Goal: Transaction & Acquisition: Obtain resource

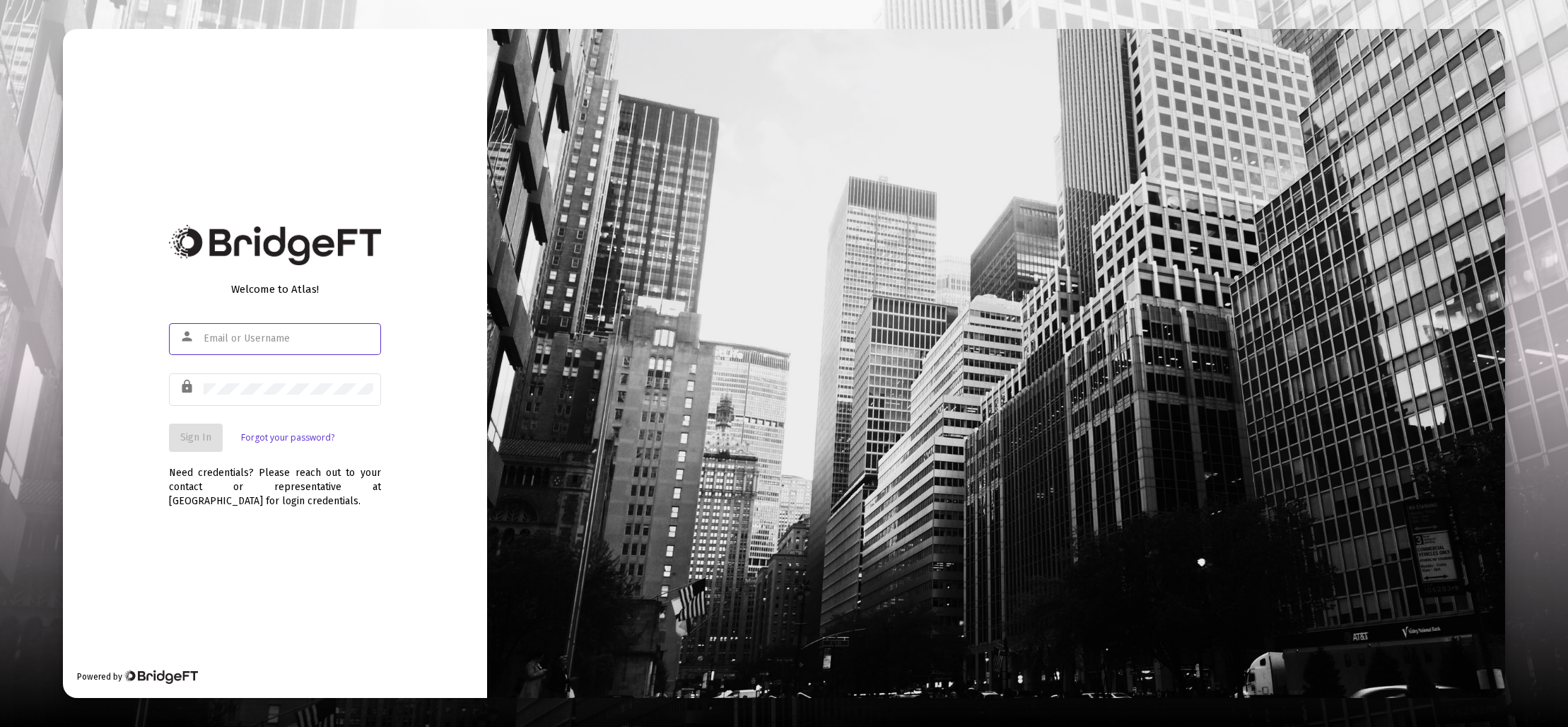
click at [273, 340] on input "text" at bounding box center [289, 339] width 170 height 12
type input "[EMAIL_ADDRESS][DOMAIN_NAME]"
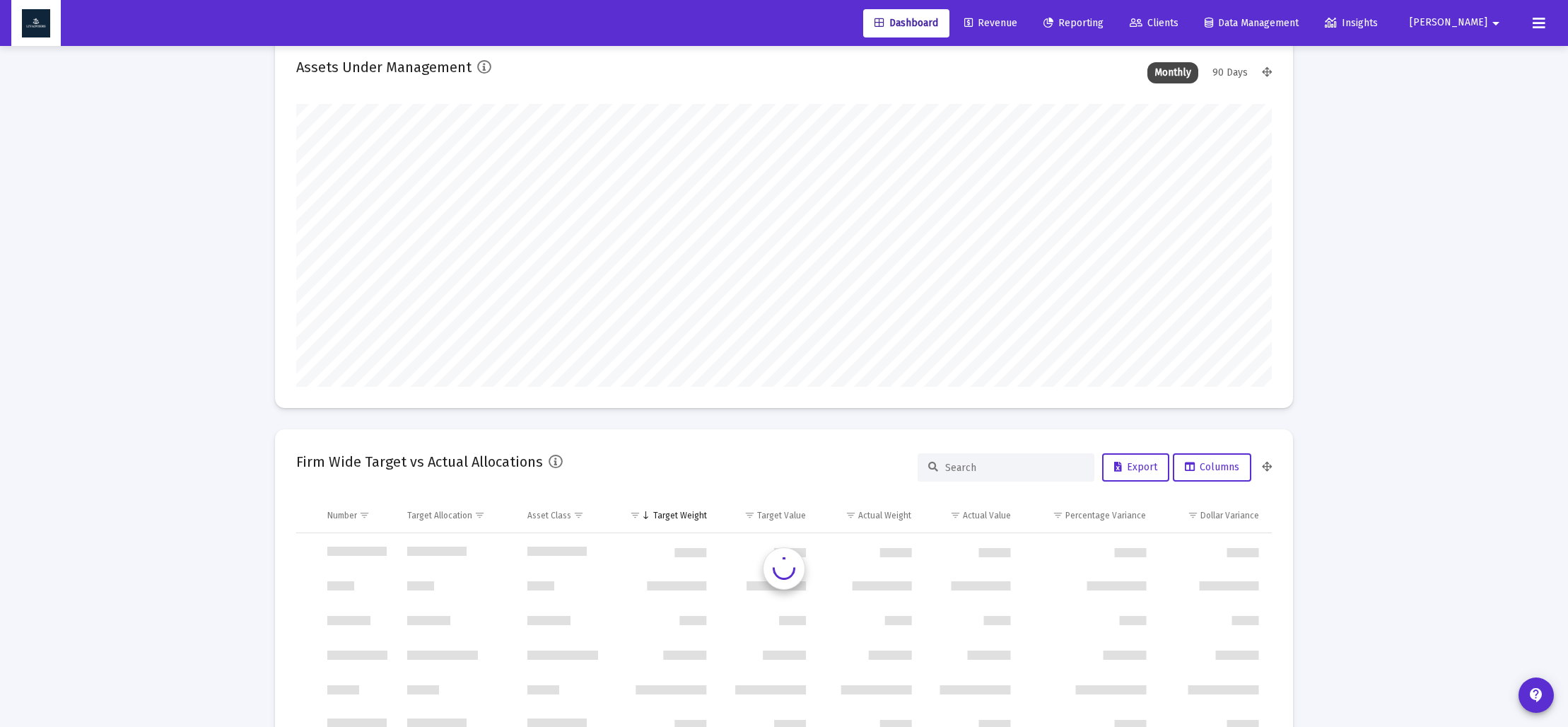
scroll to position [100, 0]
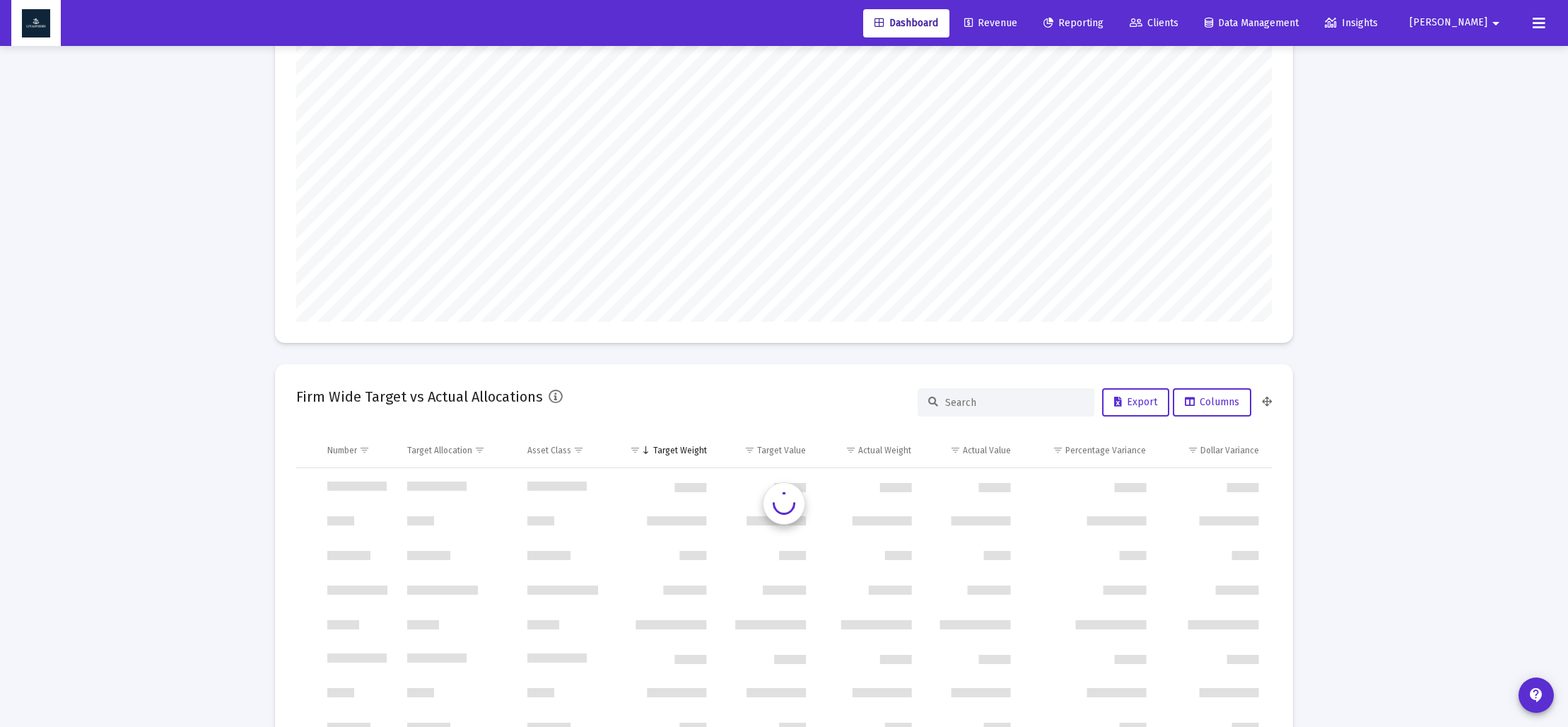
type input "[DATE]"
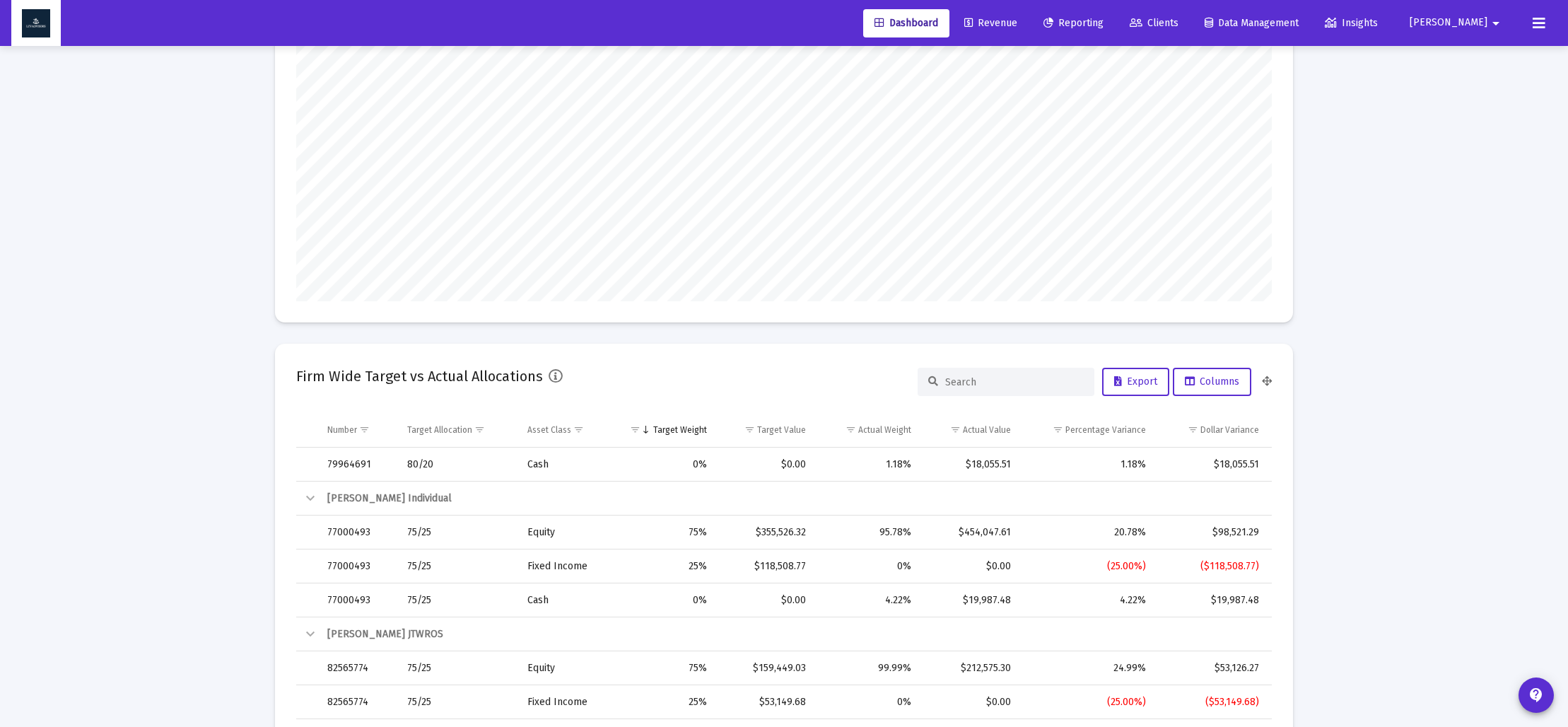
scroll to position [283, 456]
click at [1104, 20] on span "Reporting" at bounding box center [1073, 22] width 60 height 12
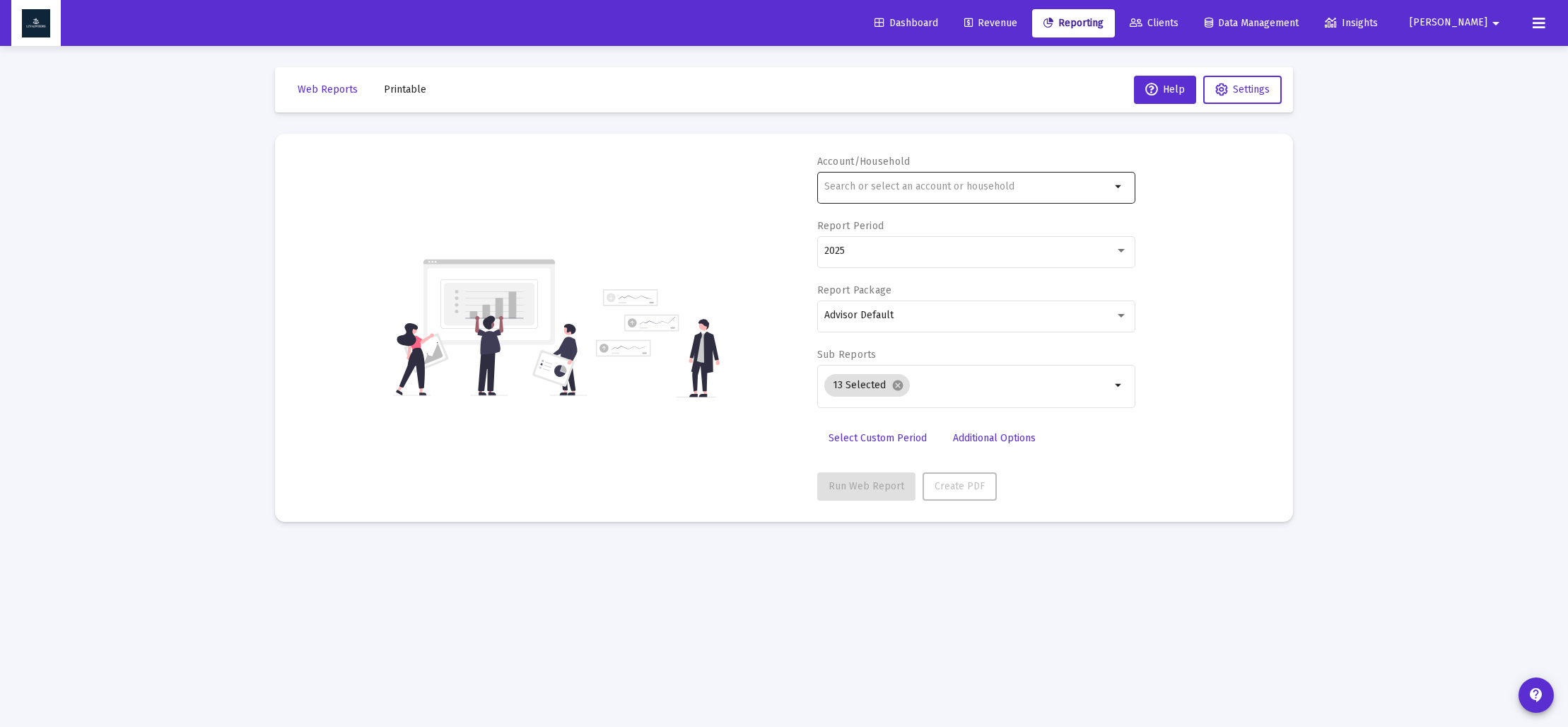
click at [881, 190] on input "text" at bounding box center [967, 186] width 286 height 12
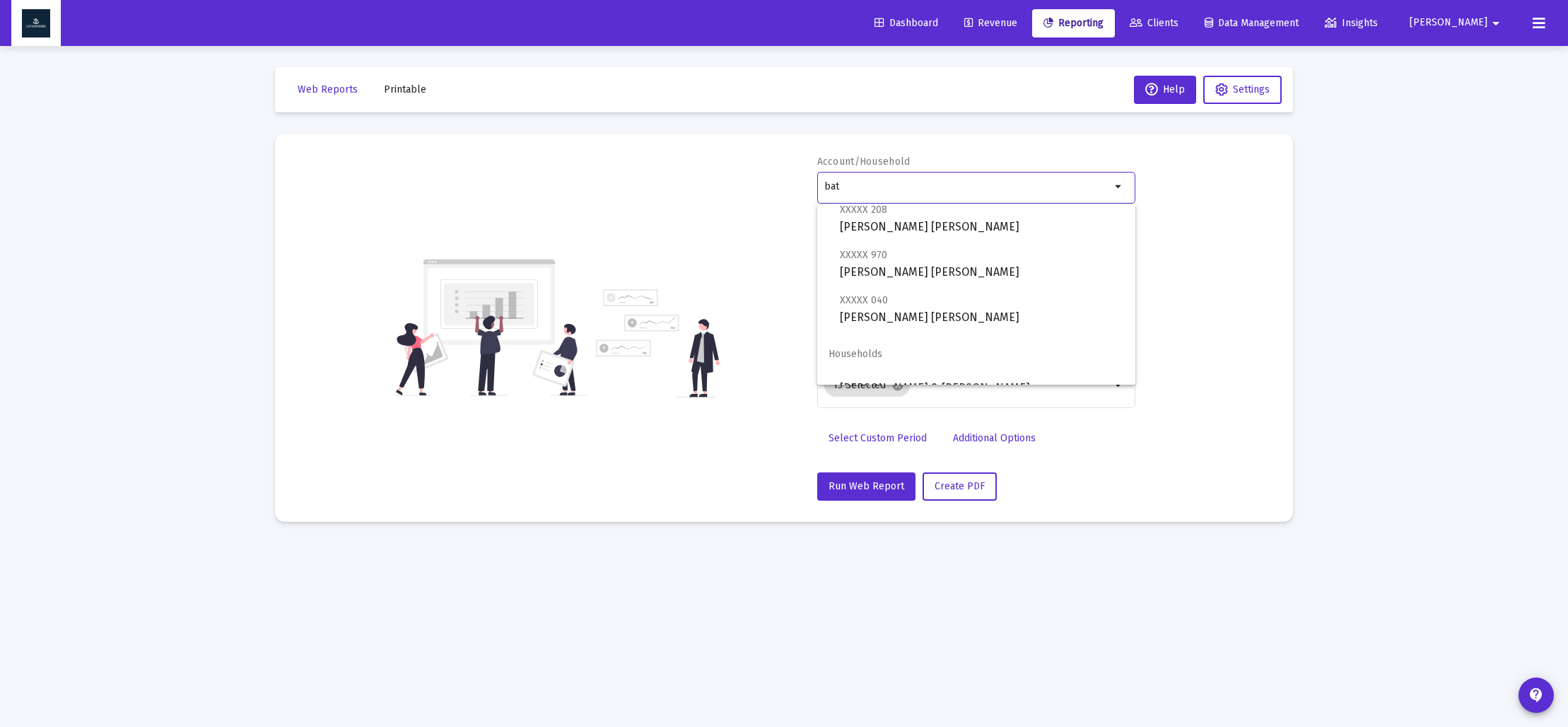
scroll to position [147, 0]
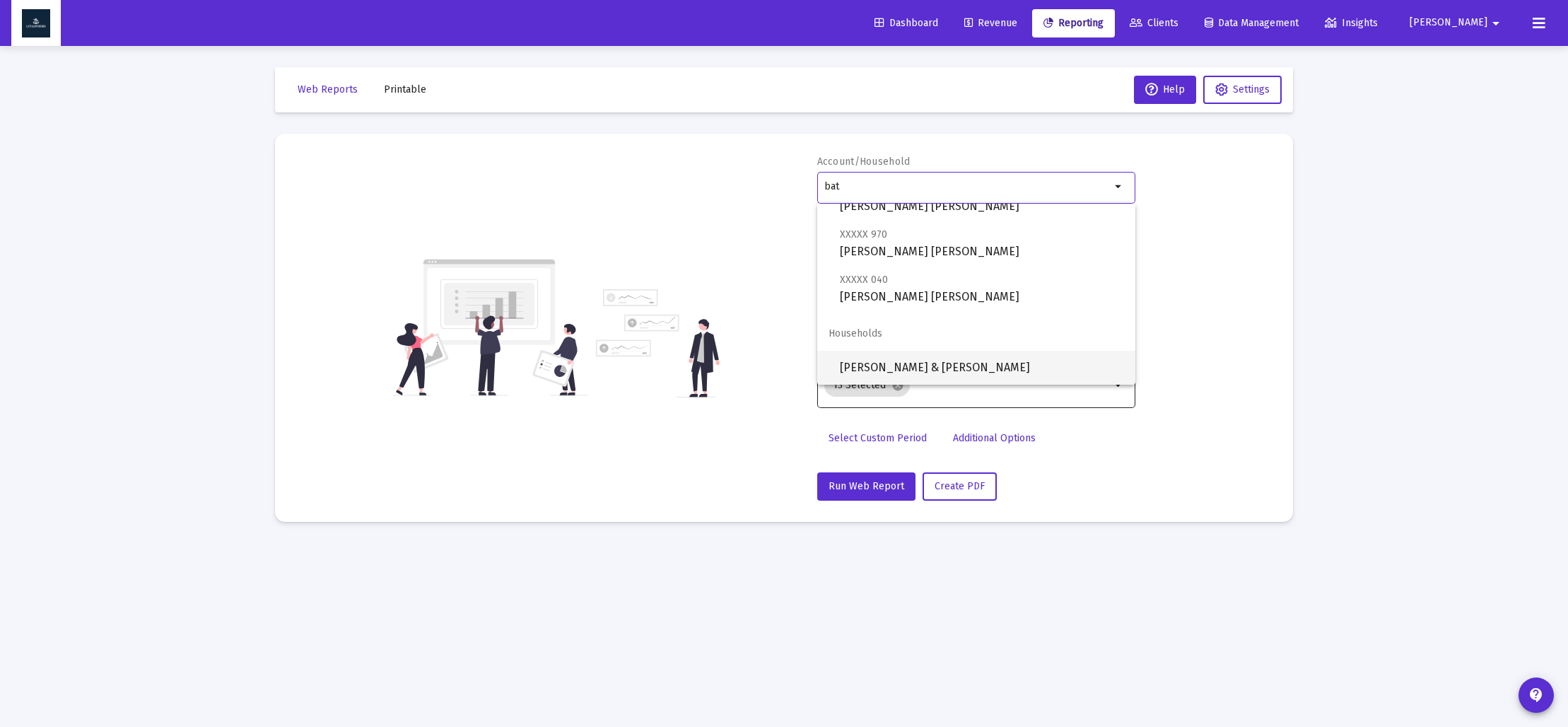
click at [878, 363] on span "[PERSON_NAME] & [PERSON_NAME]" at bounding box center [982, 367] width 284 height 34
type input "[PERSON_NAME] & [PERSON_NAME]"
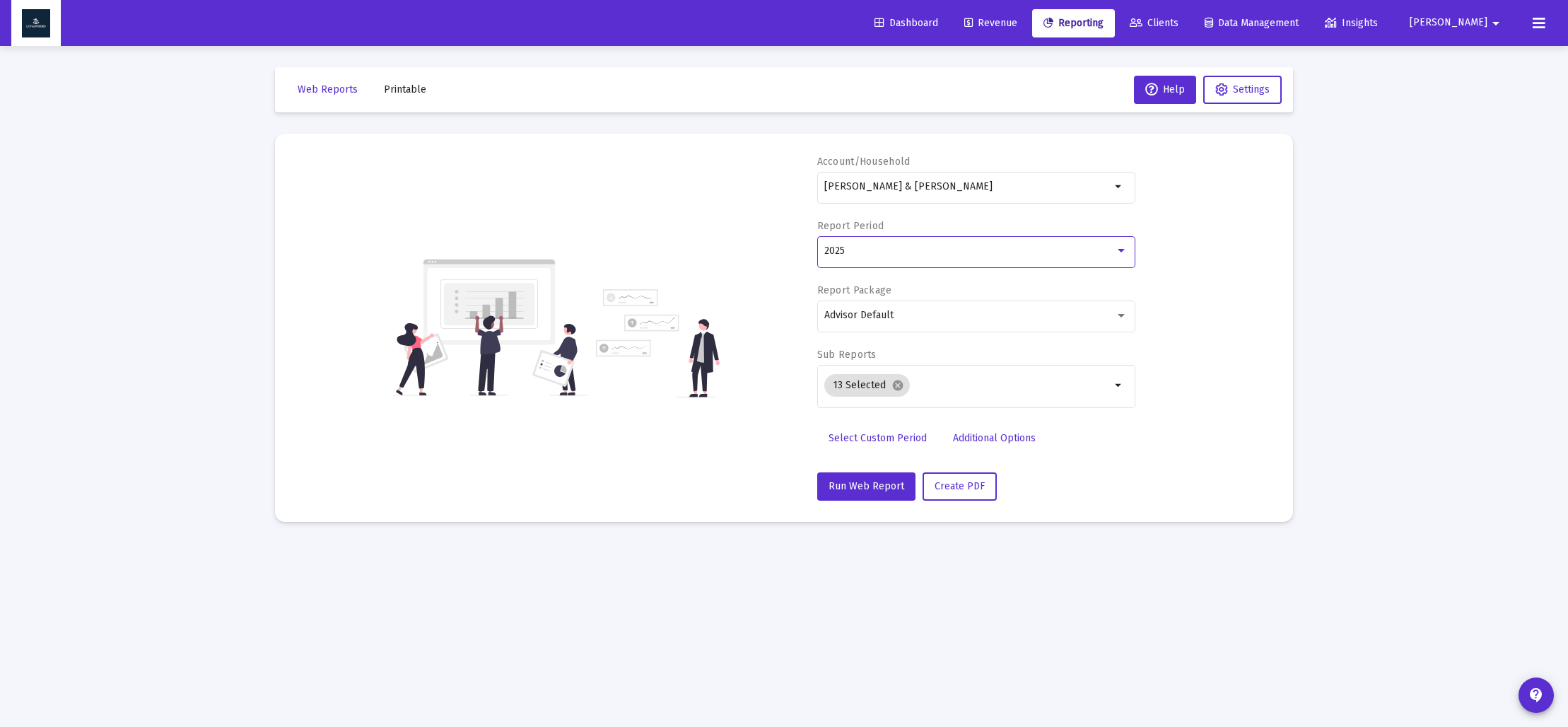
click at [861, 255] on div "2025" at bounding box center [970, 251] width 291 height 12
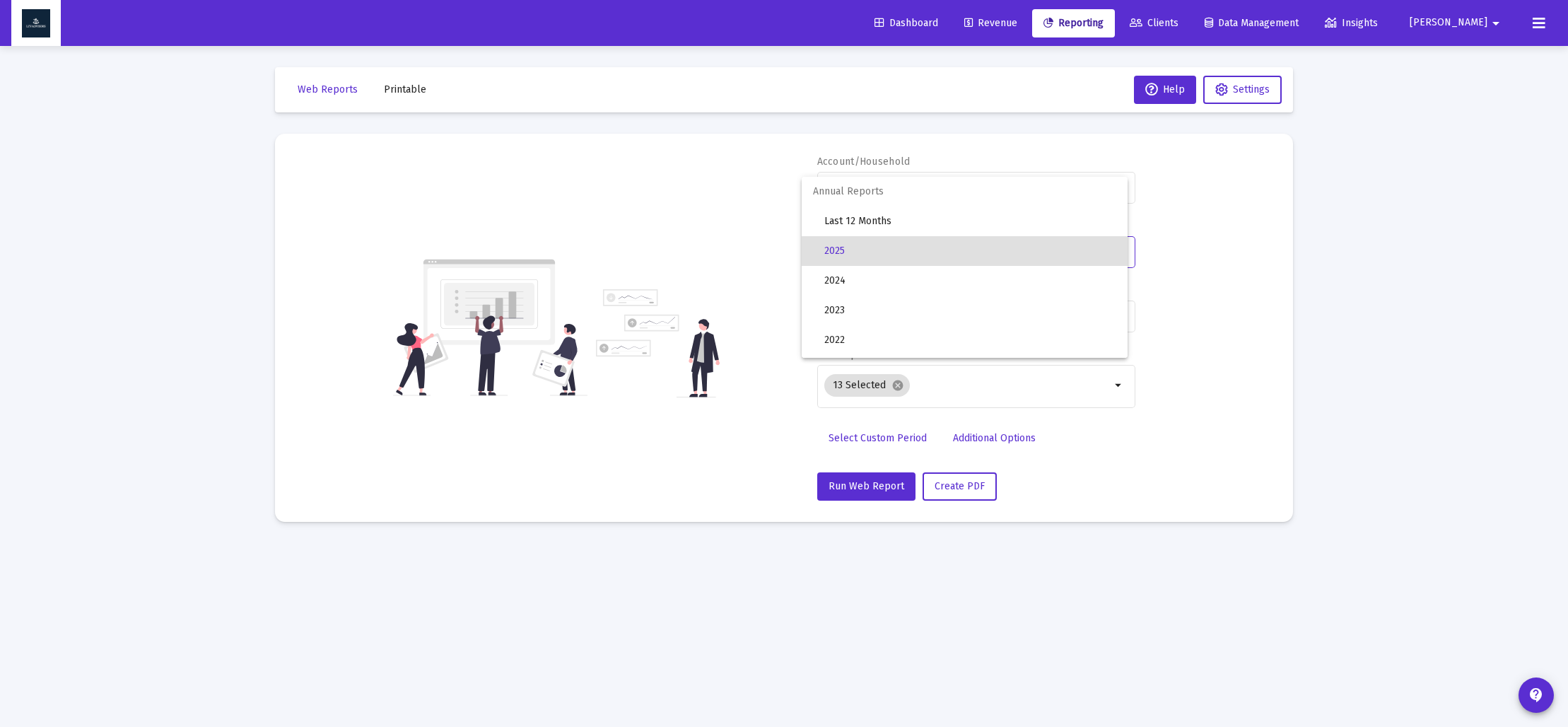
drag, startPoint x: 752, startPoint y: 401, endPoint x: 793, endPoint y: 415, distance: 43.3
click at [758, 404] on div at bounding box center [784, 363] width 1568 height 727
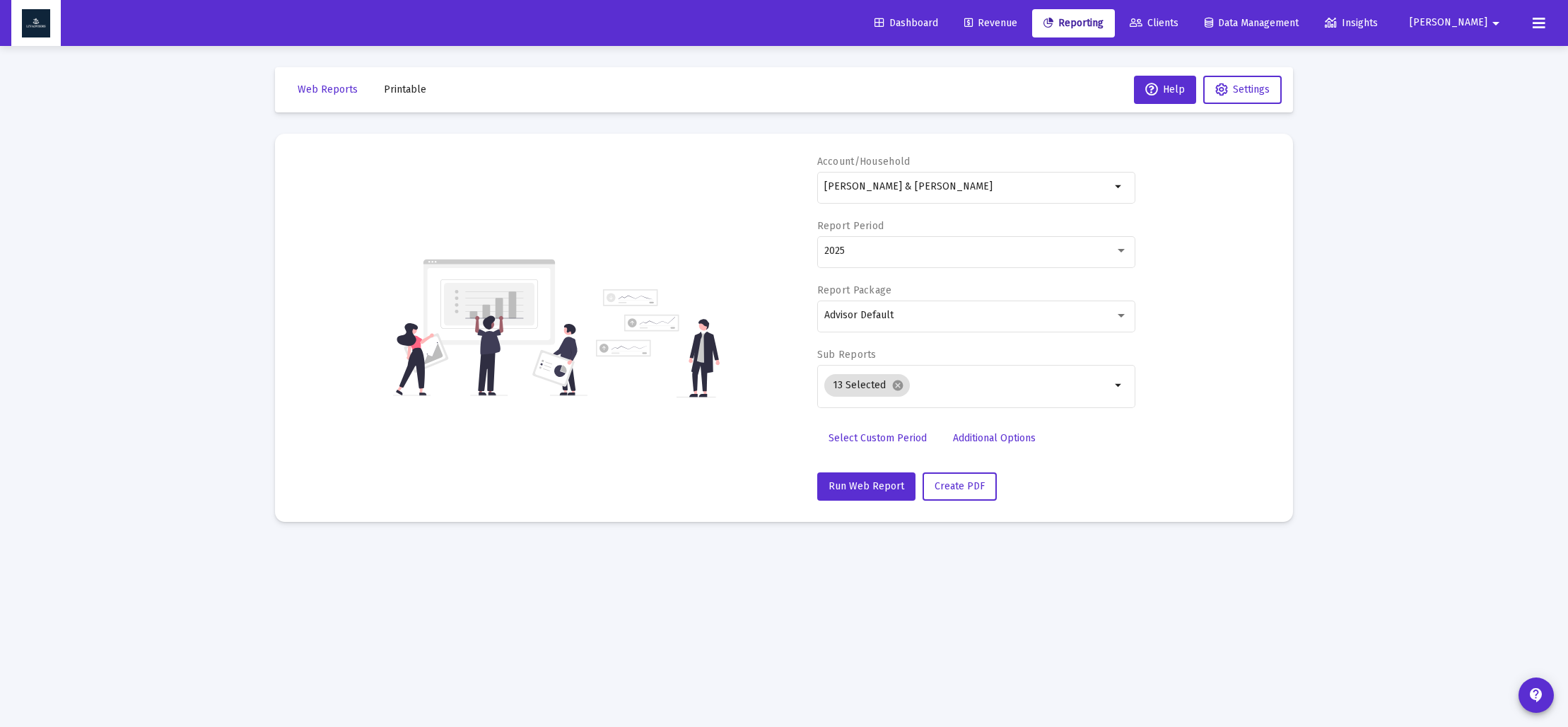
click at [863, 434] on span "Select Custom Period" at bounding box center [877, 438] width 99 height 12
click at [957, 251] on icon "Open calendar" at bounding box center [962, 250] width 12 height 13
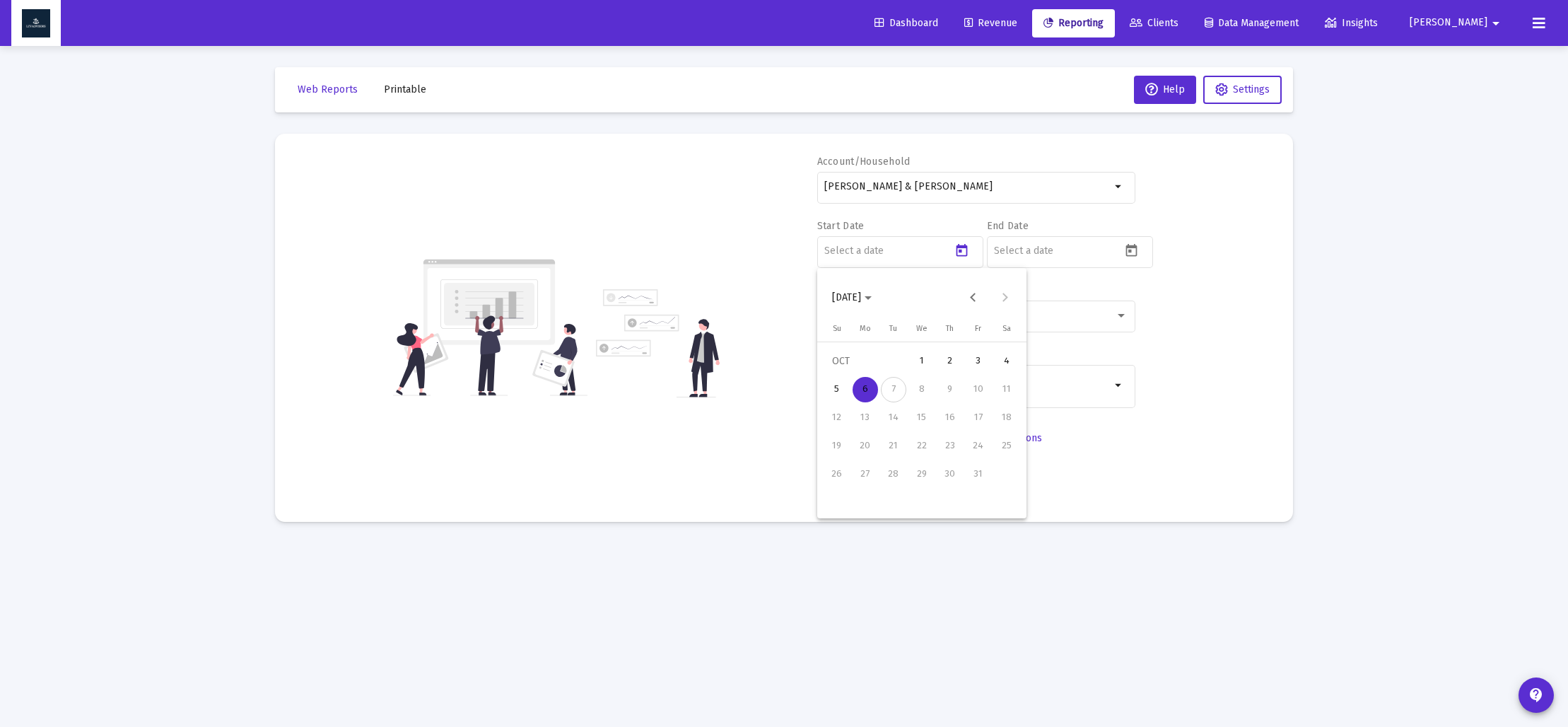
click at [871, 299] on span "[DATE]" at bounding box center [852, 297] width 40 height 12
click at [996, 422] on div "2017" at bounding box center [996, 426] width 45 height 25
click at [993, 427] on div "DEC" at bounding box center [996, 426] width 45 height 25
click at [839, 500] on div "31" at bounding box center [837, 503] width 25 height 25
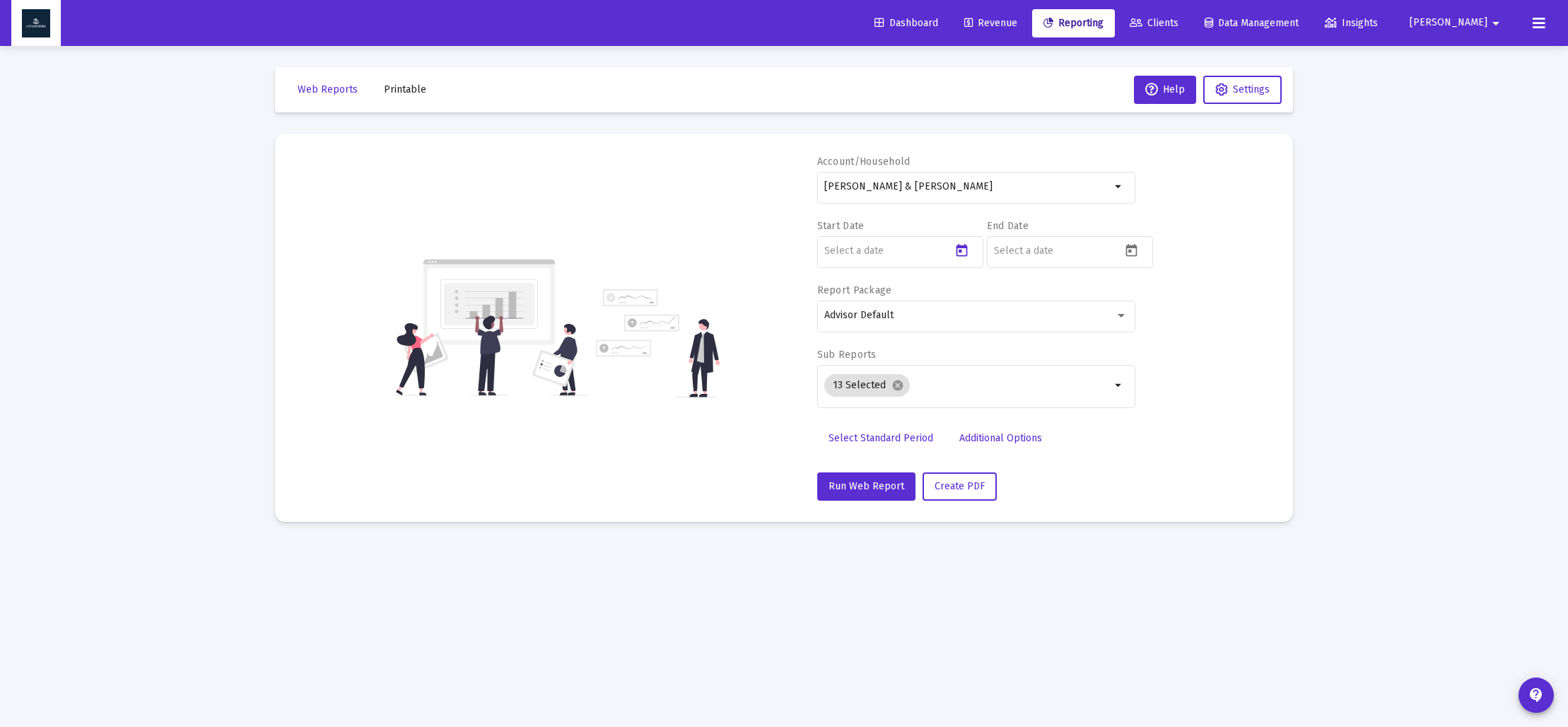
type input "[DATE]"
click at [1128, 257] on icon "Open calendar" at bounding box center [1131, 250] width 15 height 15
click at [1041, 296] on span "[DATE]" at bounding box center [1022, 297] width 40 height 12
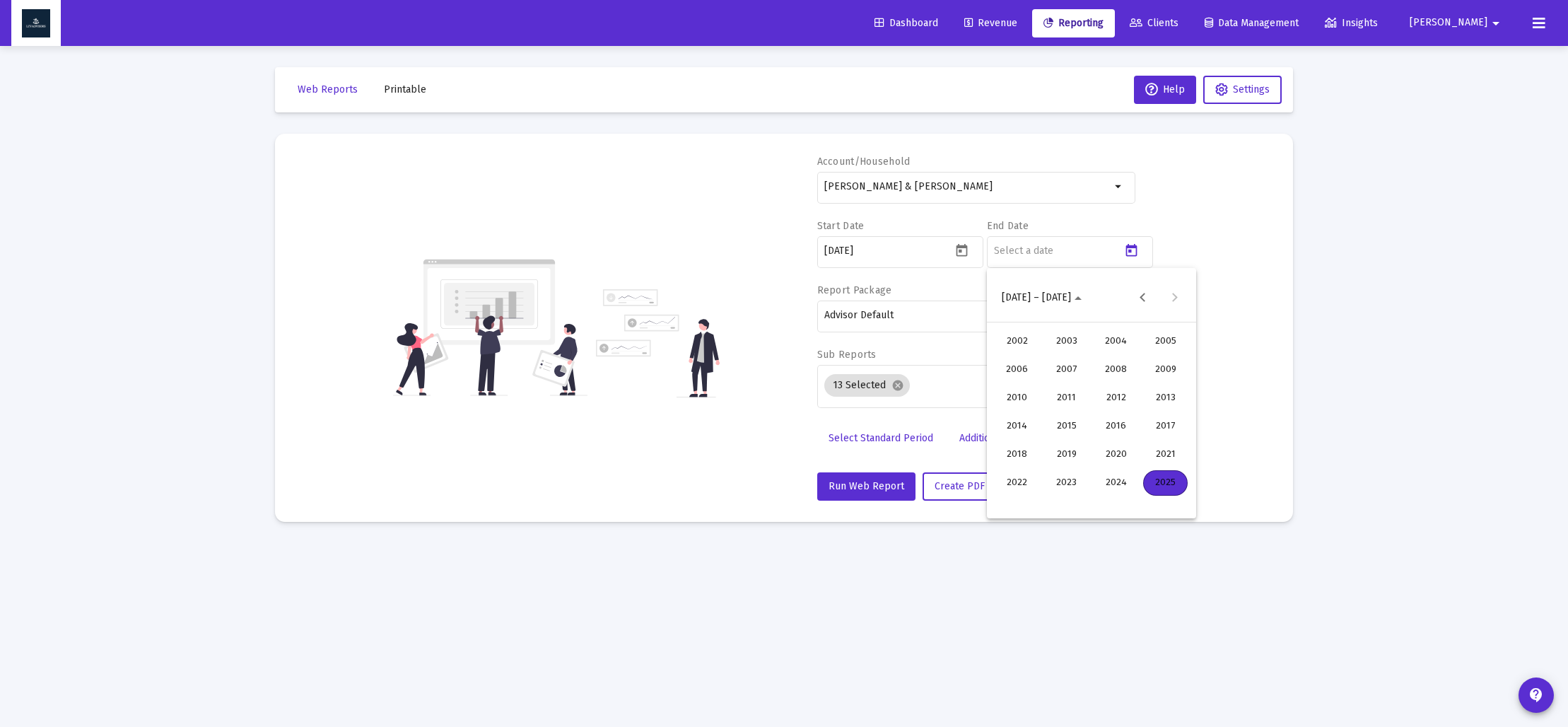
click at [1166, 481] on div "2025" at bounding box center [1165, 483] width 45 height 25
click at [1017, 431] on div "SEP" at bounding box center [1017, 426] width 45 height 25
click at [1069, 499] on div "30" at bounding box center [1063, 503] width 25 height 25
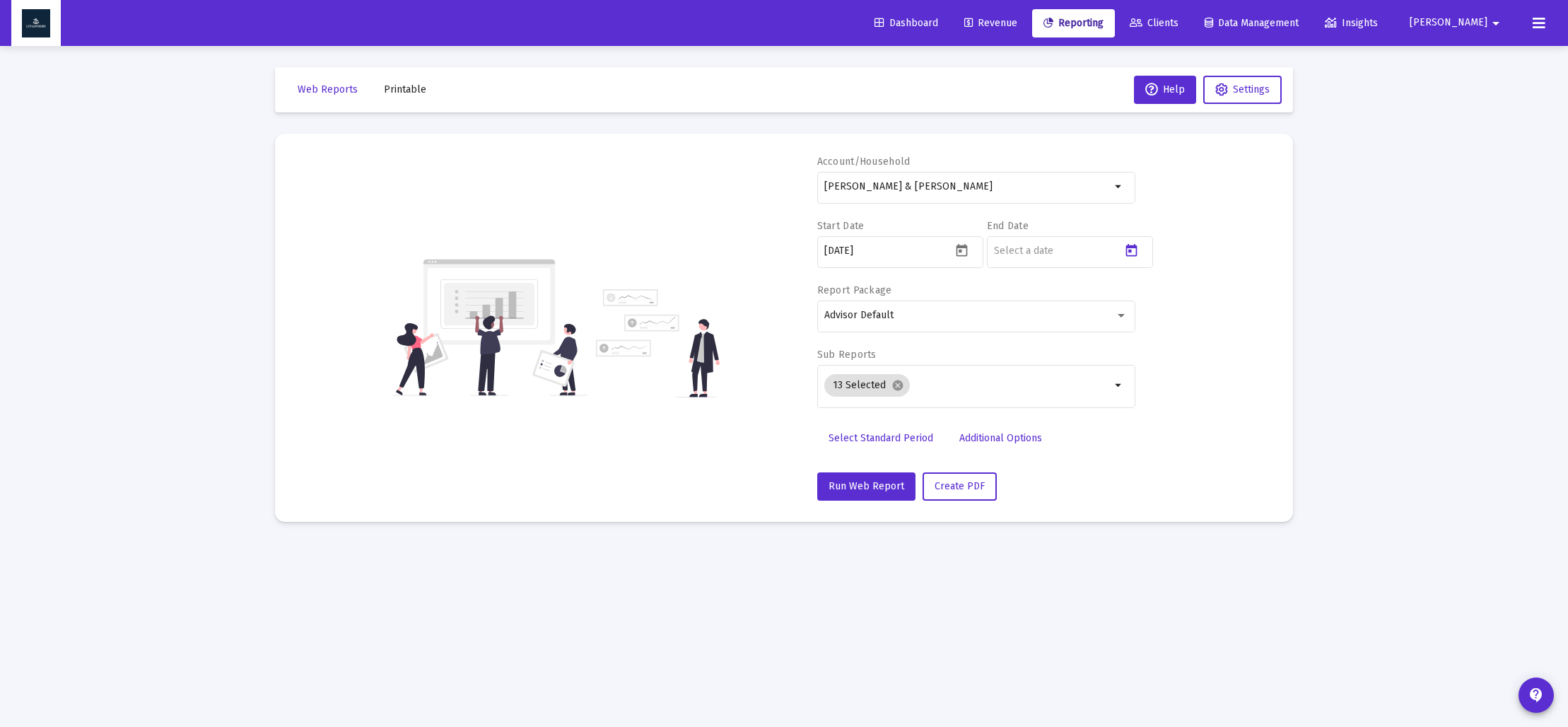
type input "[DATE]"
click at [897, 387] on mat-icon "cancel" at bounding box center [898, 384] width 13 height 13
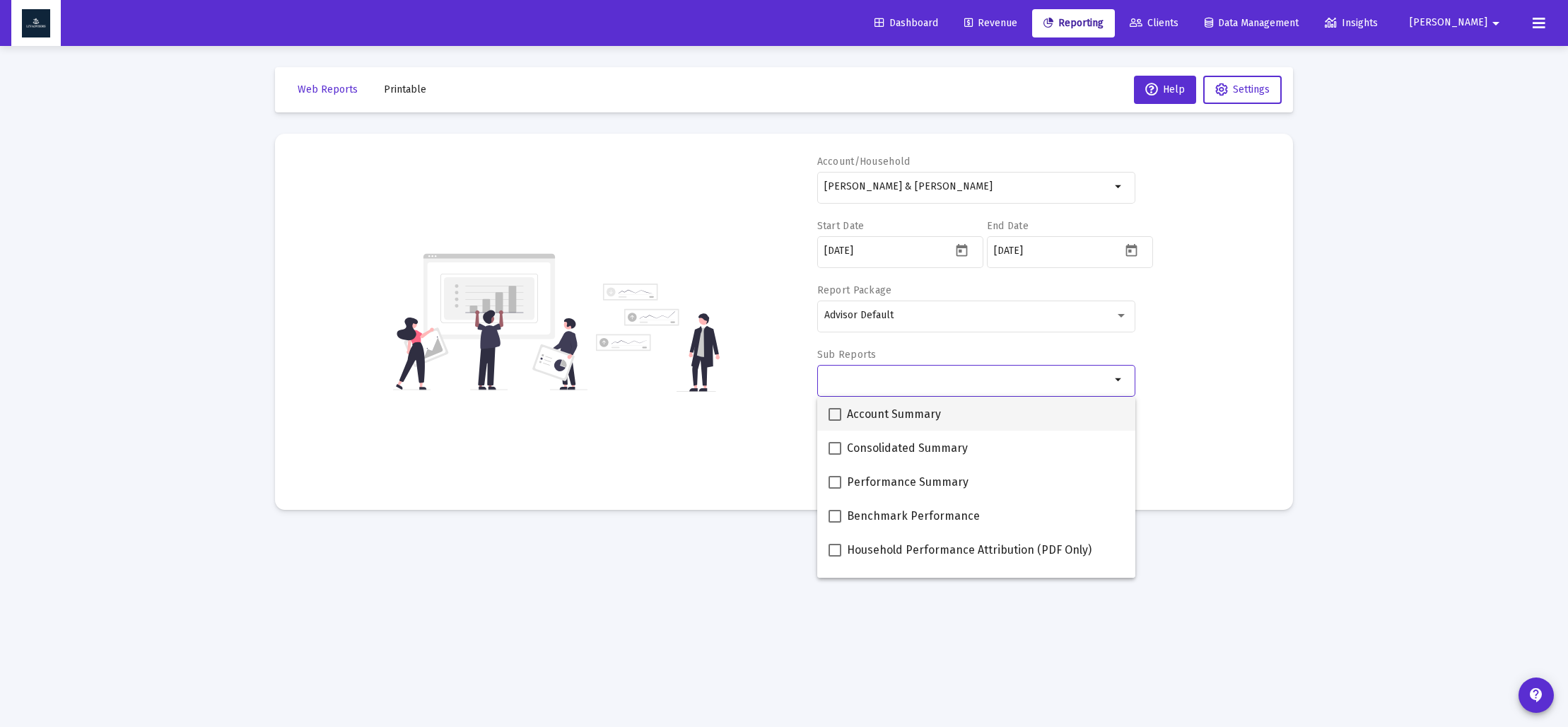
click at [843, 413] on label "Account Summary" at bounding box center [884, 414] width 112 height 17
click at [835, 421] on input "Account Summary" at bounding box center [834, 421] width 1 height 1
checkbox input "true"
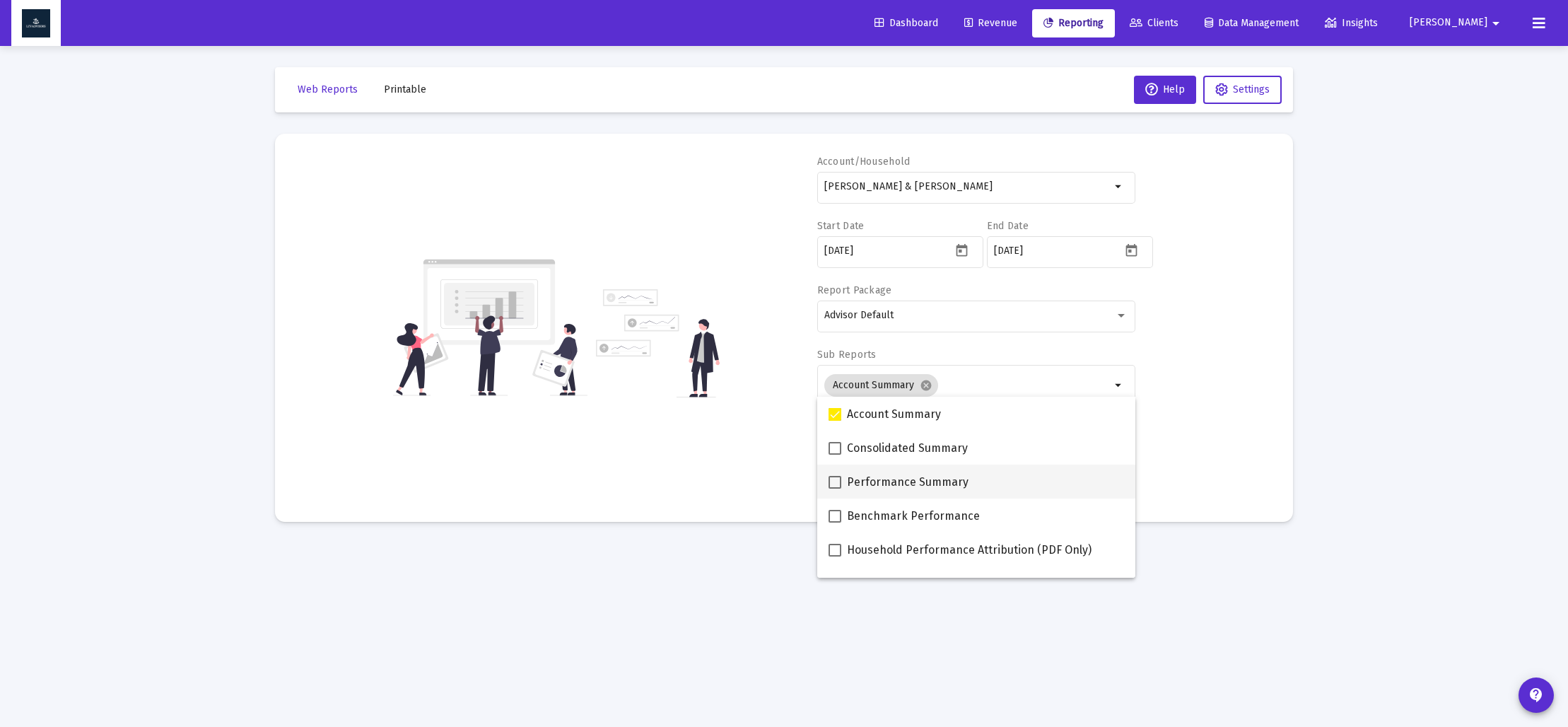
click at [832, 474] on label "Performance Summary" at bounding box center [898, 481] width 140 height 17
click at [834, 489] on input "Performance Summary" at bounding box center [834, 489] width 1 height 1
checkbox input "true"
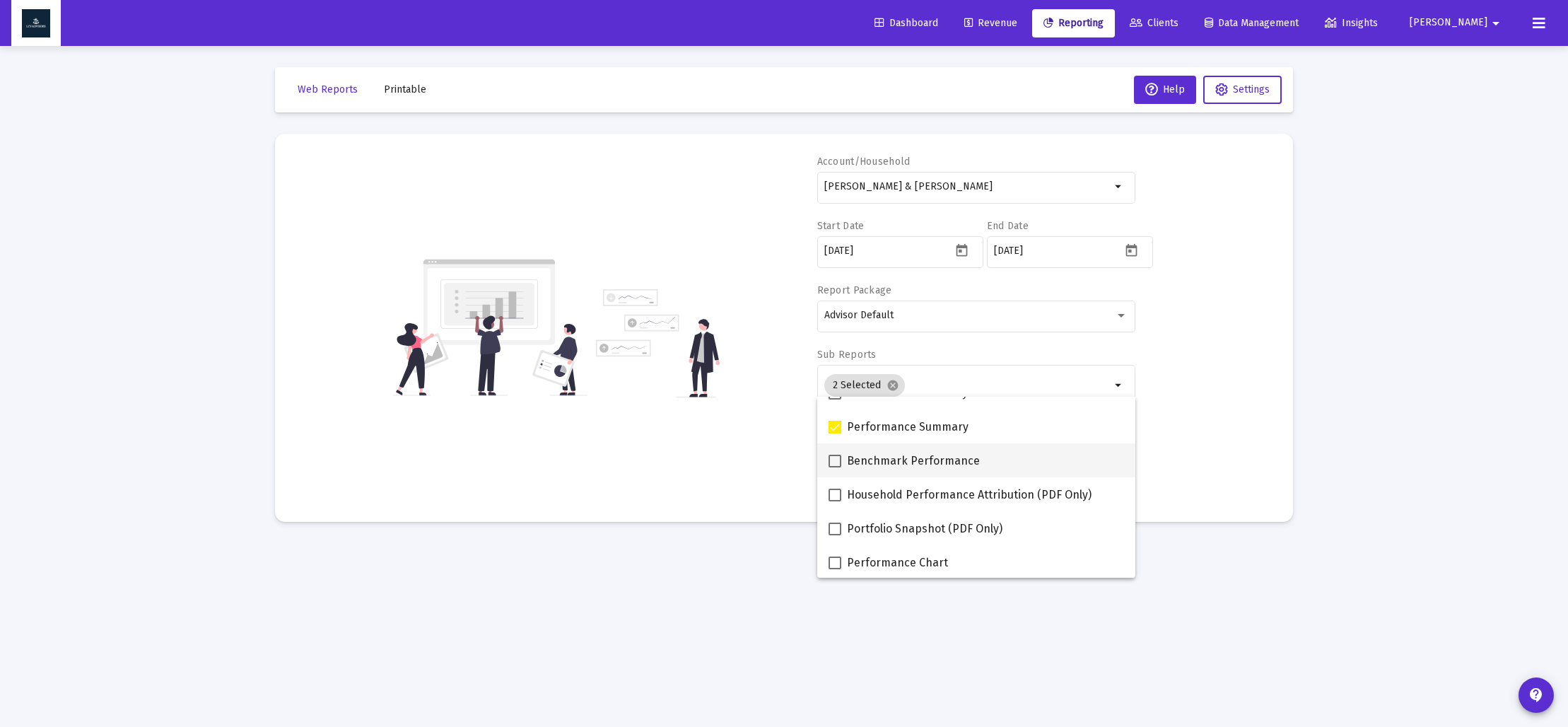
scroll to position [66, 0]
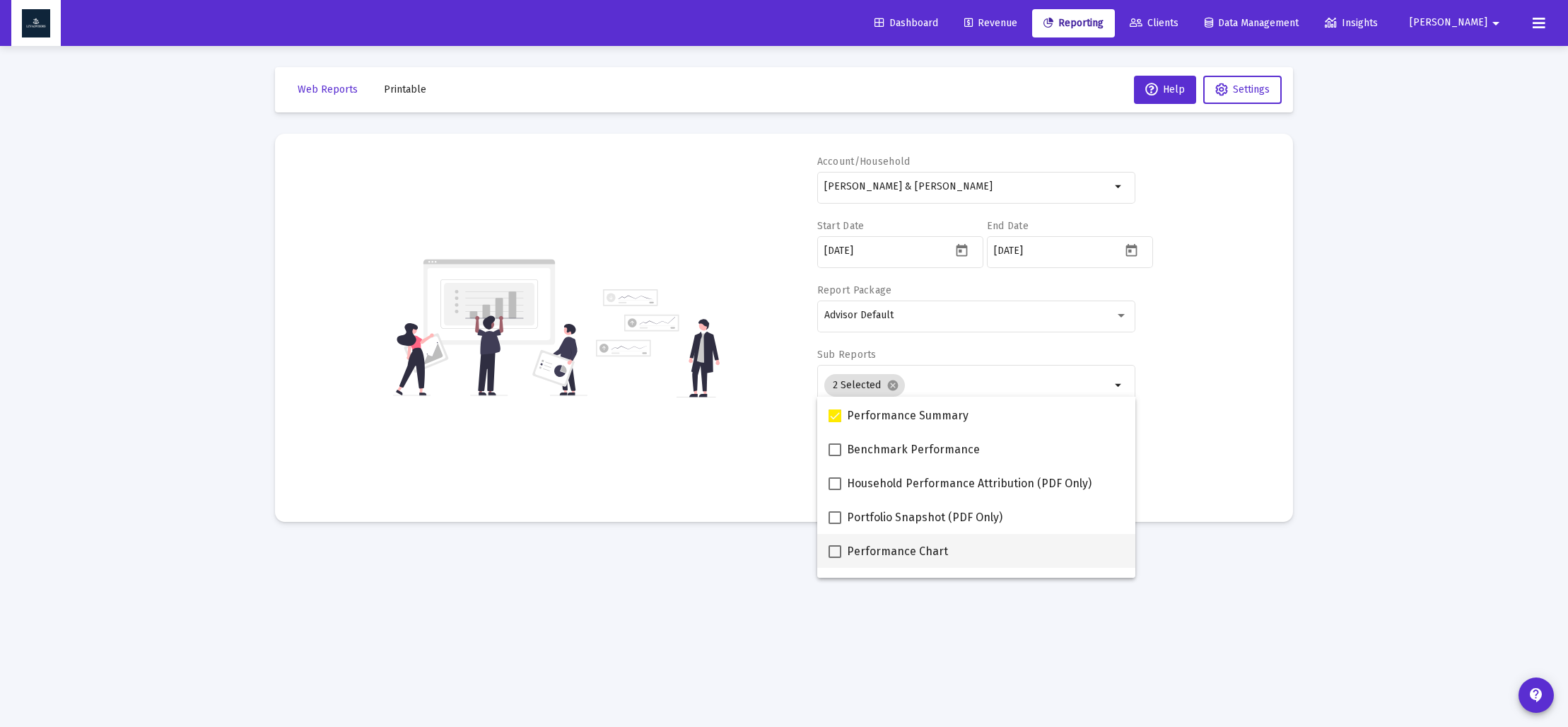
click at [837, 550] on span at bounding box center [834, 551] width 13 height 13
click at [835, 558] on input "Performance Chart" at bounding box center [834, 558] width 1 height 1
checkbox input "true"
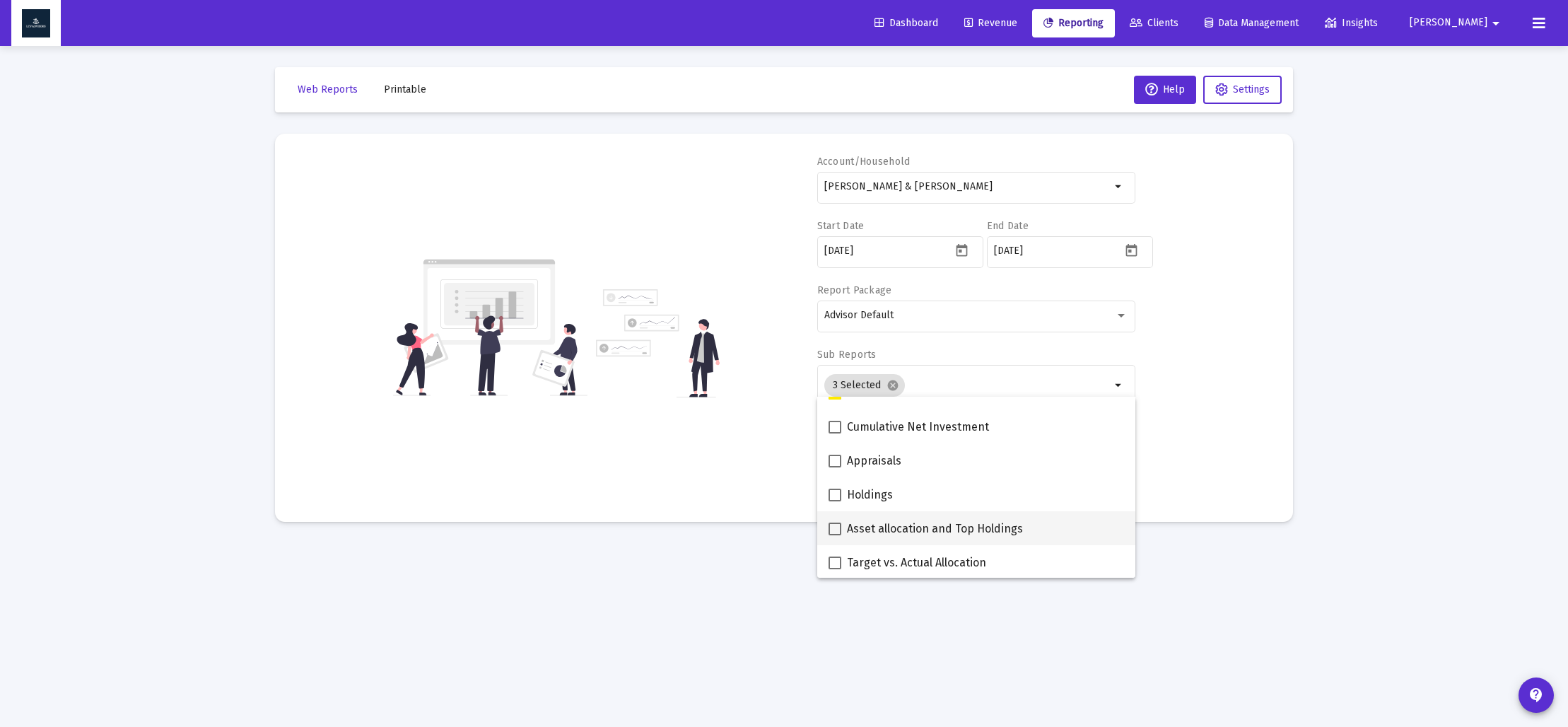
scroll to position [228, 0]
click at [835, 491] on span at bounding box center [834, 491] width 13 height 13
click at [835, 498] on input "Holdings" at bounding box center [834, 498] width 1 height 1
checkbox input "true"
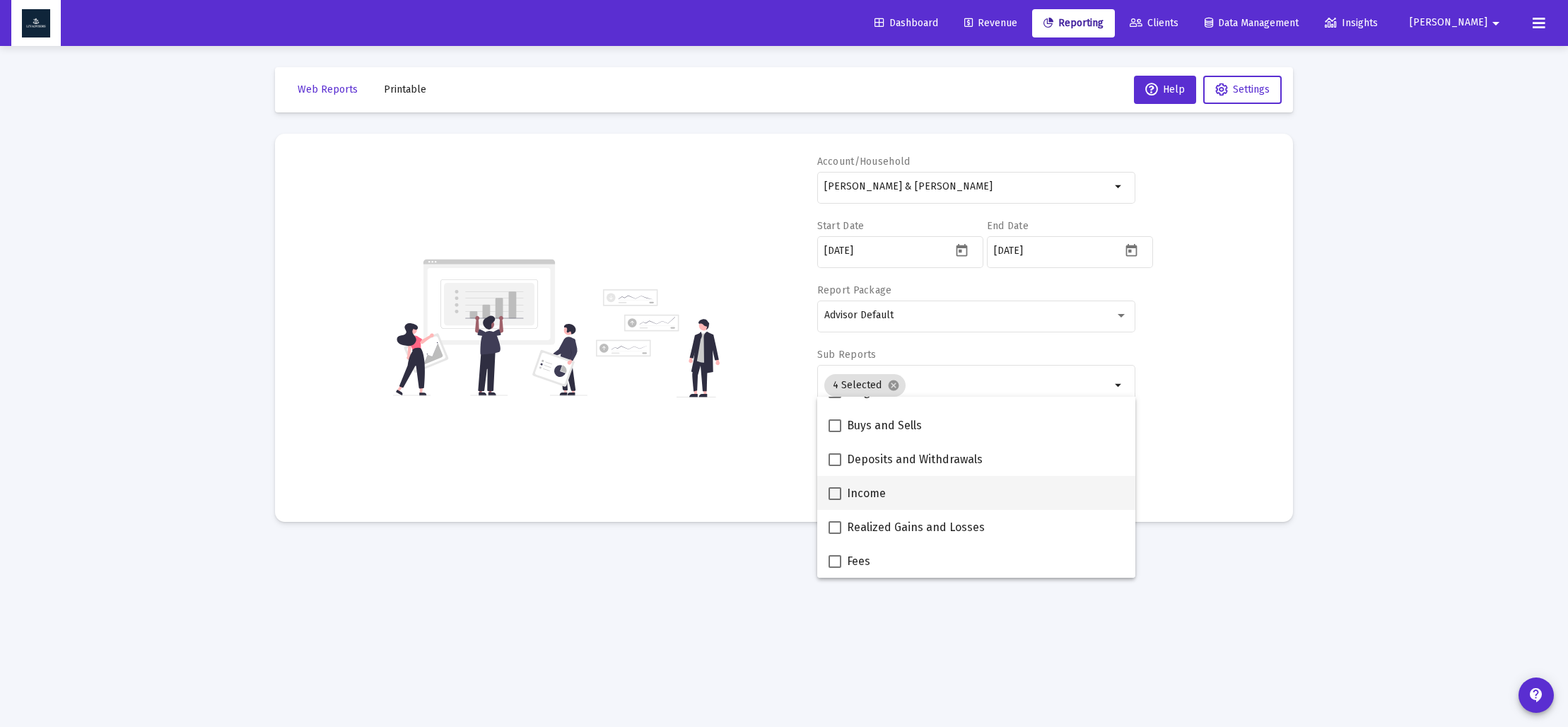
scroll to position [398, 0]
click at [768, 574] on mat-sidenav-content "Loading... Web Reports Printable Help Settings Account/[PERSON_NAME] & [PERSON_…" at bounding box center [784, 363] width 1061 height 727
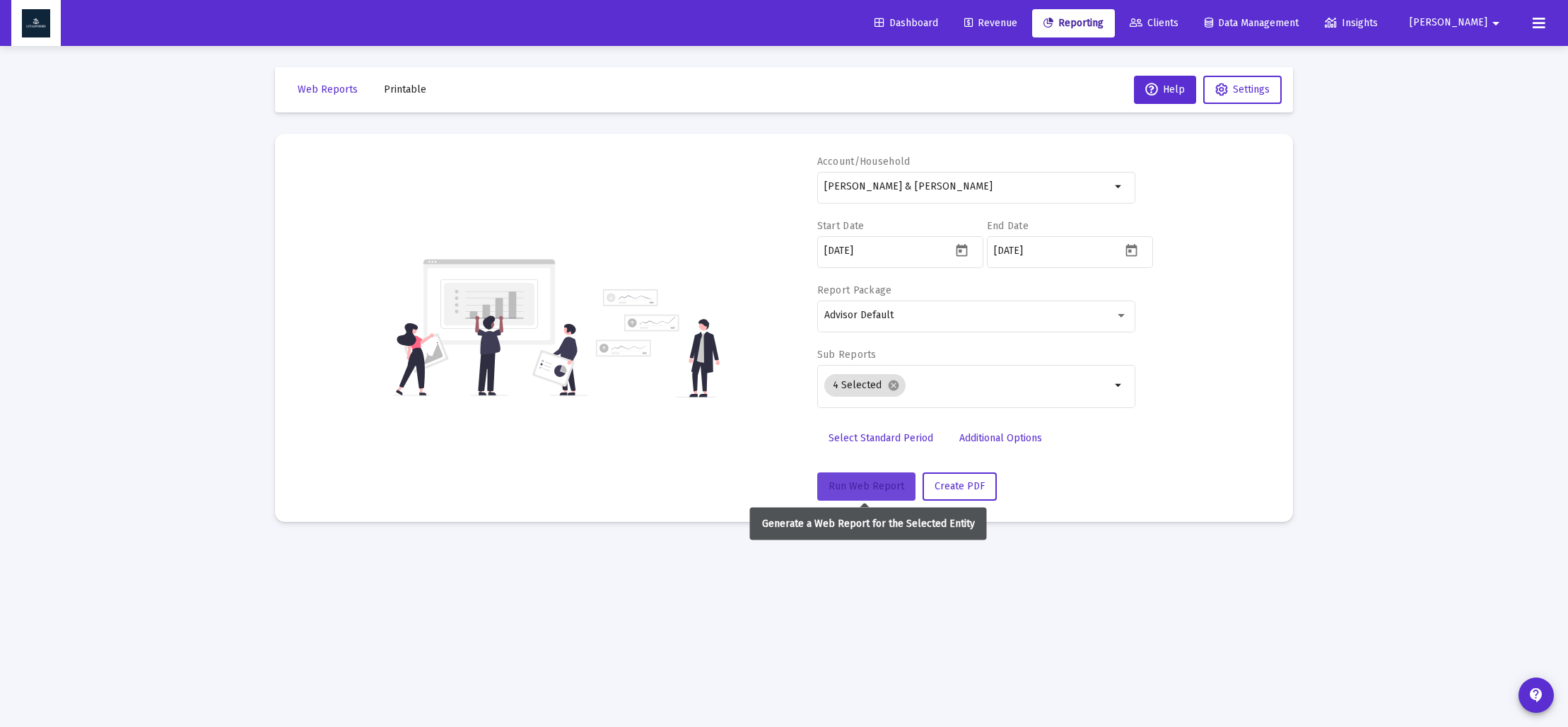
click at [864, 486] on span "Run Web Report" at bounding box center [866, 486] width 76 height 12
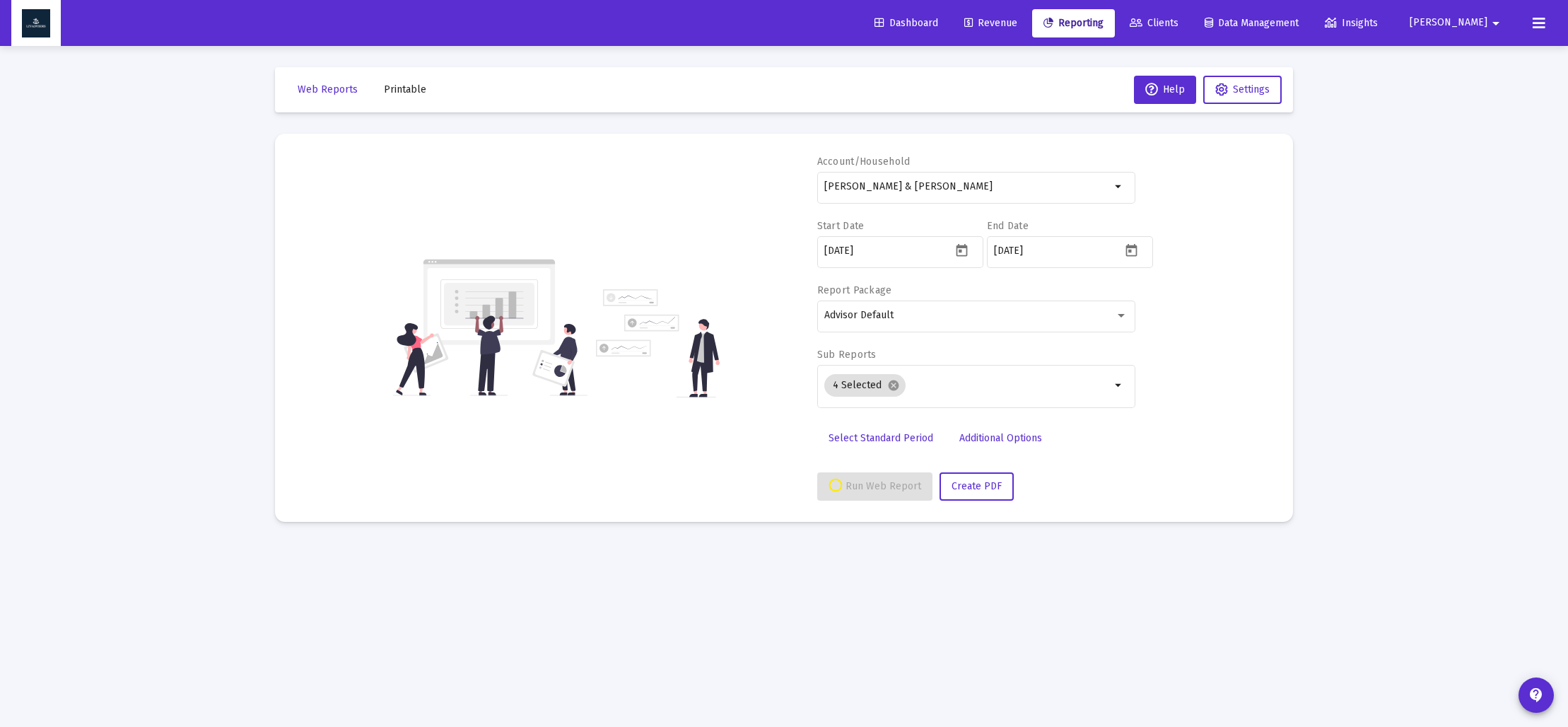
select select "View all"
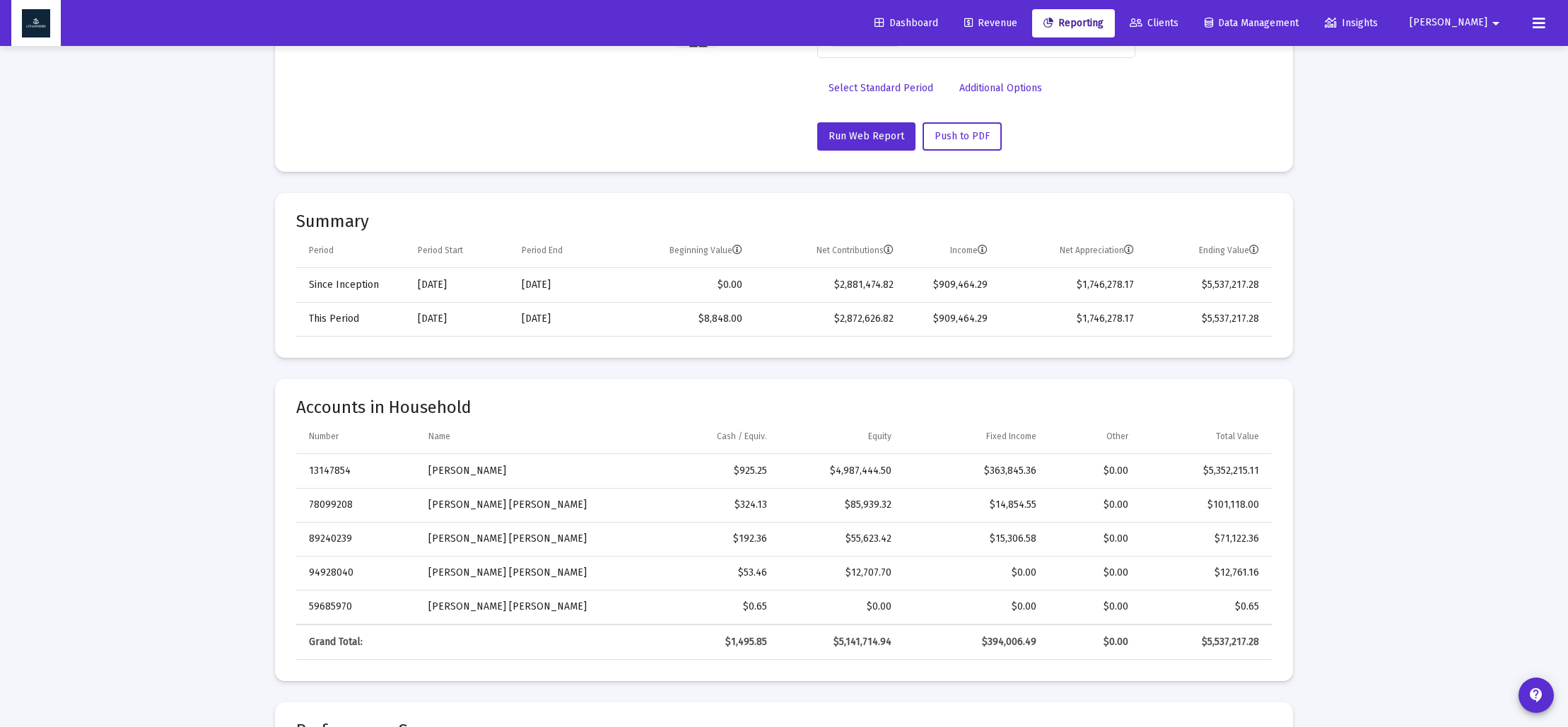
scroll to position [366, 0]
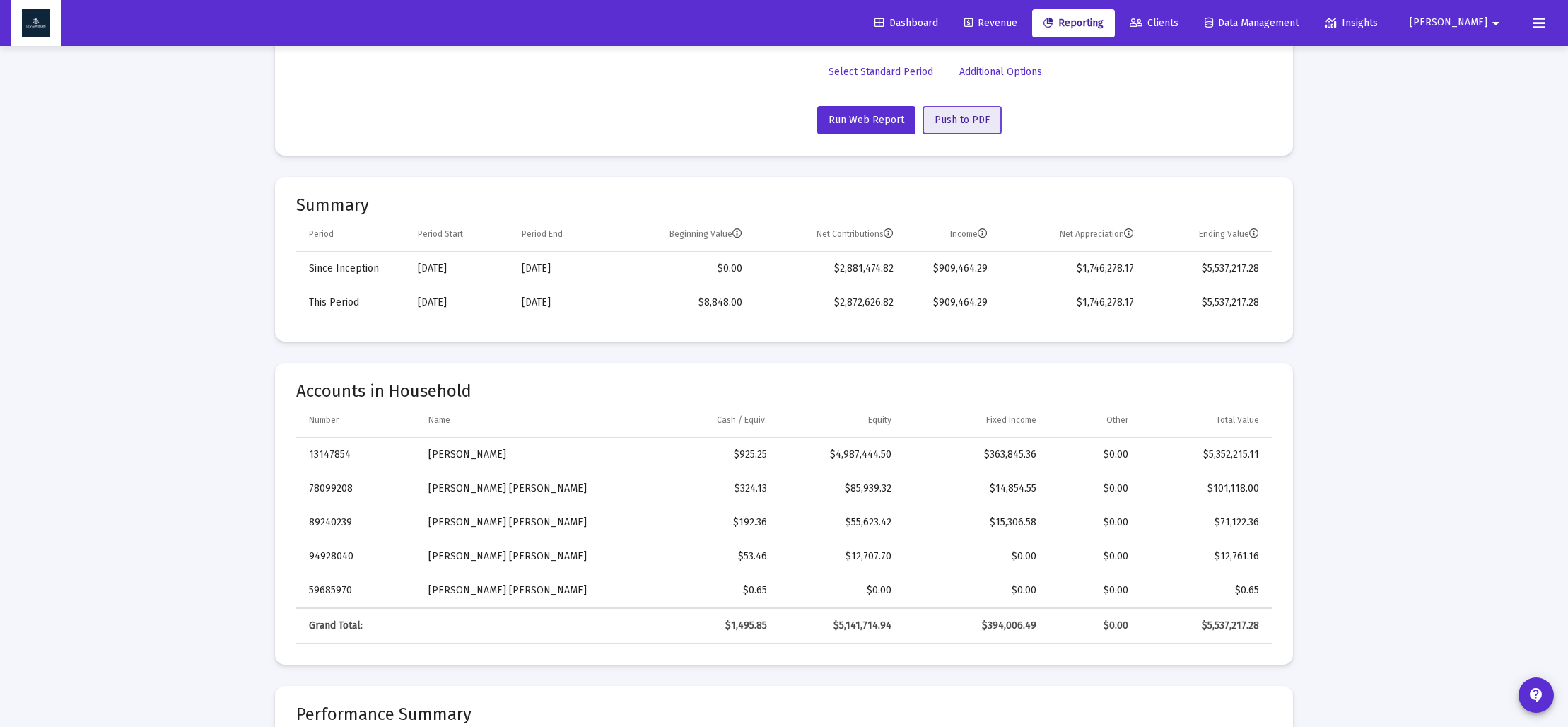
click at [948, 128] on button "Push to PDF" at bounding box center [961, 120] width 79 height 28
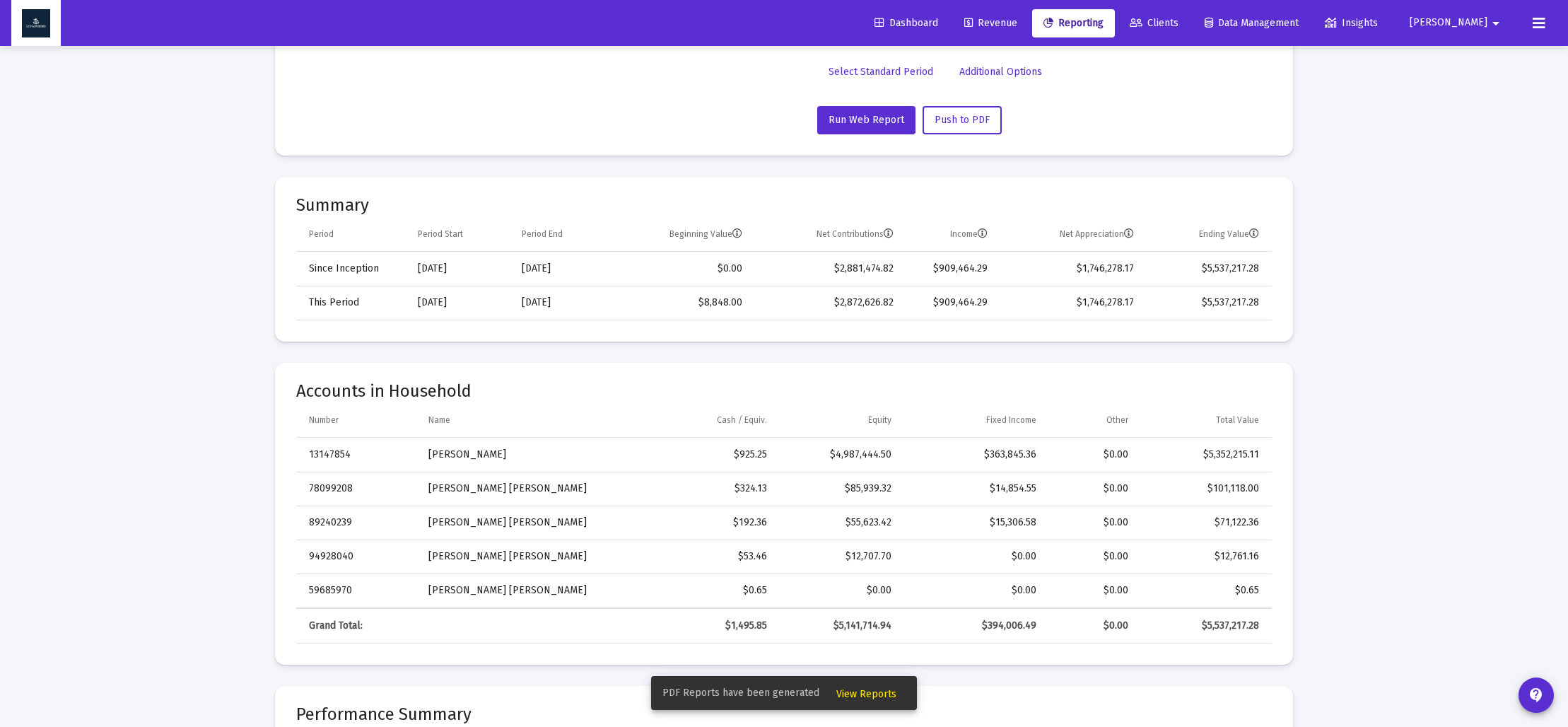
drag, startPoint x: 886, startPoint y: 691, endPoint x: 877, endPoint y: 690, distance: 9.1
click at [886, 691] on span "View Reports" at bounding box center [866, 694] width 60 height 12
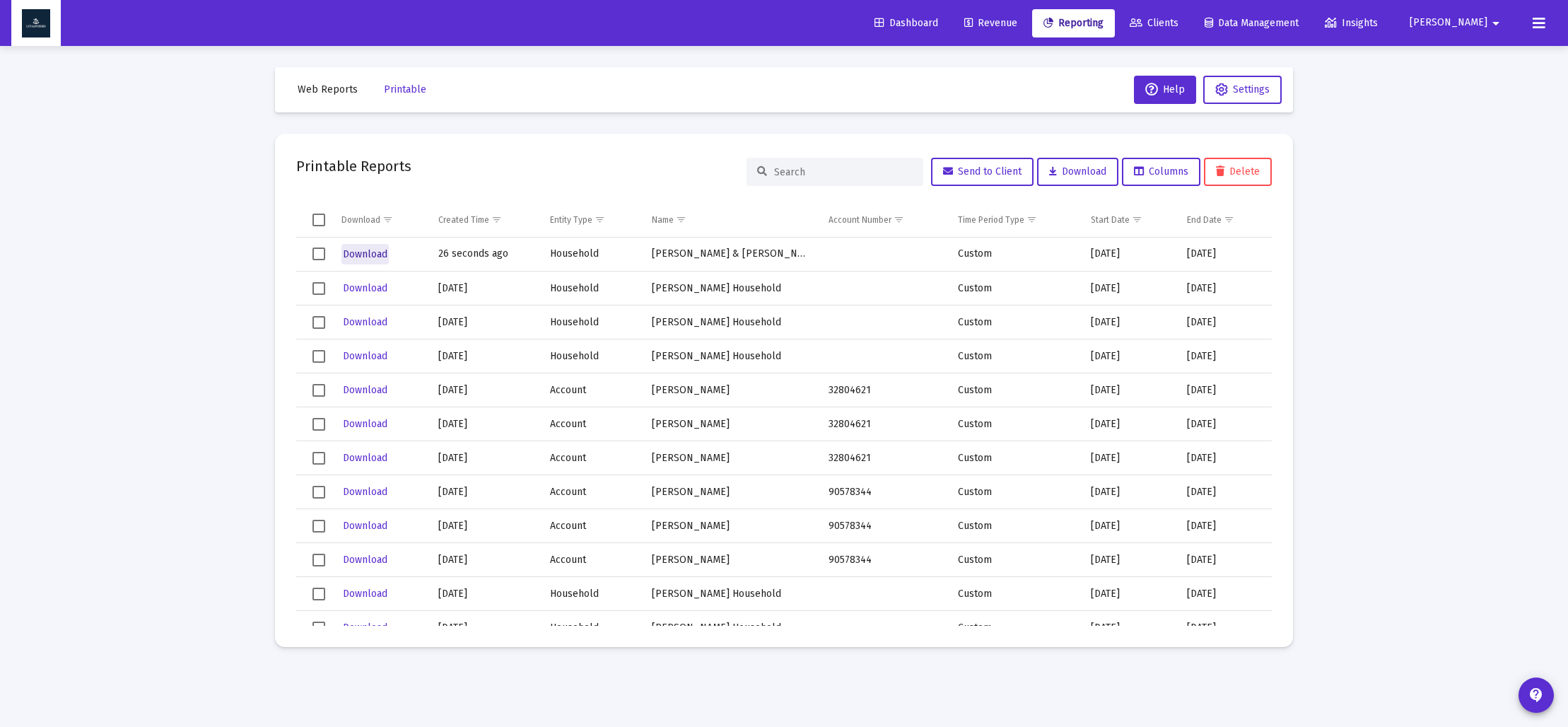
click at [359, 255] on span "Download" at bounding box center [365, 254] width 45 height 12
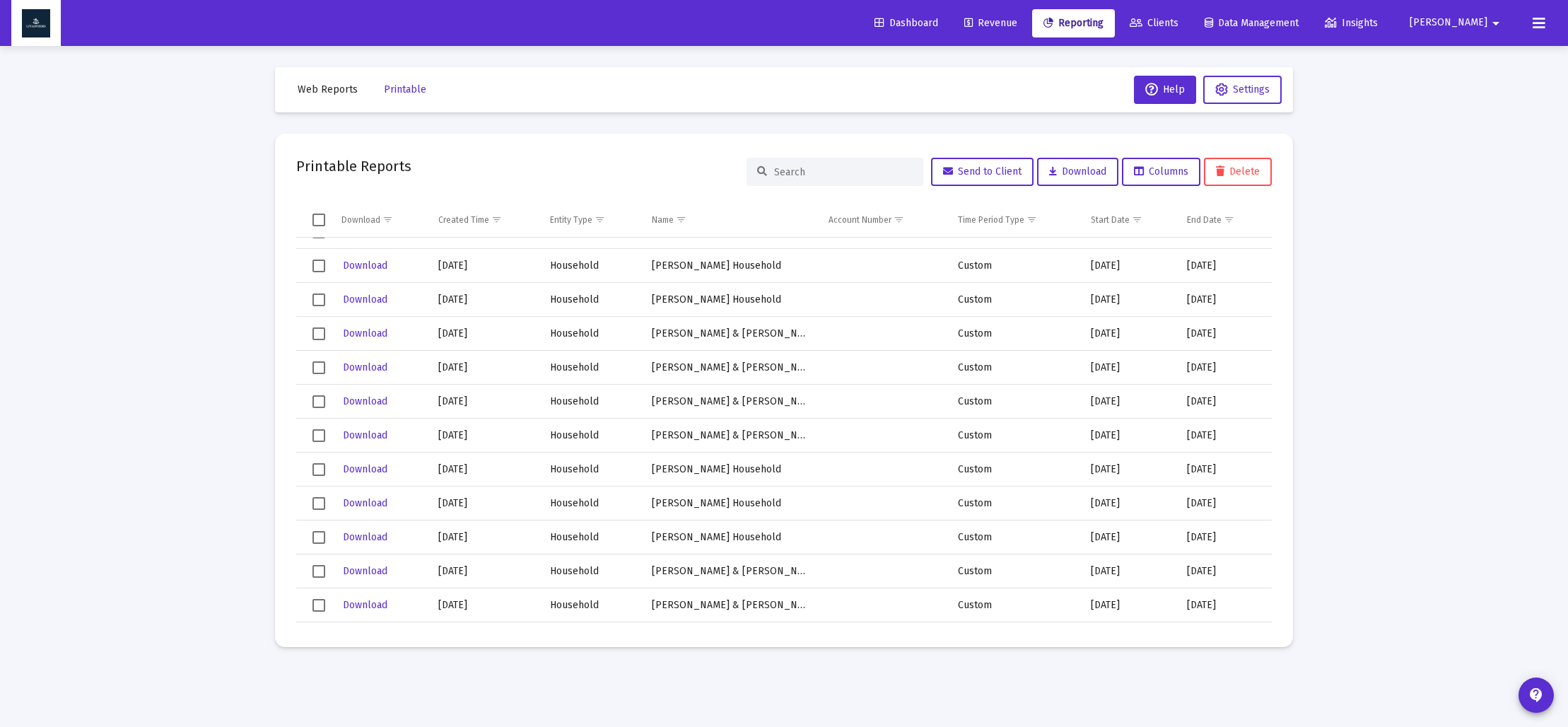
scroll to position [880, 0]
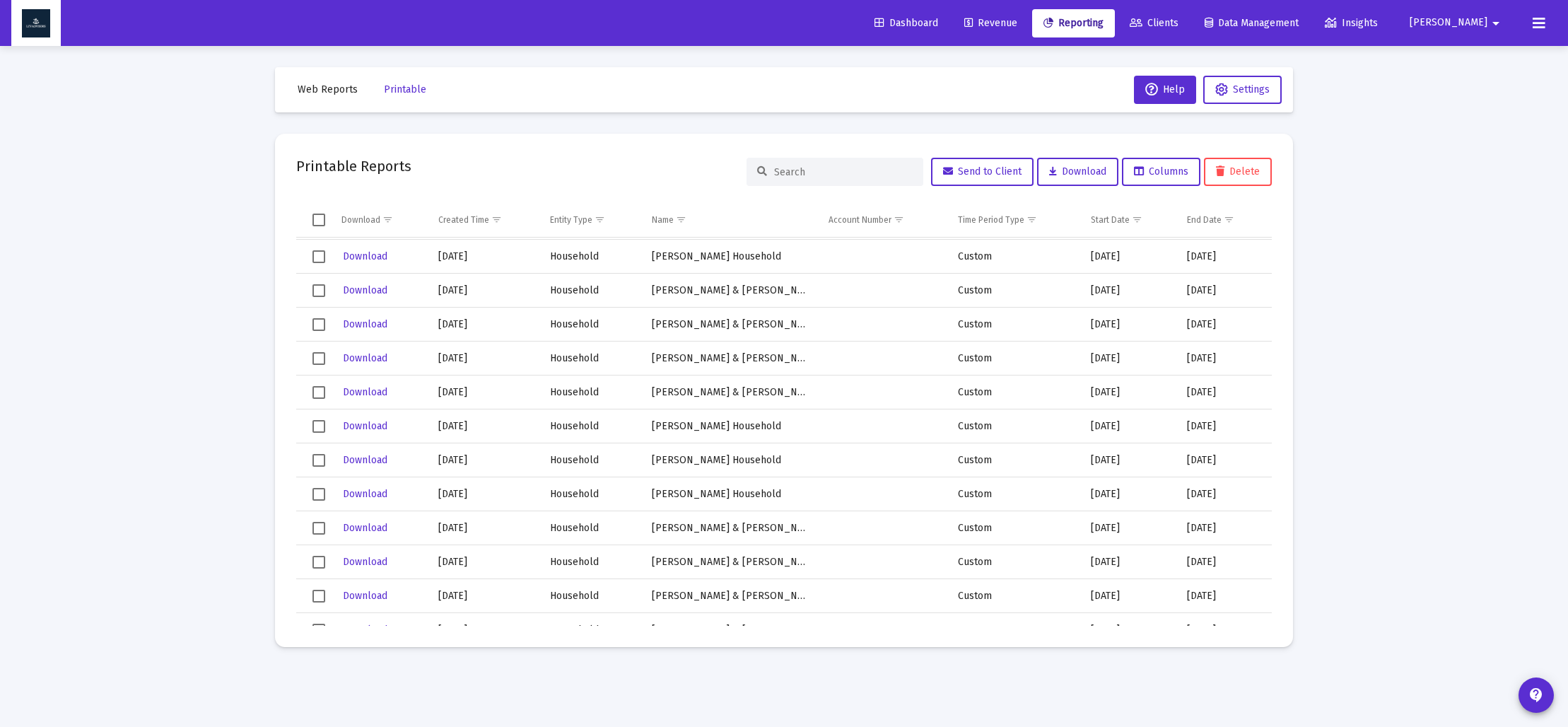
click at [332, 85] on span "Web Reports" at bounding box center [328, 89] width 60 height 12
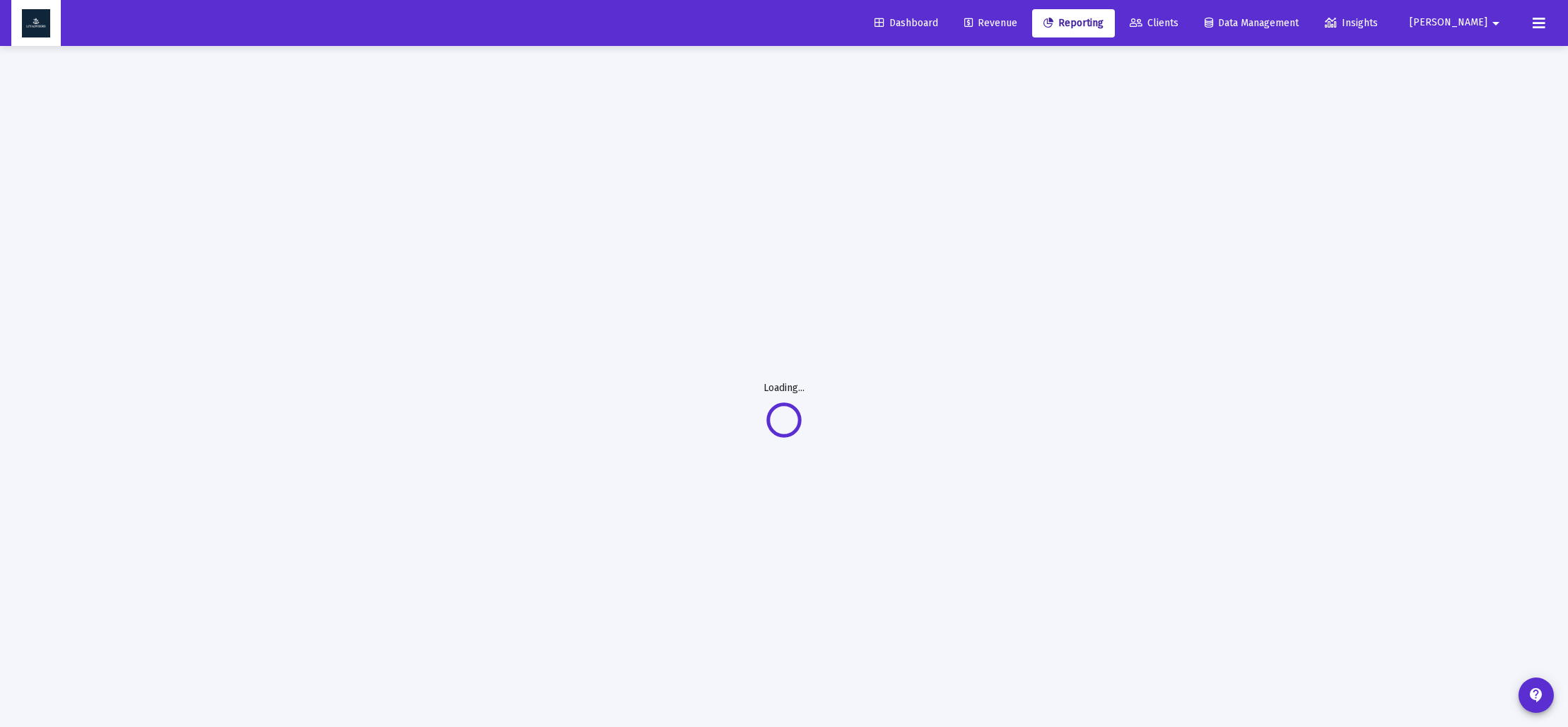
select select "View all"
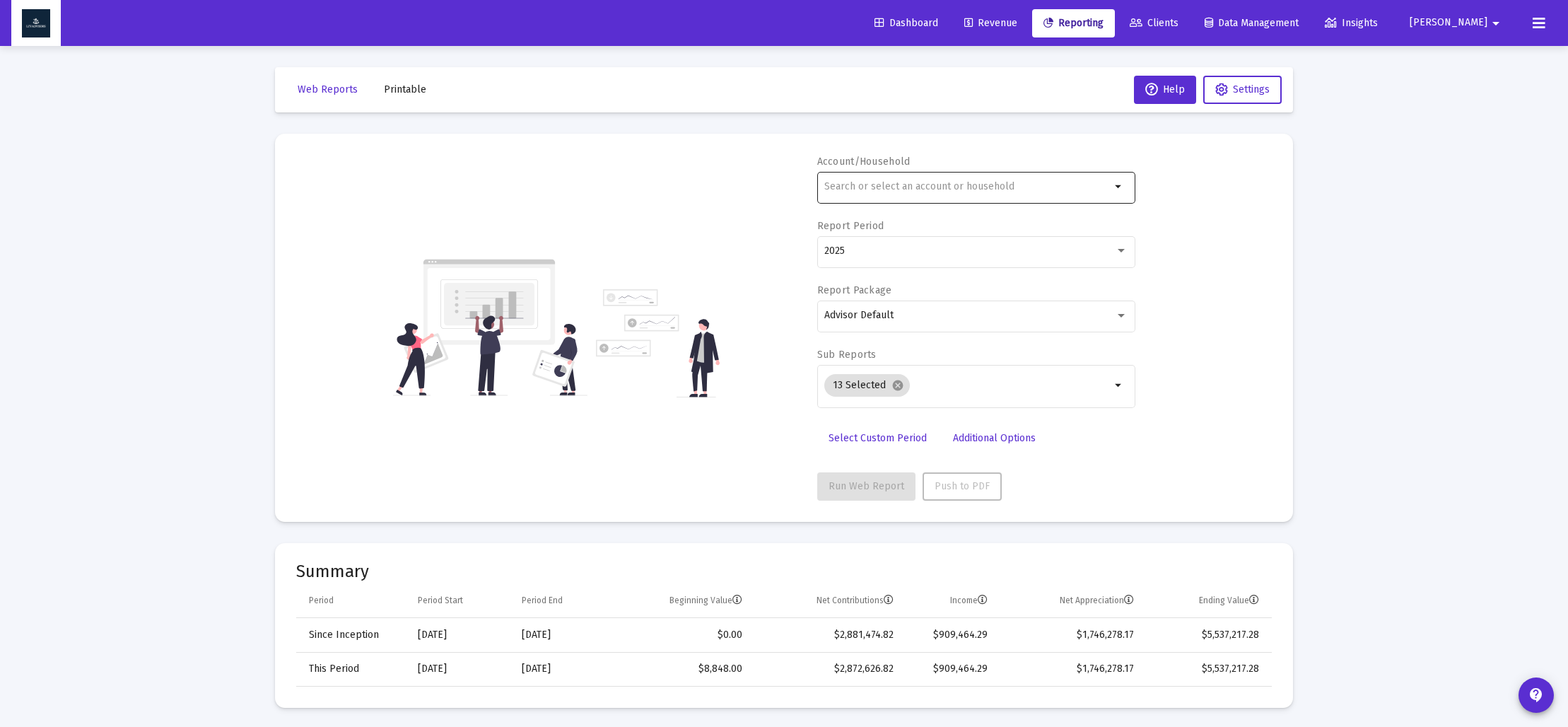
click at [935, 183] on input "text" at bounding box center [967, 186] width 286 height 12
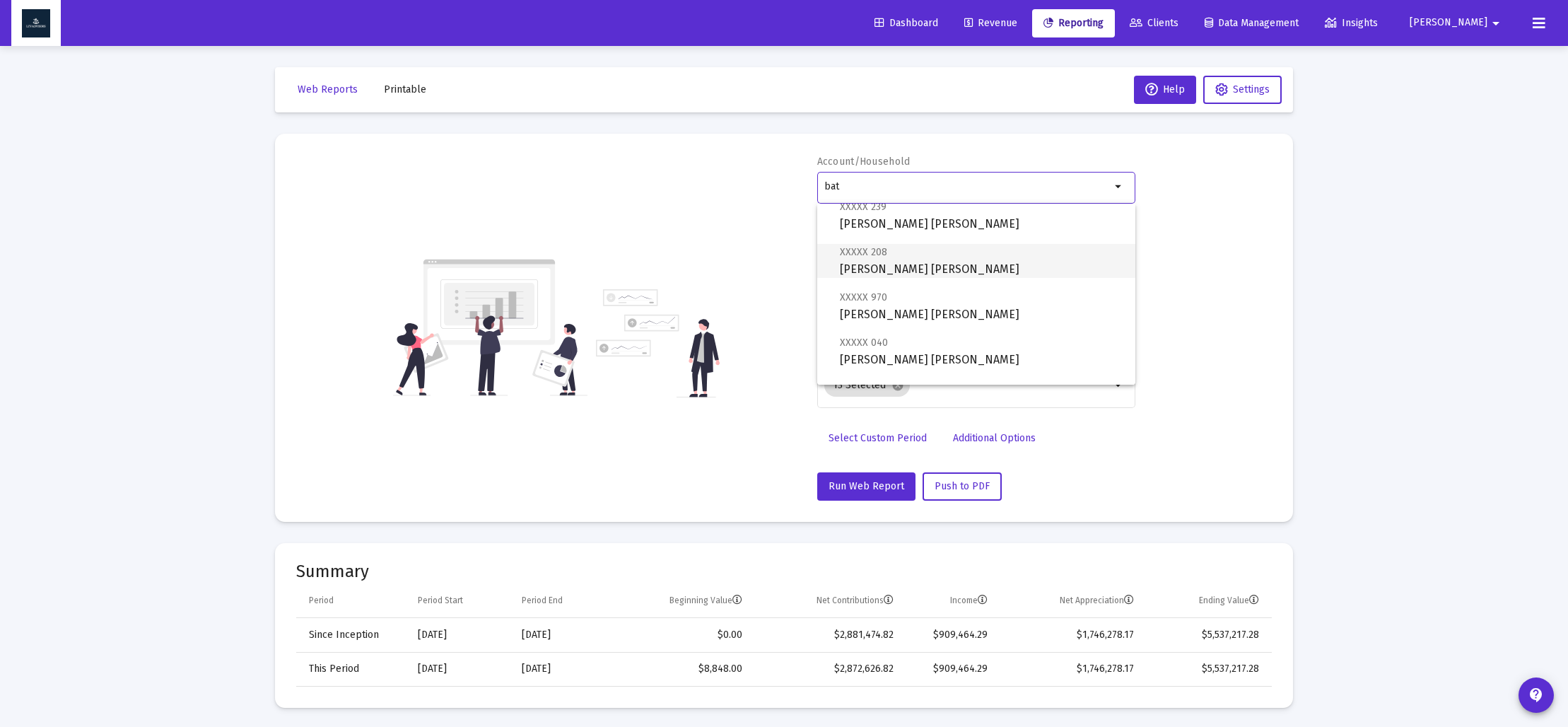
scroll to position [147, 0]
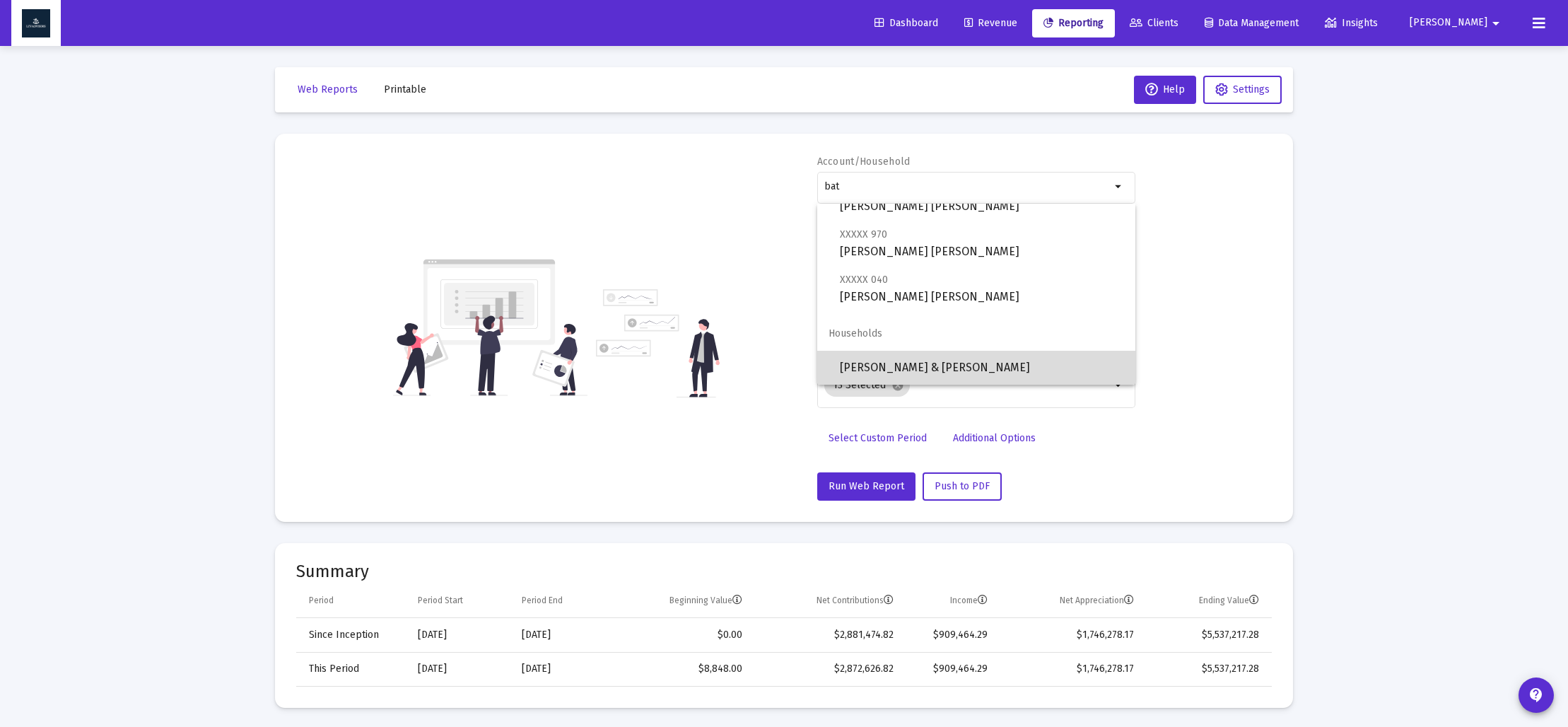
click at [935, 353] on span "[PERSON_NAME] & [PERSON_NAME]" at bounding box center [982, 367] width 284 height 34
type input "[PERSON_NAME] & [PERSON_NAME]"
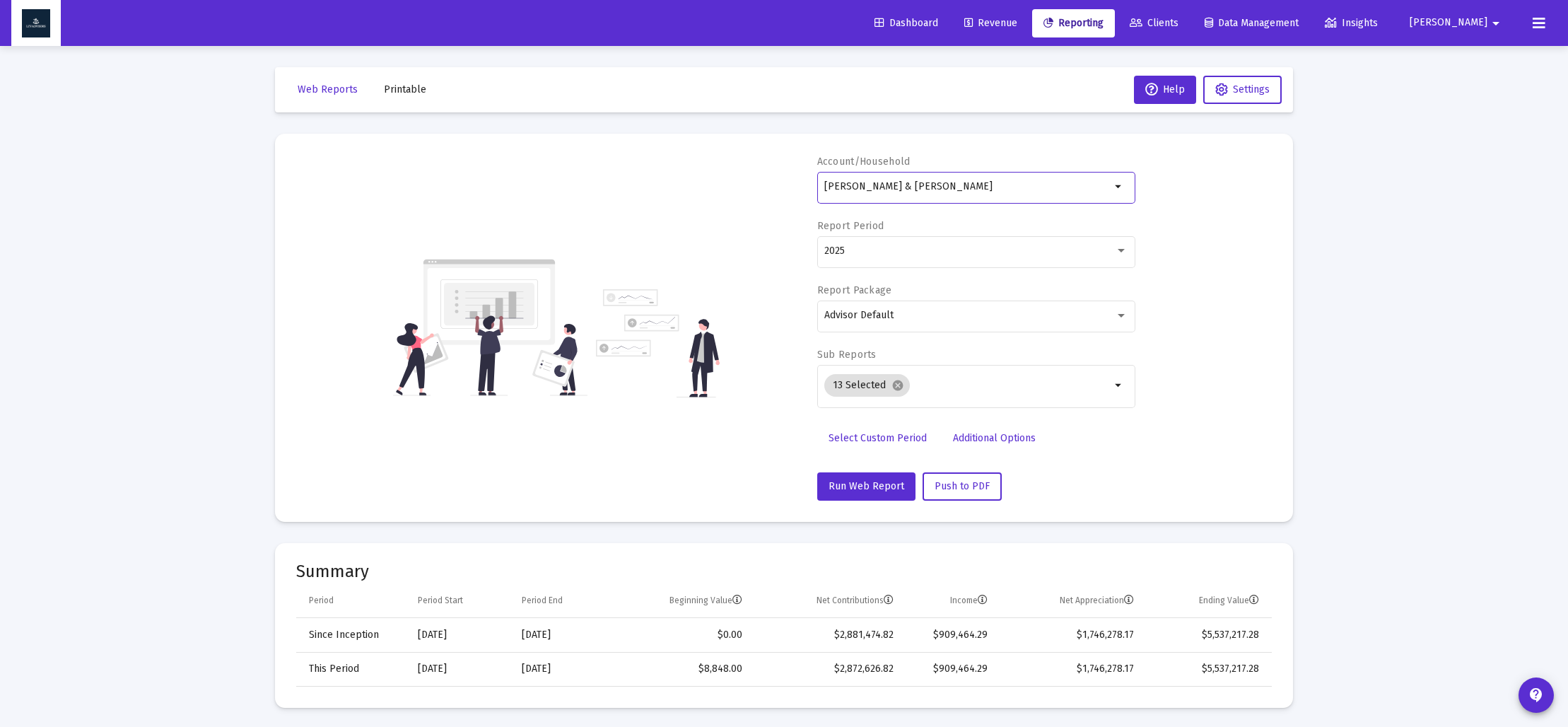
click at [889, 433] on span "Select Custom Period" at bounding box center [877, 438] width 99 height 12
click at [962, 248] on icon "Open calendar" at bounding box center [962, 250] width 12 height 13
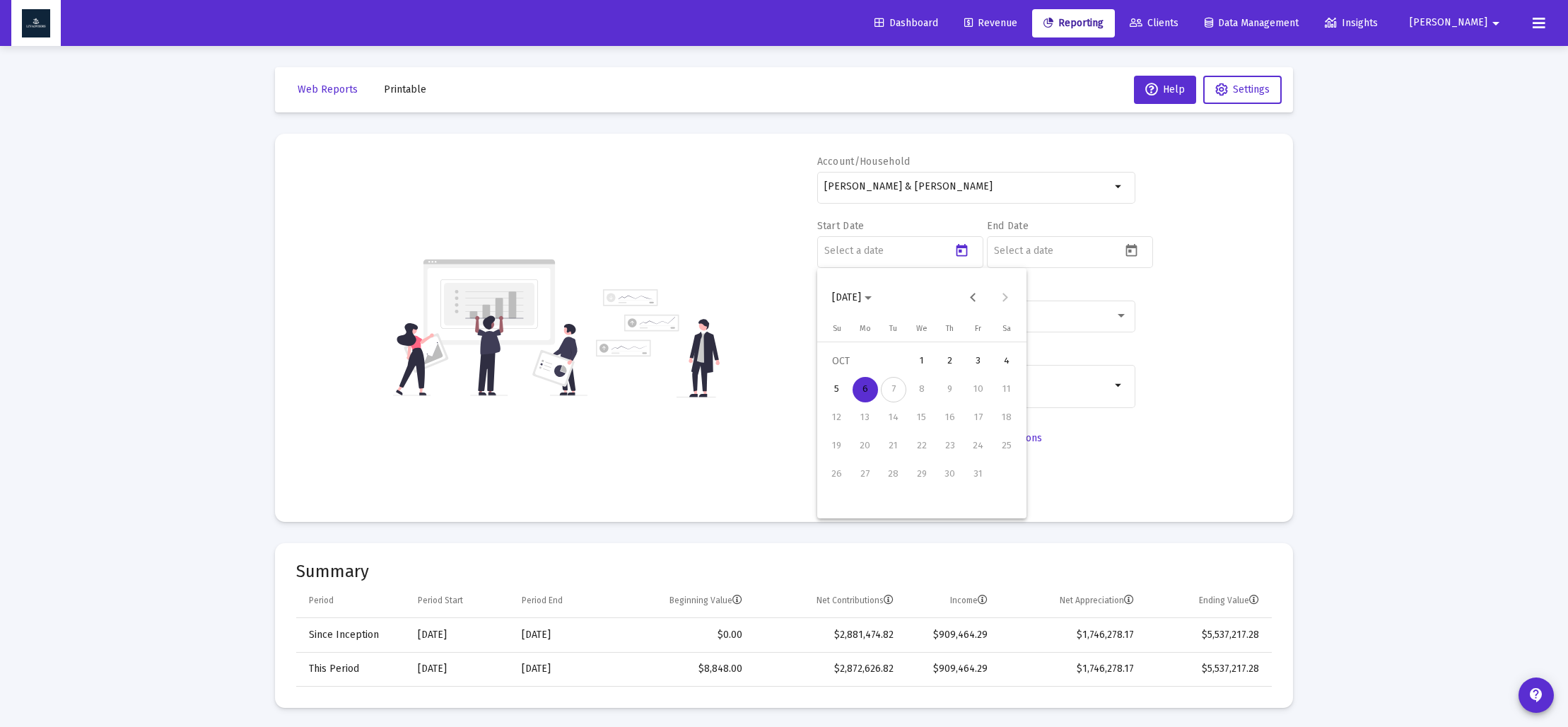
click at [871, 297] on polygon "Choose month and year" at bounding box center [867, 299] width 7 height 4
click at [998, 424] on div "2017" at bounding box center [996, 426] width 45 height 25
click at [940, 424] on div "NOV" at bounding box center [946, 426] width 45 height 25
click at [945, 478] on div "30" at bounding box center [950, 474] width 25 height 25
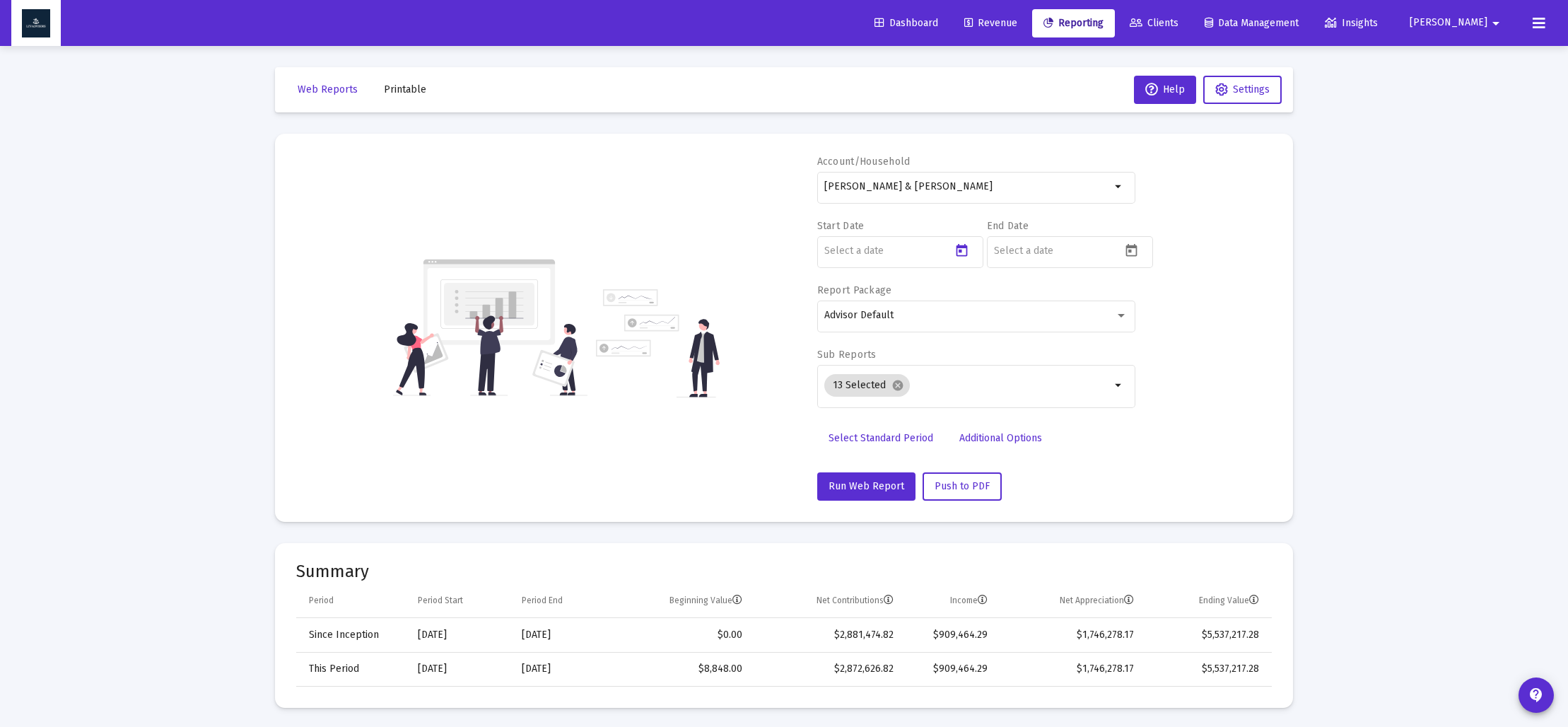
type input "[DATE]"
click at [1138, 253] on icon "Open calendar" at bounding box center [1131, 250] width 15 height 15
click at [1041, 299] on polygon "Choose month and year" at bounding box center [1037, 299] width 7 height 4
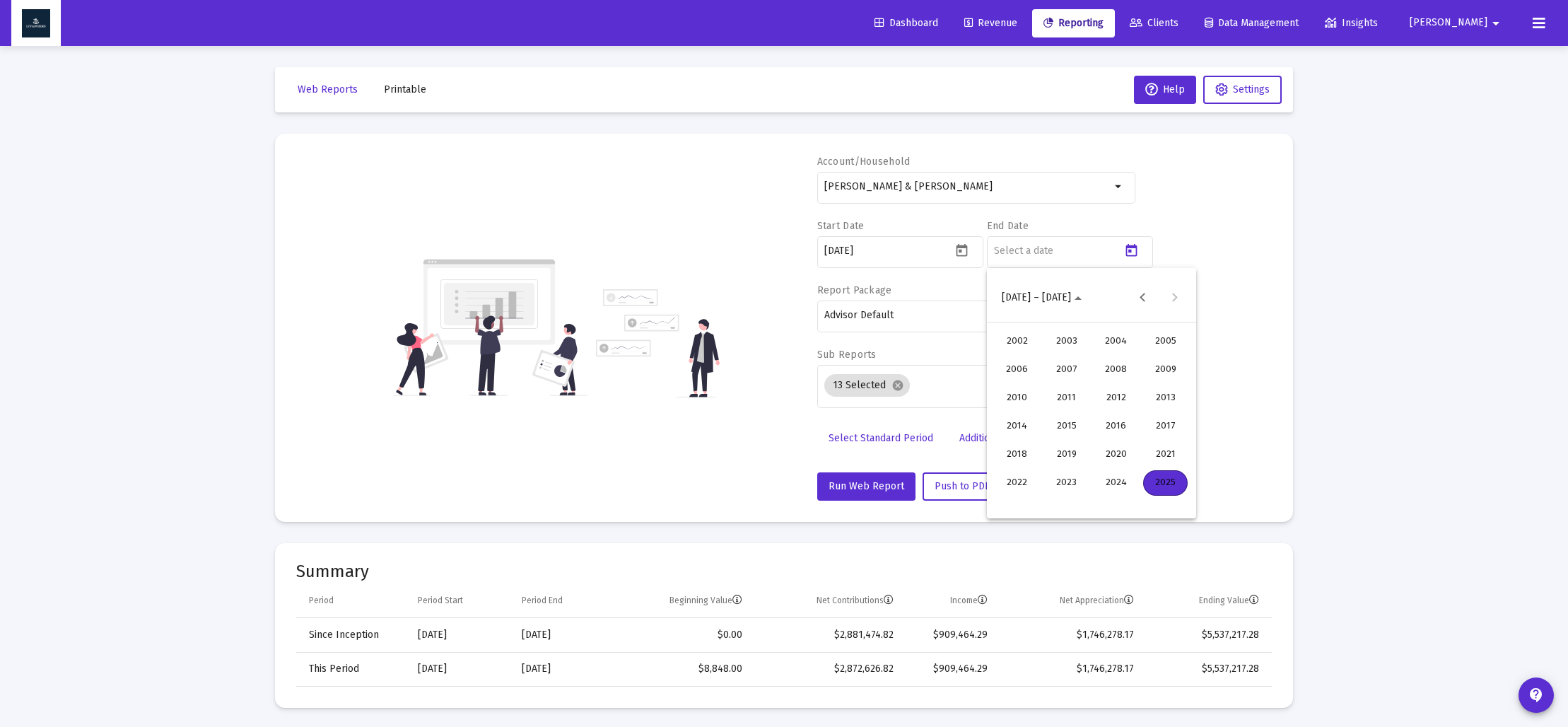
click at [1162, 484] on div "2025" at bounding box center [1165, 483] width 45 height 25
click at [1020, 423] on div "SEP" at bounding box center [1017, 426] width 45 height 25
click at [1063, 503] on div "30" at bounding box center [1063, 503] width 25 height 25
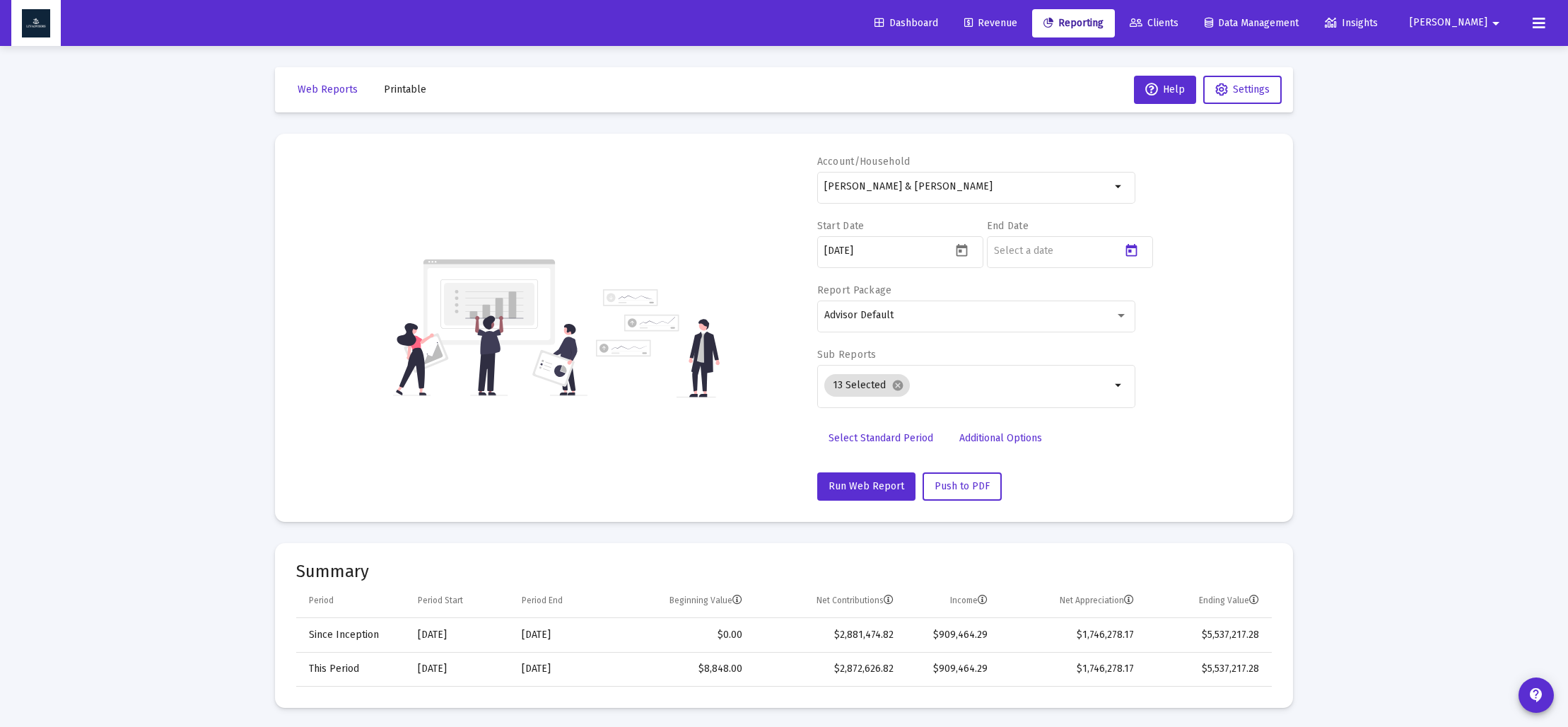
type input "[DATE]"
click at [894, 388] on mat-icon "cancel" at bounding box center [898, 384] width 13 height 13
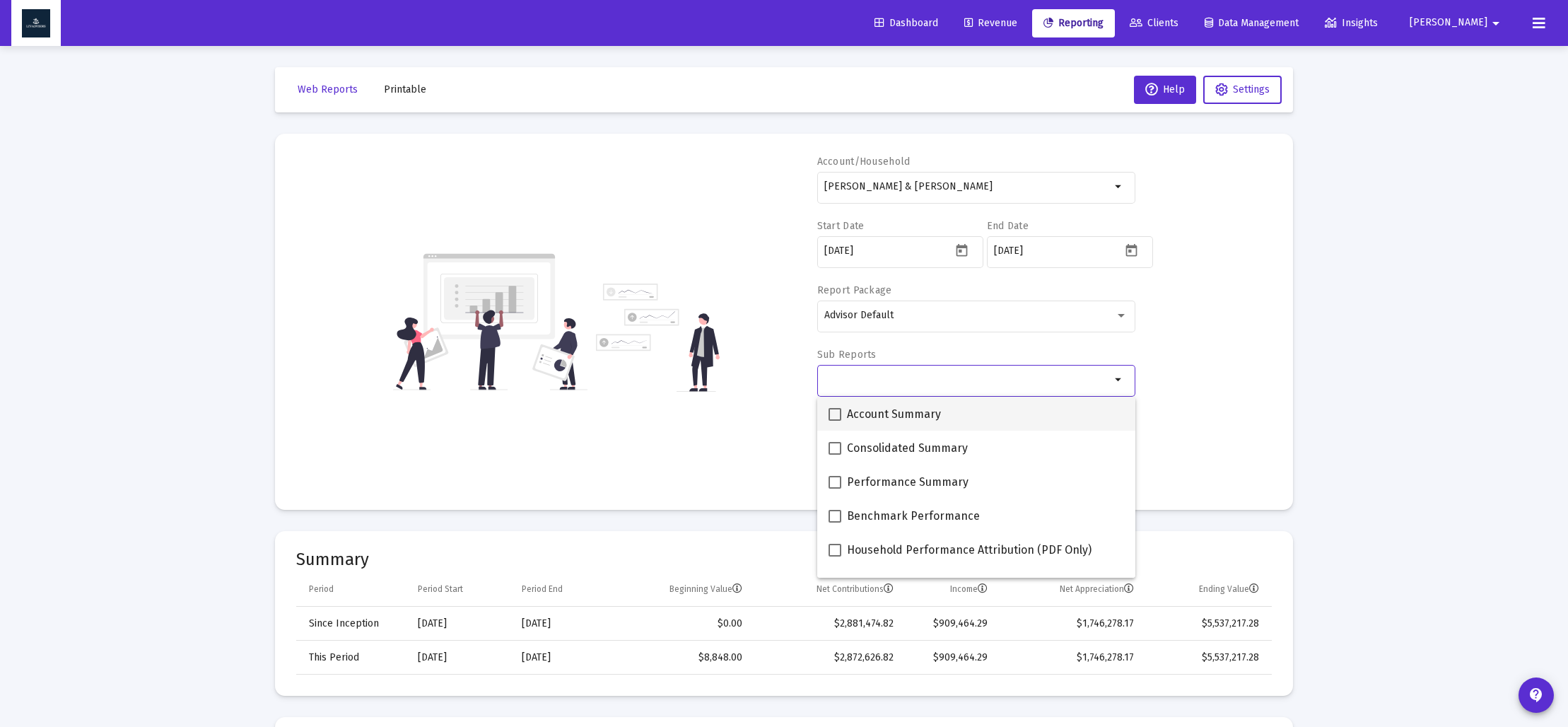
click at [834, 414] on span at bounding box center [834, 414] width 13 height 13
click at [834, 421] on input "Account Summary" at bounding box center [834, 421] width 1 height 1
checkbox input "true"
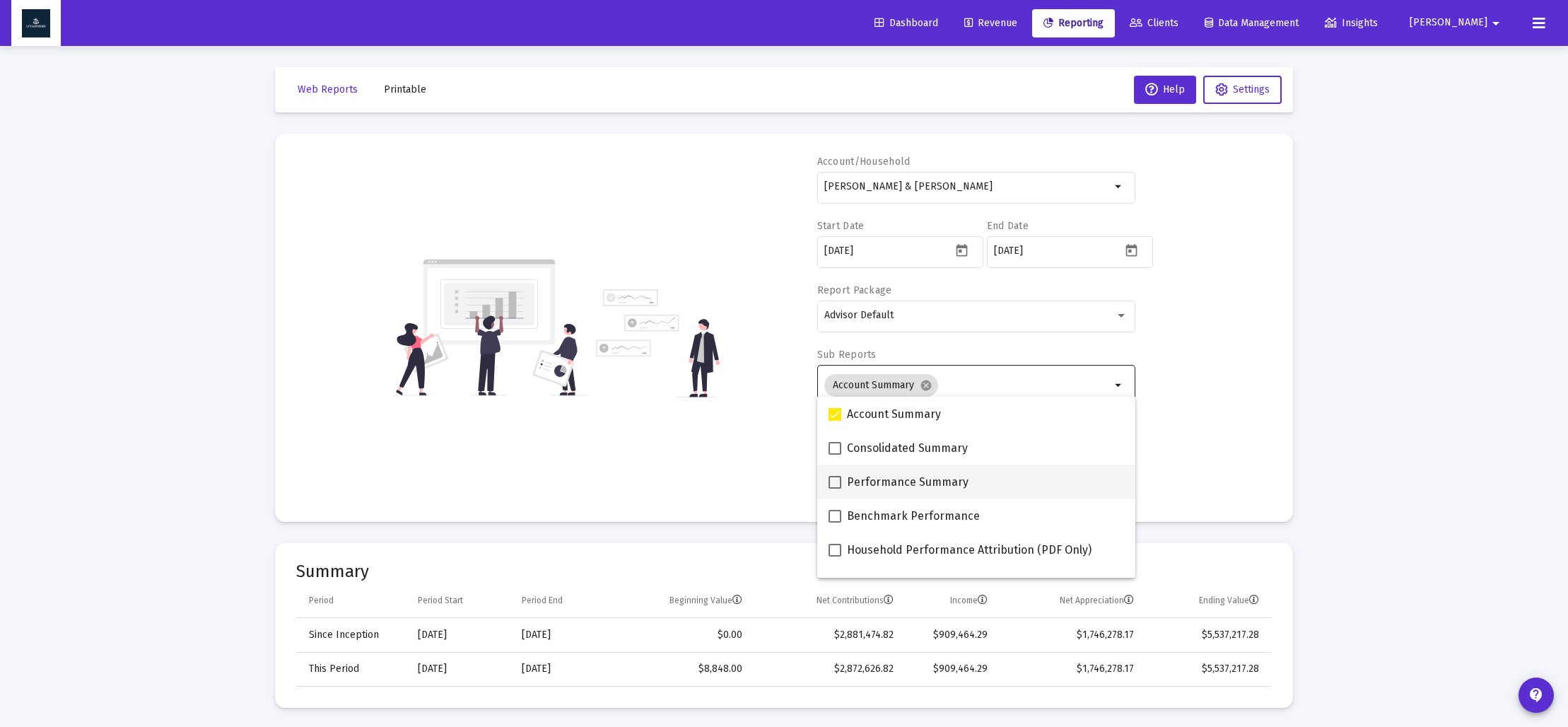
click at [828, 473] on label "Performance Summary" at bounding box center [898, 481] width 140 height 17
click at [834, 489] on input "Performance Summary" at bounding box center [834, 489] width 1 height 1
checkbox input "true"
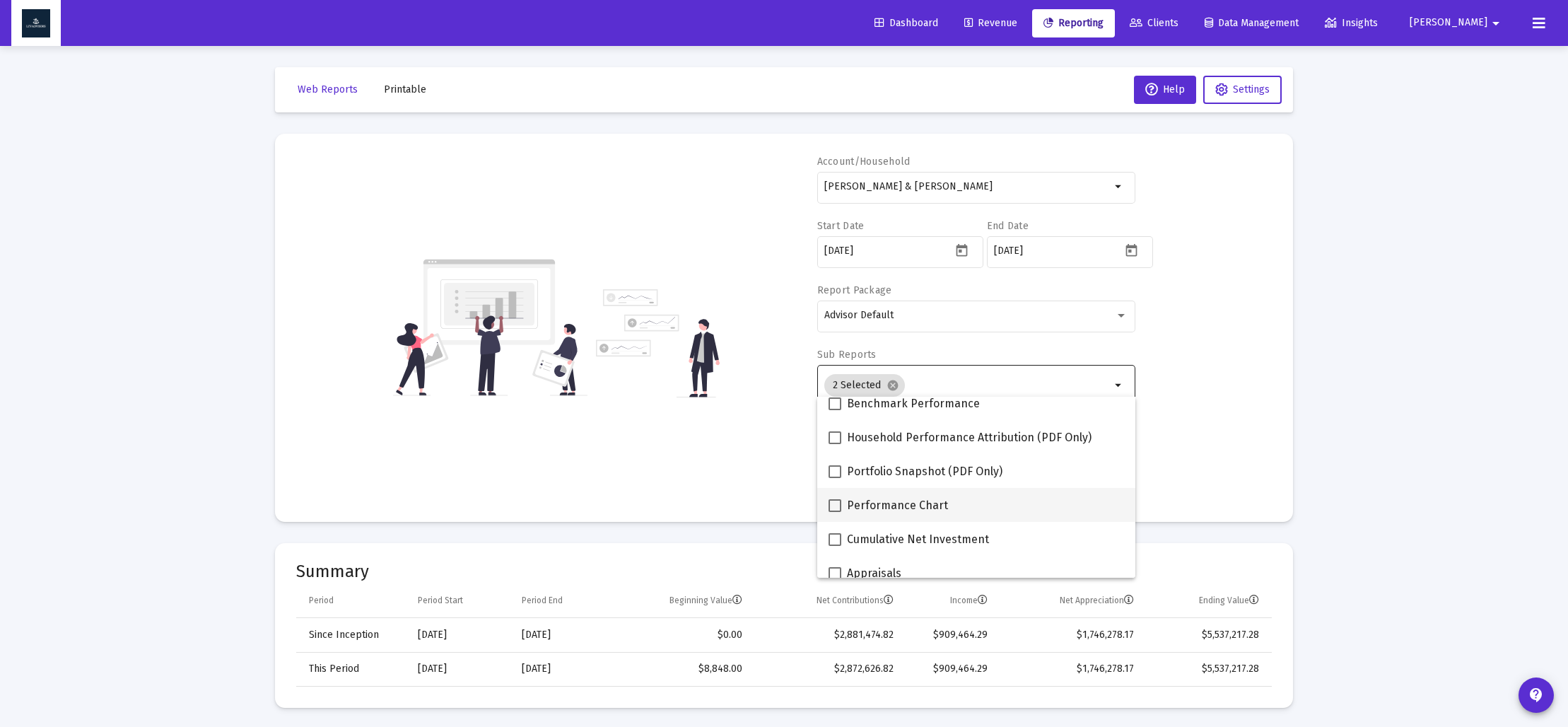
click at [834, 503] on span at bounding box center [834, 505] width 13 height 13
click at [834, 511] on input "Performance Chart" at bounding box center [834, 511] width 1 height 1
checkbox input "true"
click at [835, 498] on span at bounding box center [834, 497] width 13 height 13
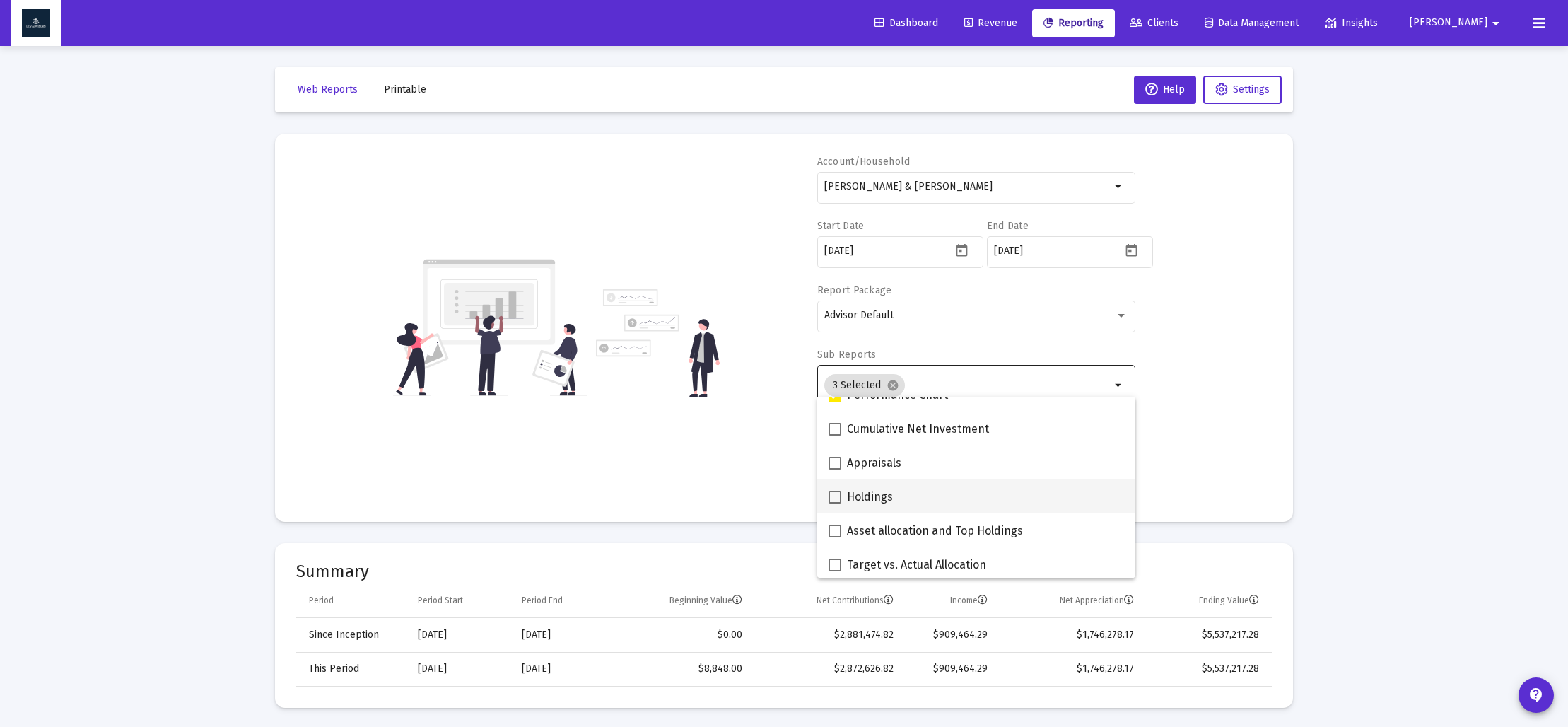
click at [835, 504] on input "Holdings" at bounding box center [834, 504] width 1 height 1
checkbox input "true"
click at [735, 486] on div "Account/[PERSON_NAME] & [PERSON_NAME] Household arrow_drop_down Start Date [DAT…" at bounding box center [784, 328] width 976 height 345
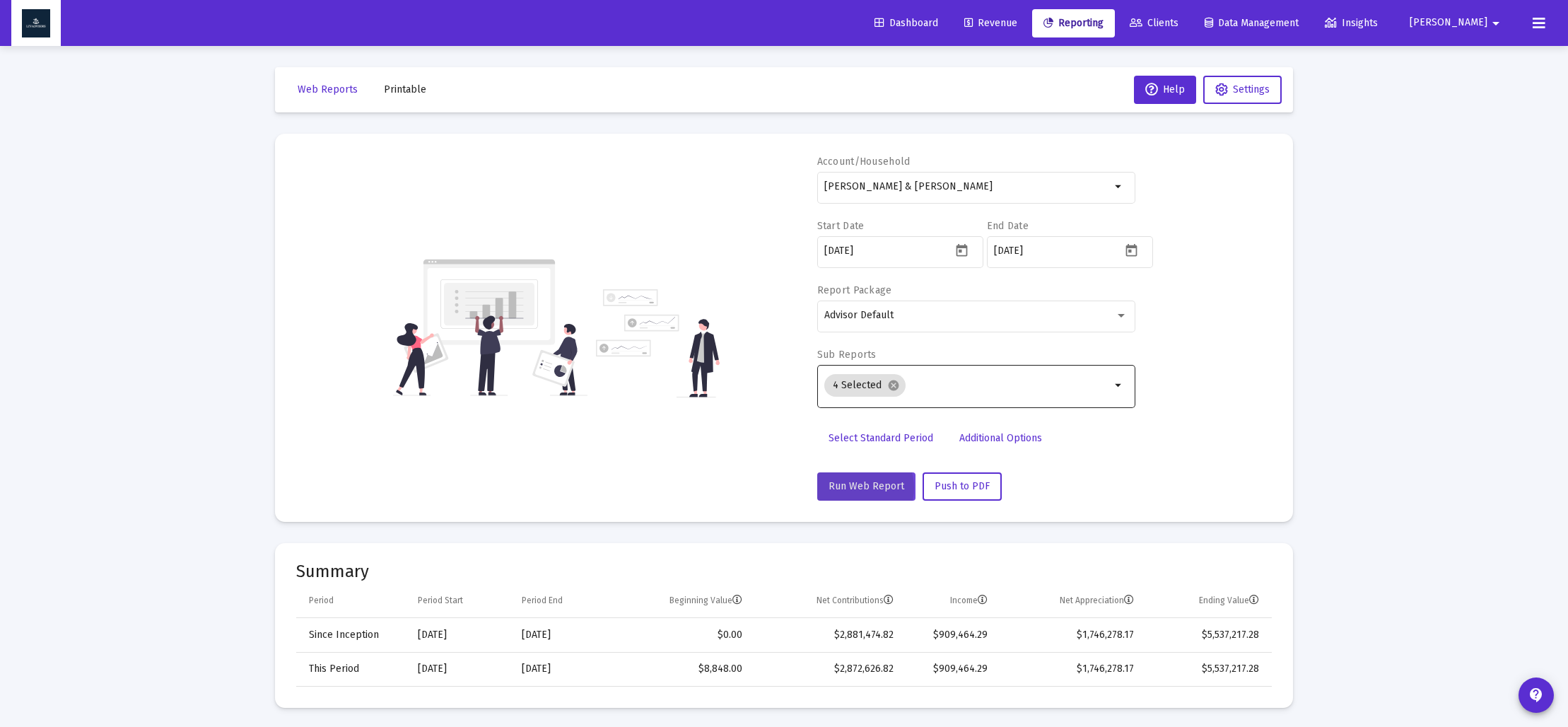
click at [856, 488] on span "Run Web Report" at bounding box center [866, 486] width 76 height 12
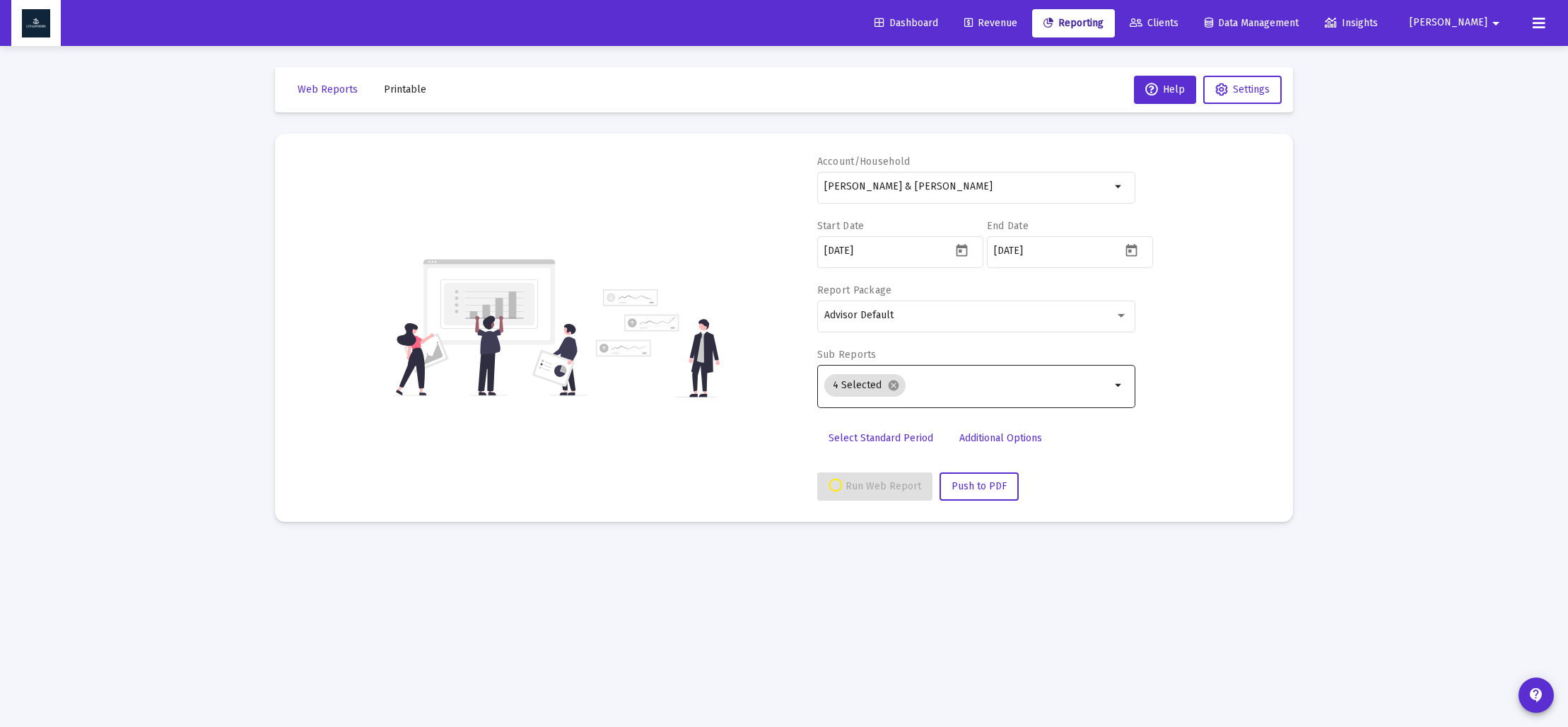
select select "View all"
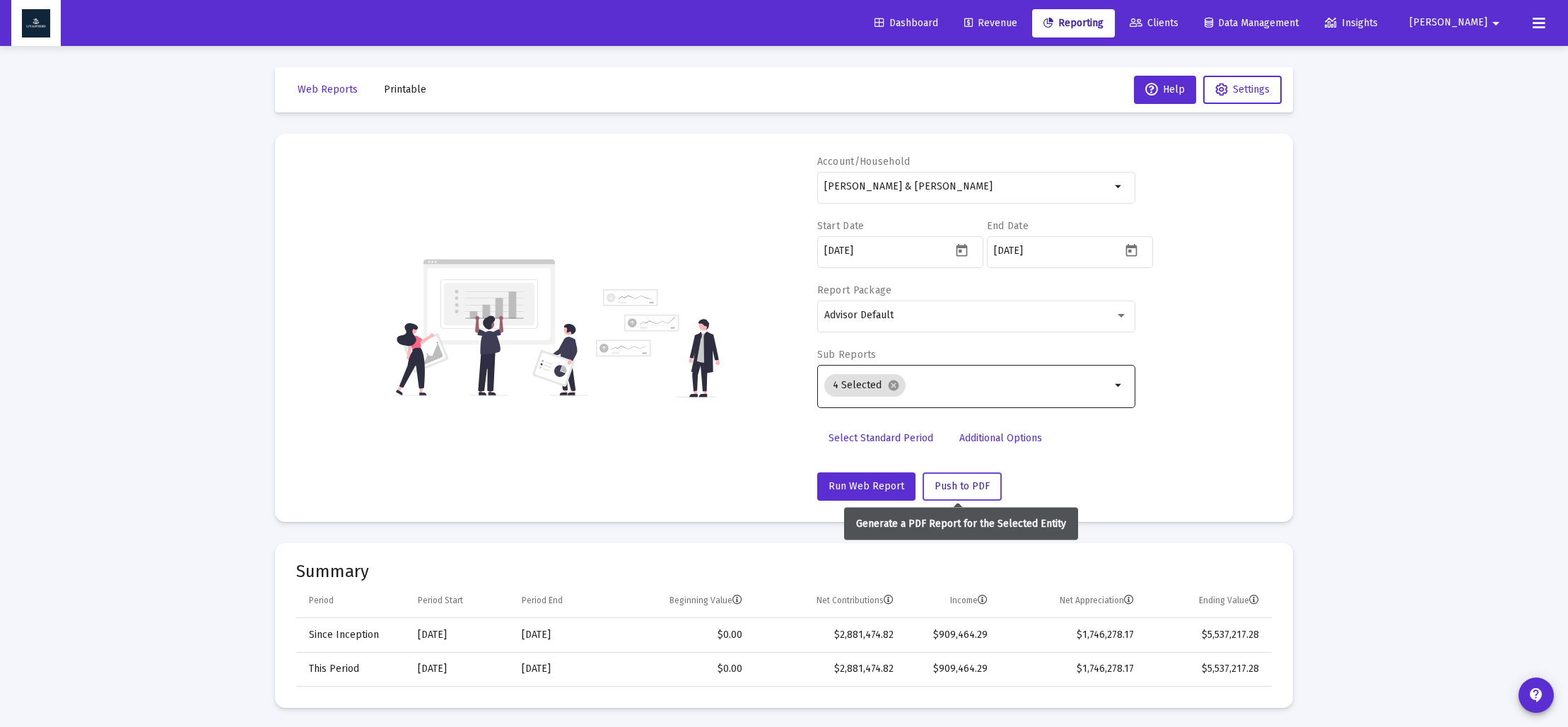
click at [960, 491] on span "Push to PDF" at bounding box center [962, 486] width 56 height 12
click at [412, 92] on span "Printable" at bounding box center [404, 89] width 42 height 12
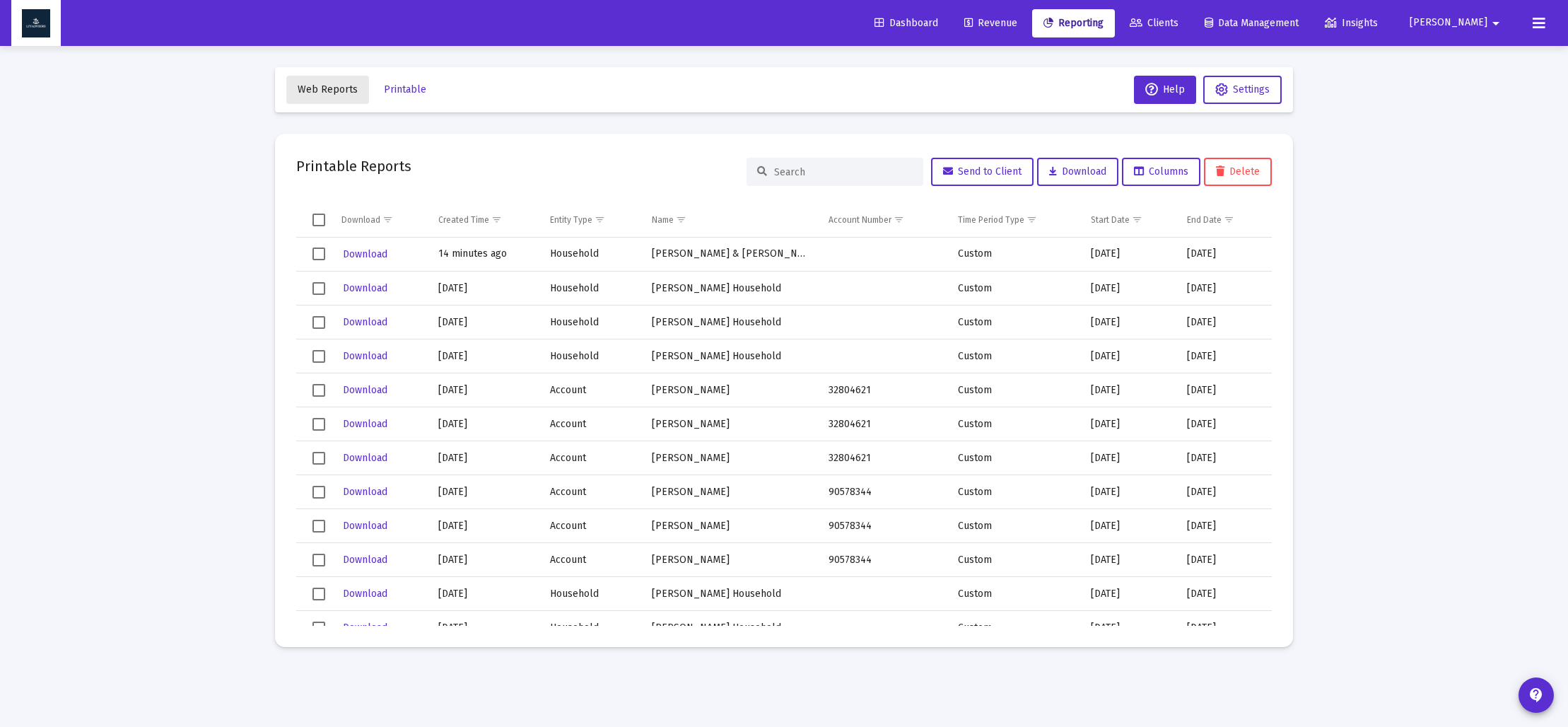
click at [339, 93] on span "Web Reports" at bounding box center [328, 89] width 60 height 12
select select "View all"
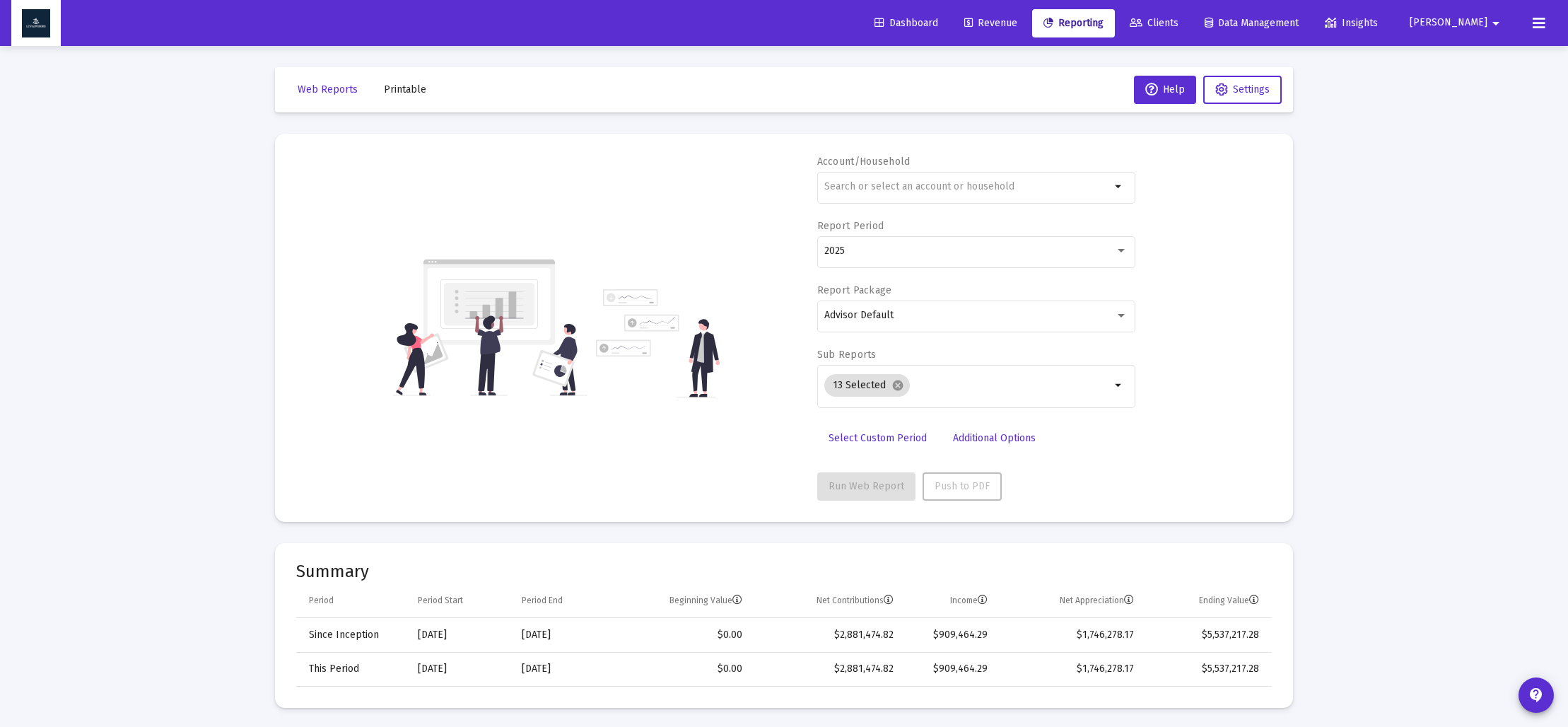
click at [400, 93] on span "Printable" at bounding box center [404, 89] width 42 height 12
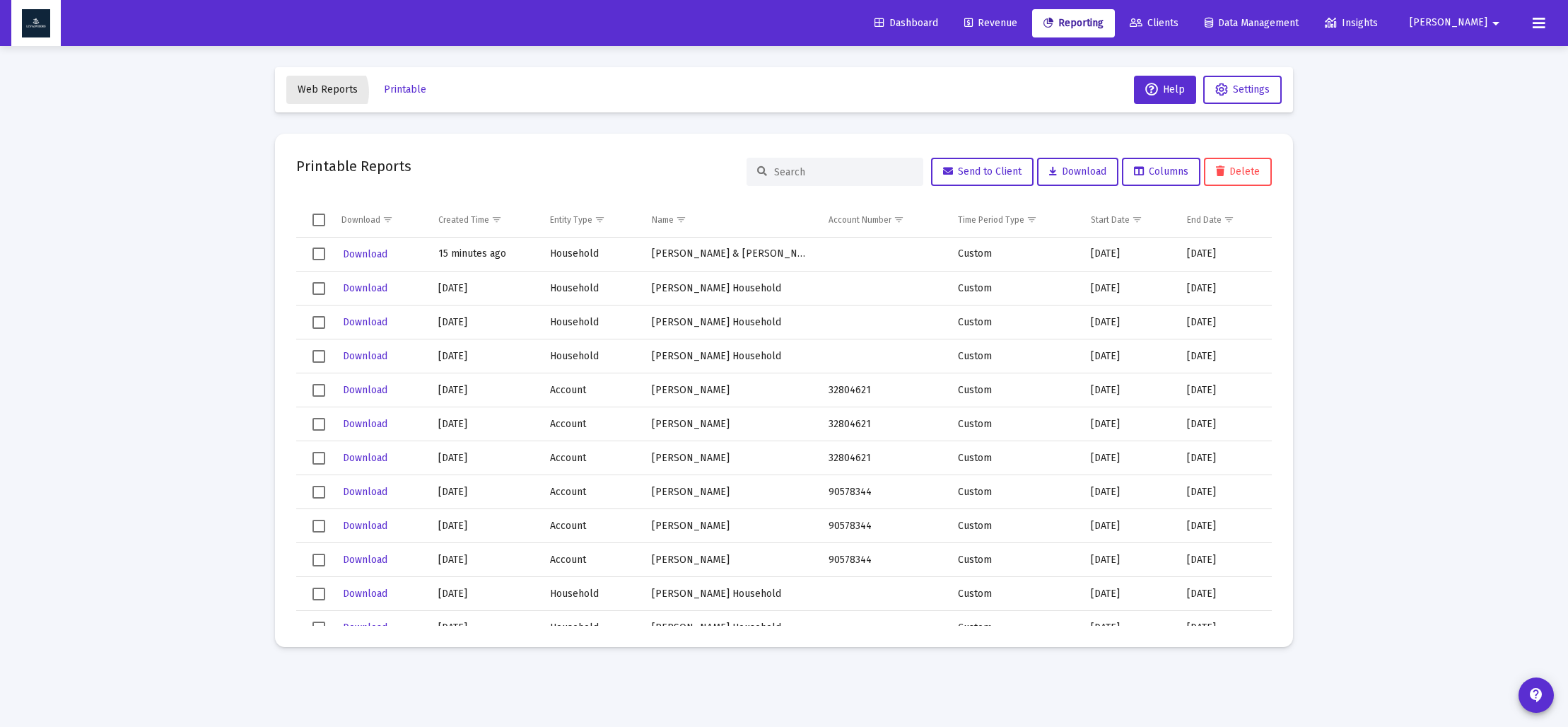
click at [322, 92] on span "Web Reports" at bounding box center [328, 89] width 60 height 12
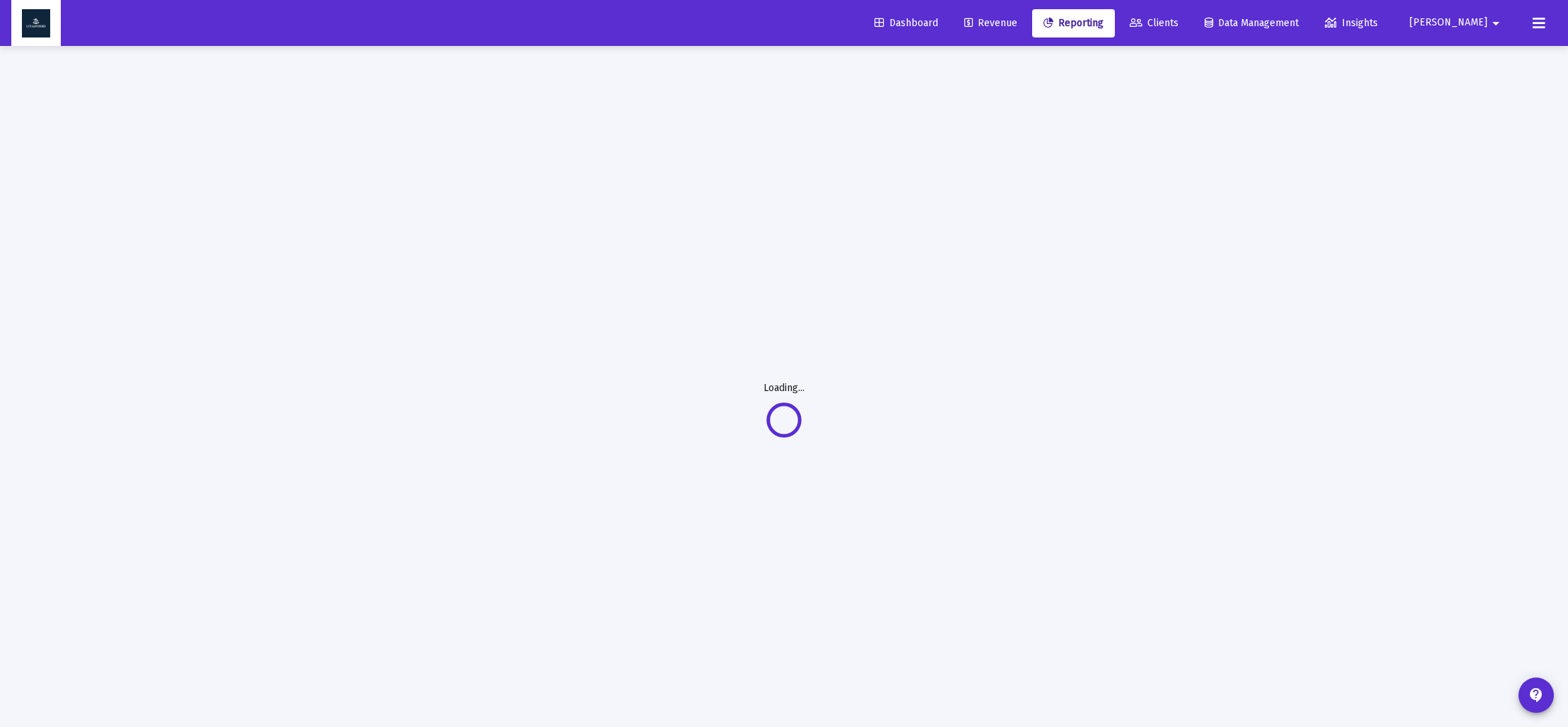
select select "View all"
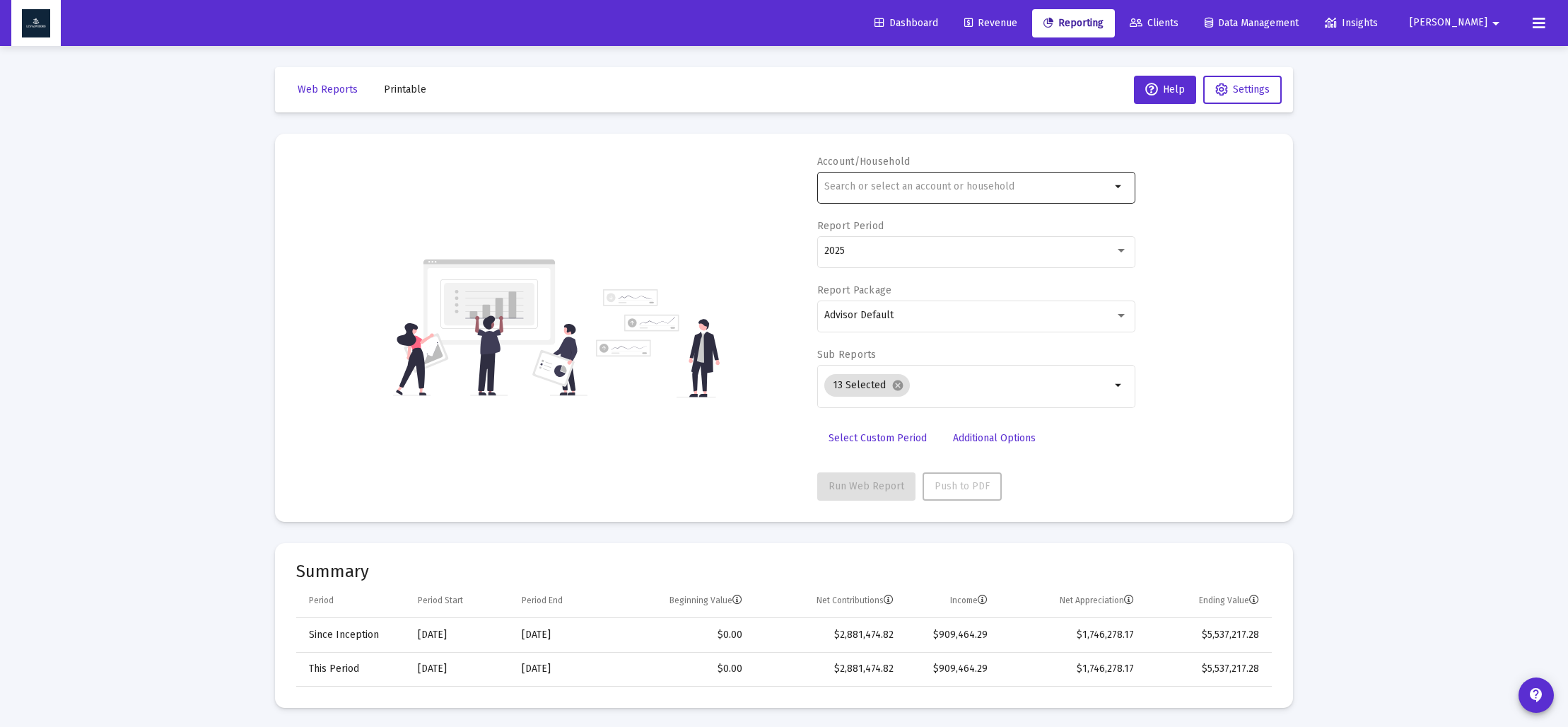
click at [953, 192] on div at bounding box center [967, 185] width 286 height 34
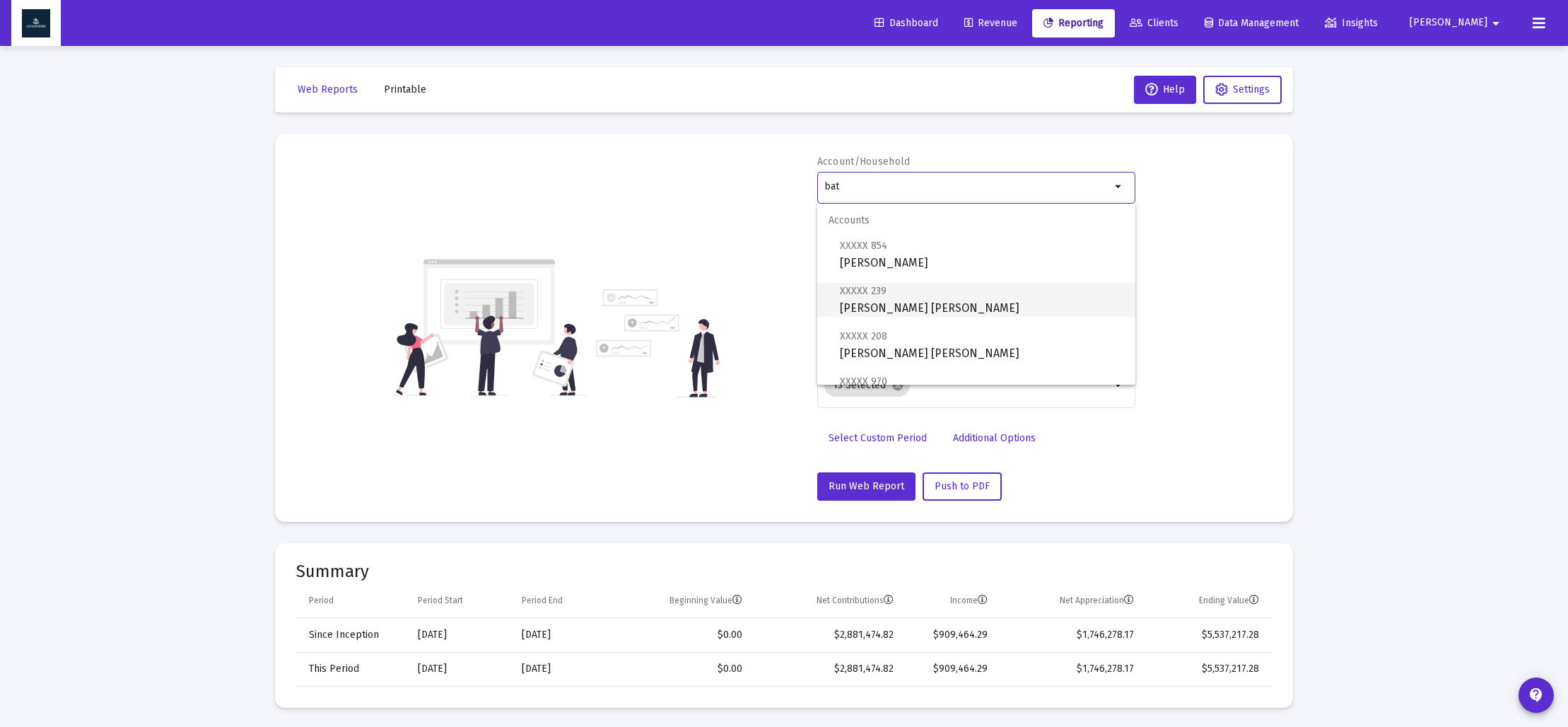
scroll to position [147, 0]
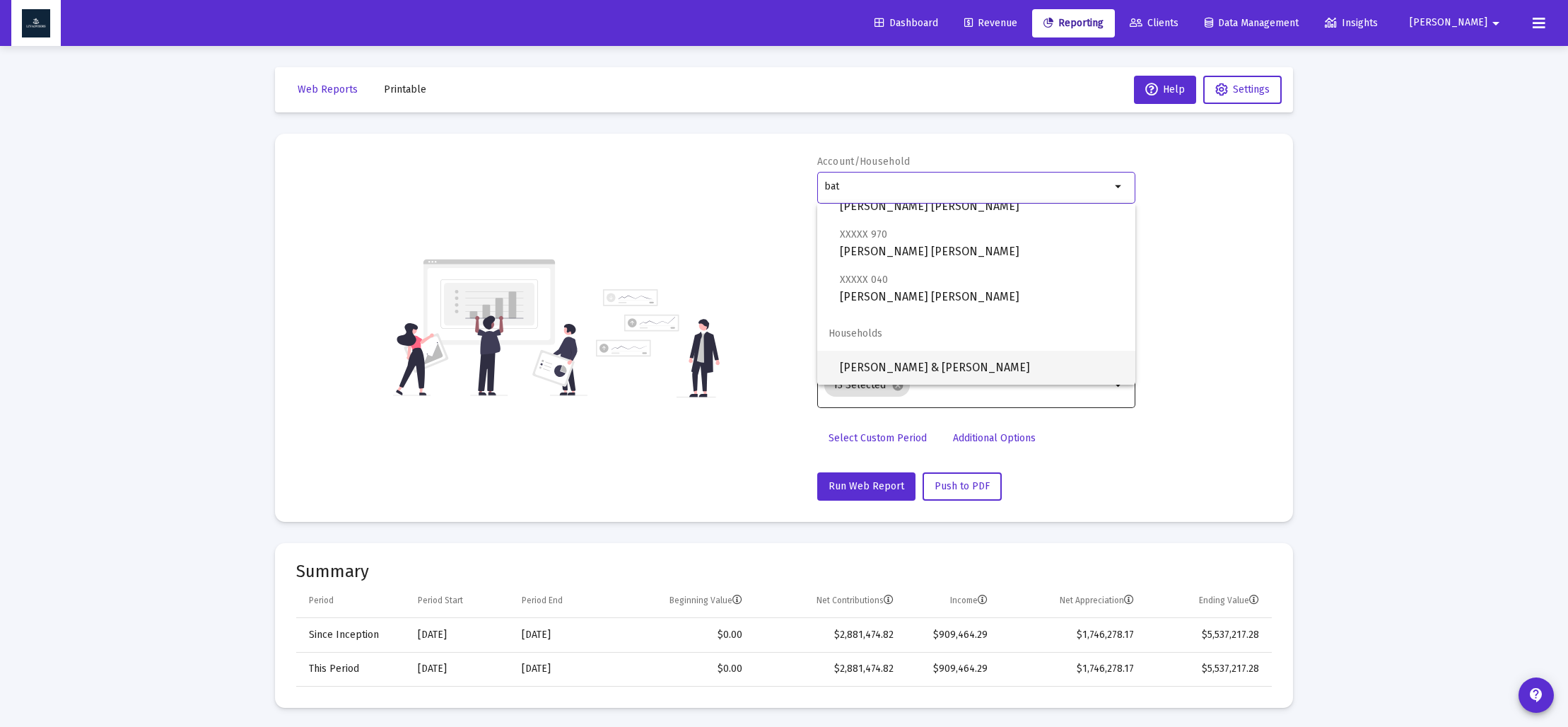
click at [959, 376] on span "[PERSON_NAME] & [PERSON_NAME]" at bounding box center [982, 367] width 284 height 34
type input "[PERSON_NAME] & [PERSON_NAME]"
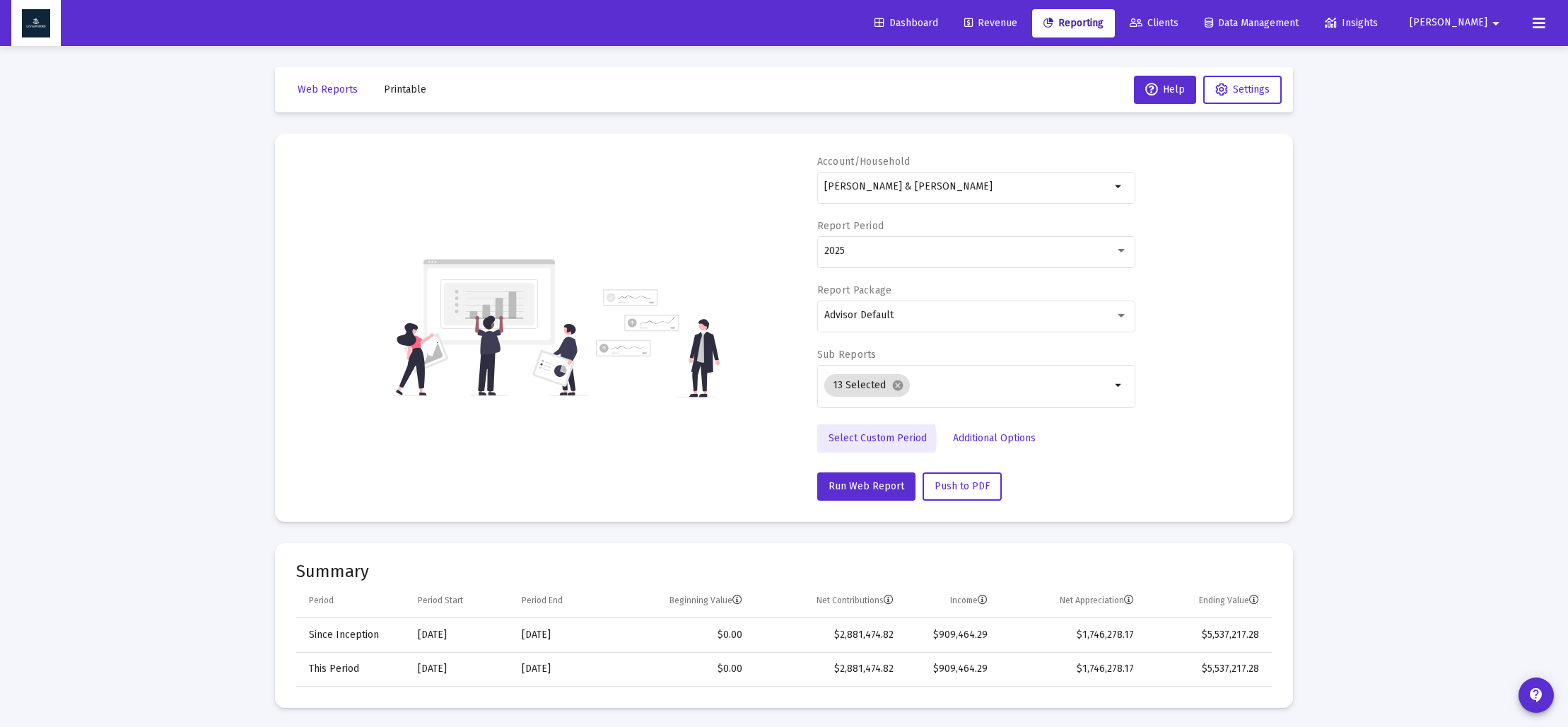
click at [872, 439] on span "Select Custom Period" at bounding box center [877, 438] width 99 height 12
click at [960, 253] on icon "Open calendar" at bounding box center [961, 250] width 15 height 15
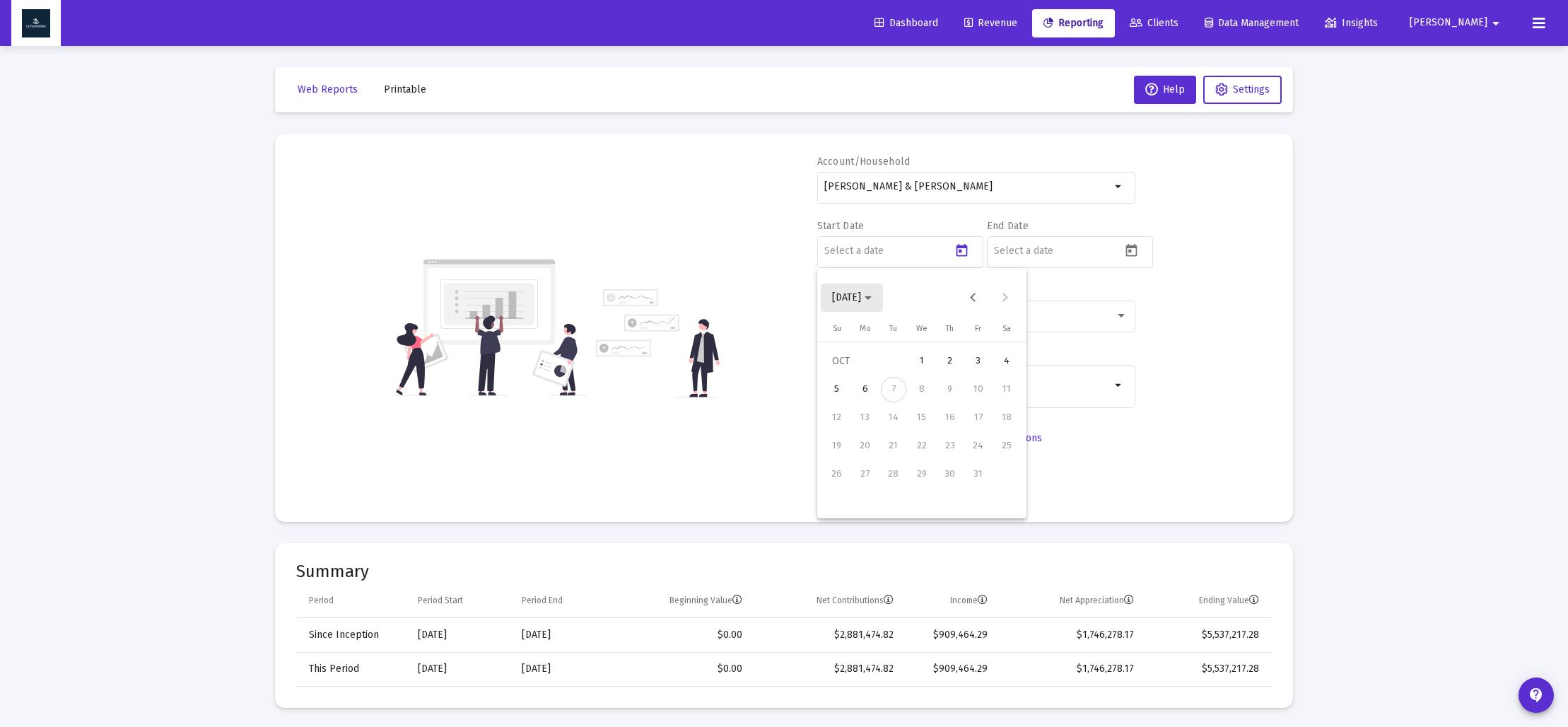
click at [861, 300] on span "[DATE]" at bounding box center [847, 297] width 29 height 12
click at [985, 432] on div "2017" at bounding box center [996, 426] width 45 height 25
click at [936, 427] on div "NOV" at bounding box center [946, 426] width 45 height 25
click at [946, 478] on div "30" at bounding box center [950, 474] width 25 height 25
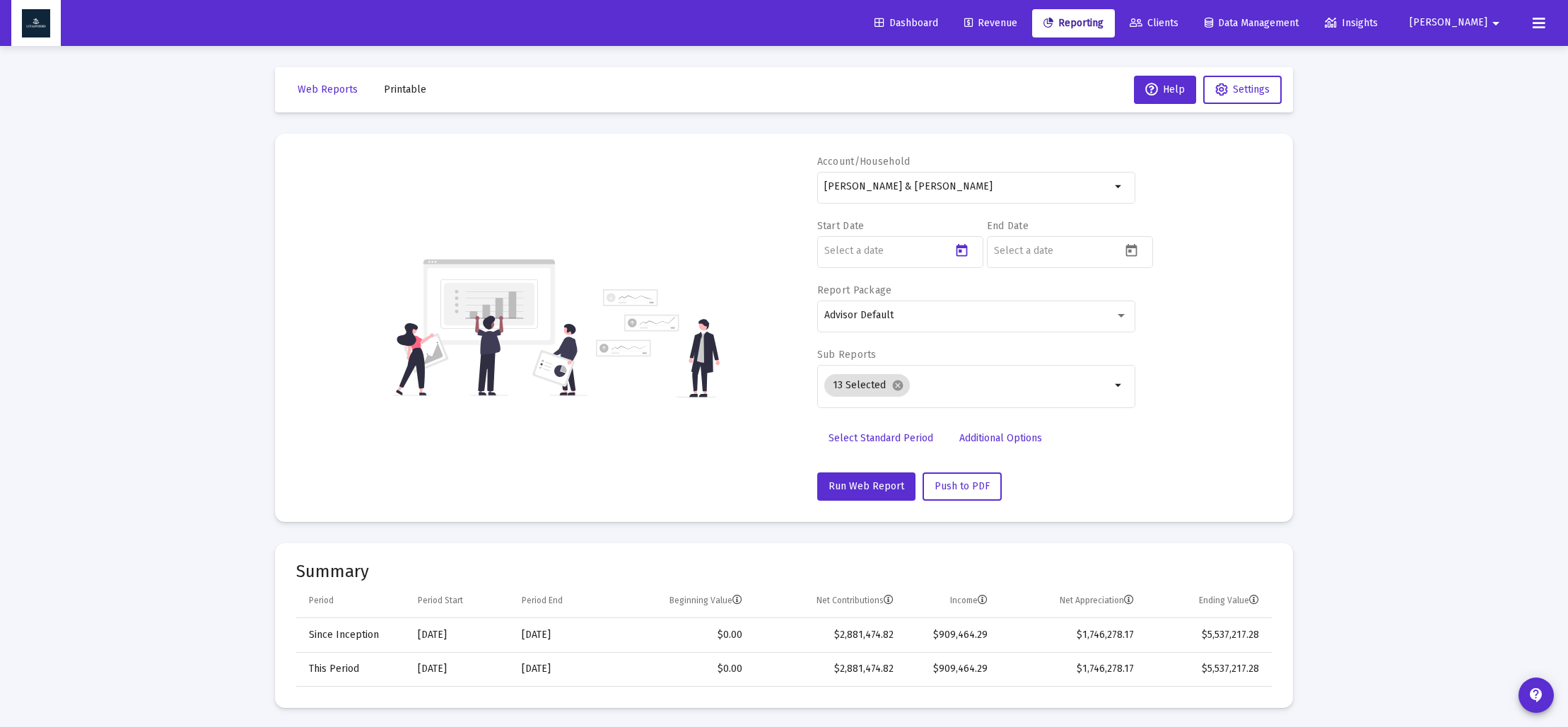
type input "[DATE]"
click at [1135, 253] on icon "Open calendar" at bounding box center [1131, 250] width 15 height 15
drag, startPoint x: 1136, startPoint y: 297, endPoint x: 1138, endPoint y: 303, distance: 6.3
click at [1136, 297] on button "Previous month" at bounding box center [1142, 297] width 28 height 28
click at [1067, 504] on div "30" at bounding box center [1063, 503] width 25 height 25
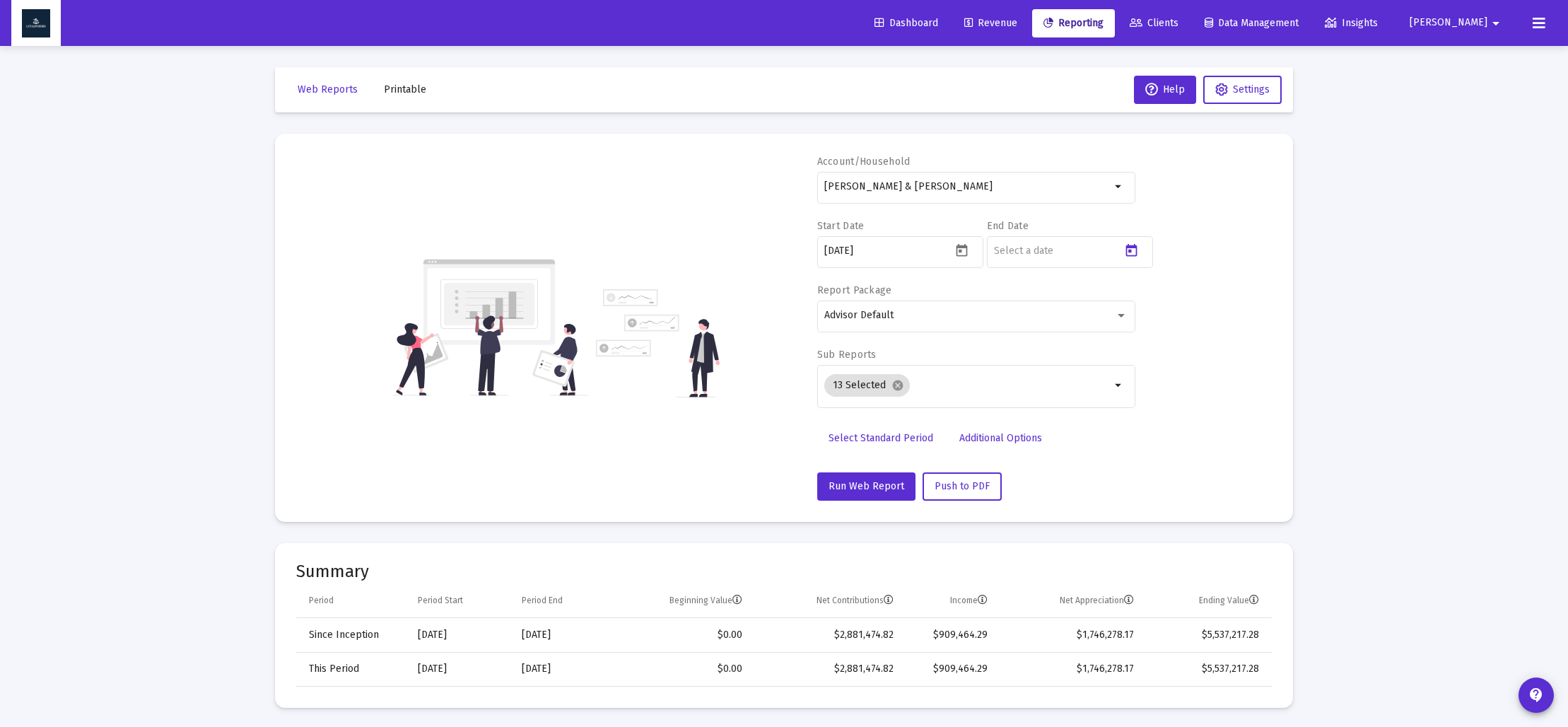
type input "[DATE]"
click at [899, 386] on mat-icon "cancel" at bounding box center [898, 384] width 13 height 13
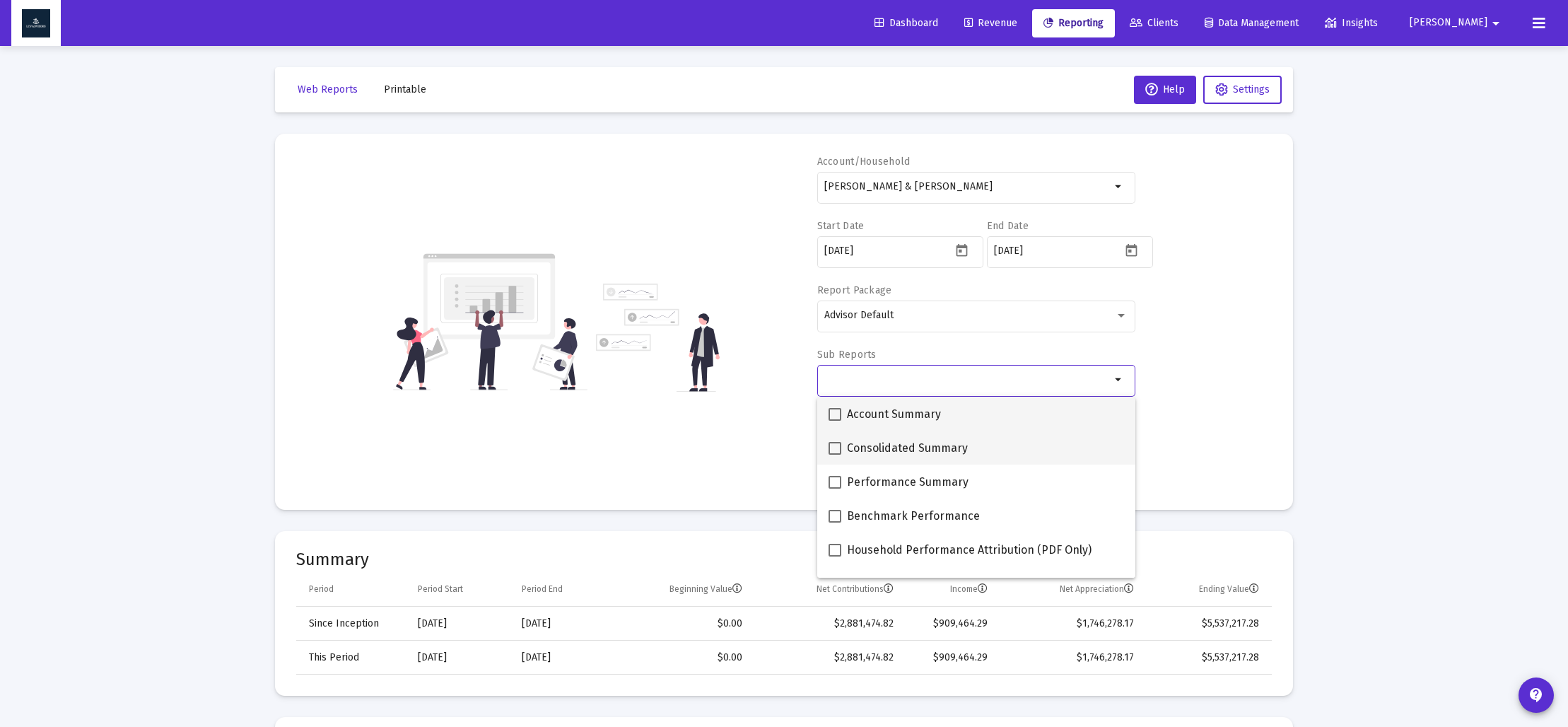
drag, startPoint x: 832, startPoint y: 412, endPoint x: 842, endPoint y: 435, distance: 25.1
click at [832, 412] on span at bounding box center [834, 414] width 13 height 13
click at [834, 421] on input "Account Summary" at bounding box center [834, 421] width 1 height 1
checkbox input "true"
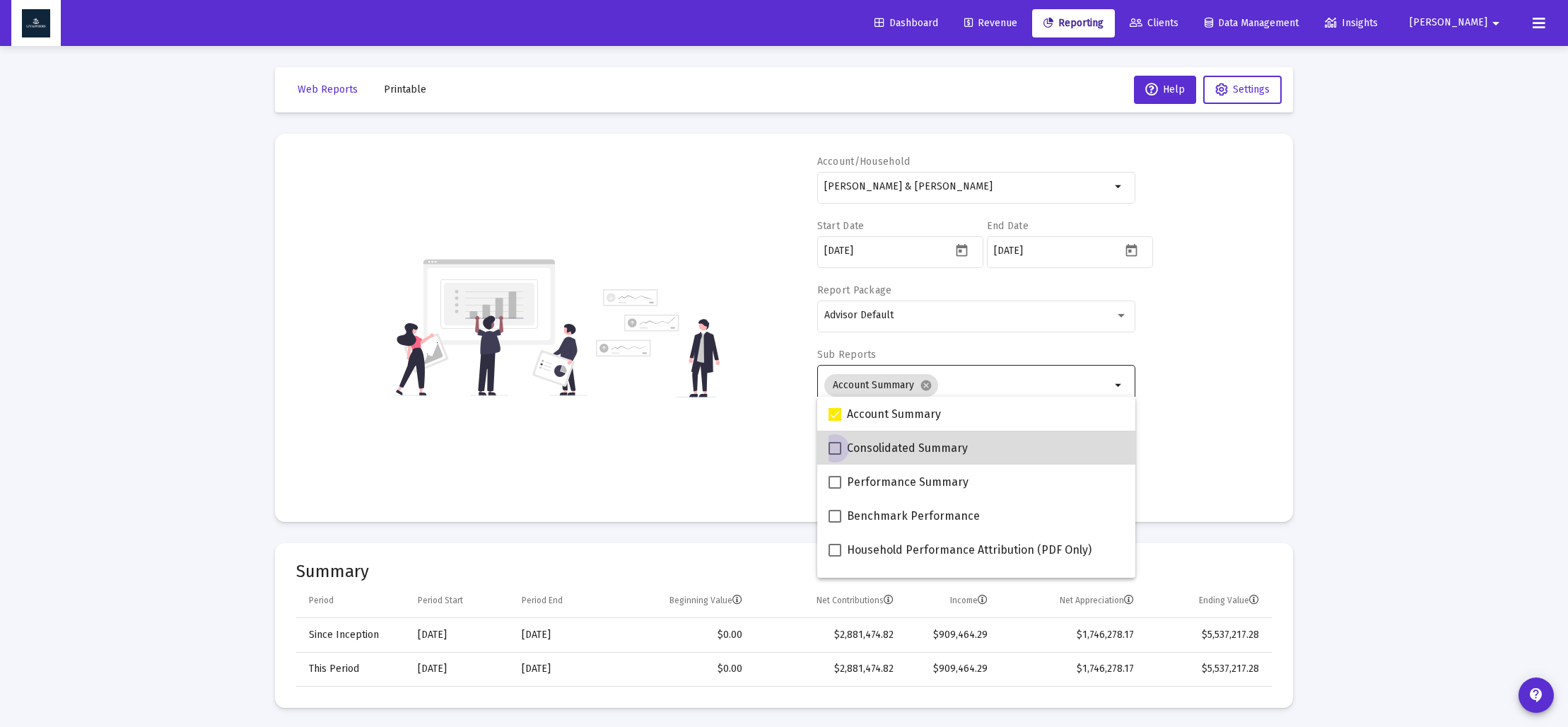
click at [837, 442] on span at bounding box center [834, 448] width 13 height 13
click at [835, 455] on input "Consolidated Summary" at bounding box center [834, 455] width 1 height 1
checkbox input "true"
click at [835, 476] on span at bounding box center [834, 482] width 13 height 13
click at [835, 489] on input "Performance Summary" at bounding box center [834, 489] width 1 height 1
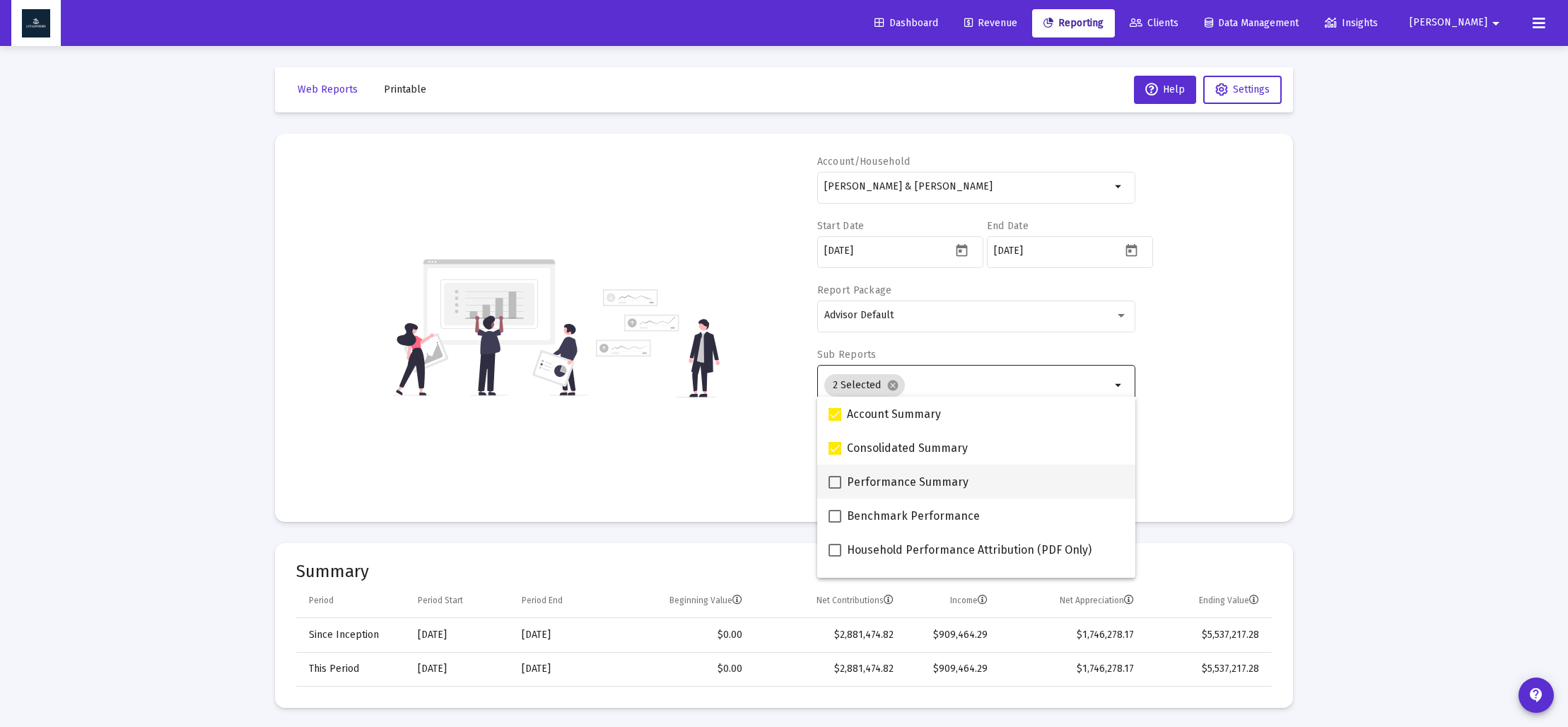
checkbox input "true"
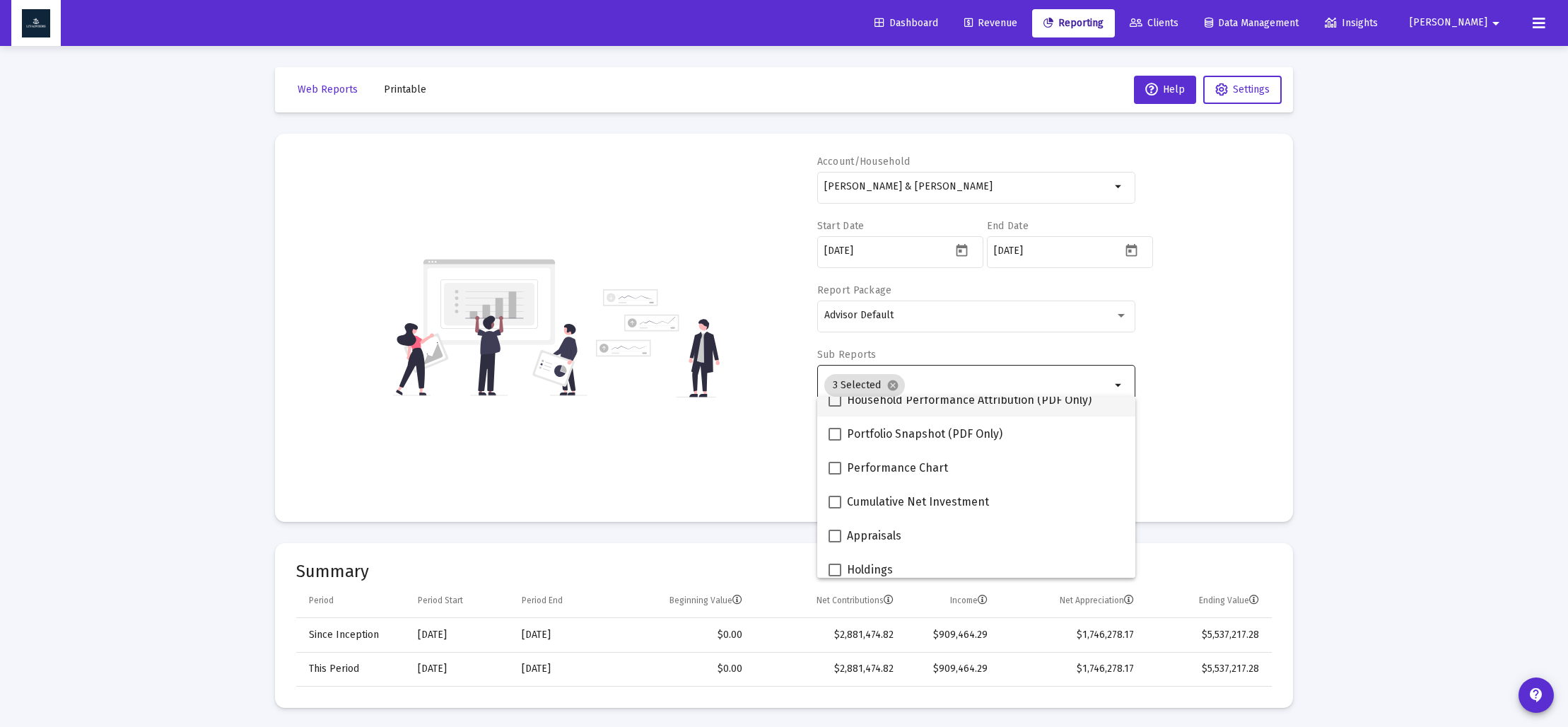
scroll to position [153, 0]
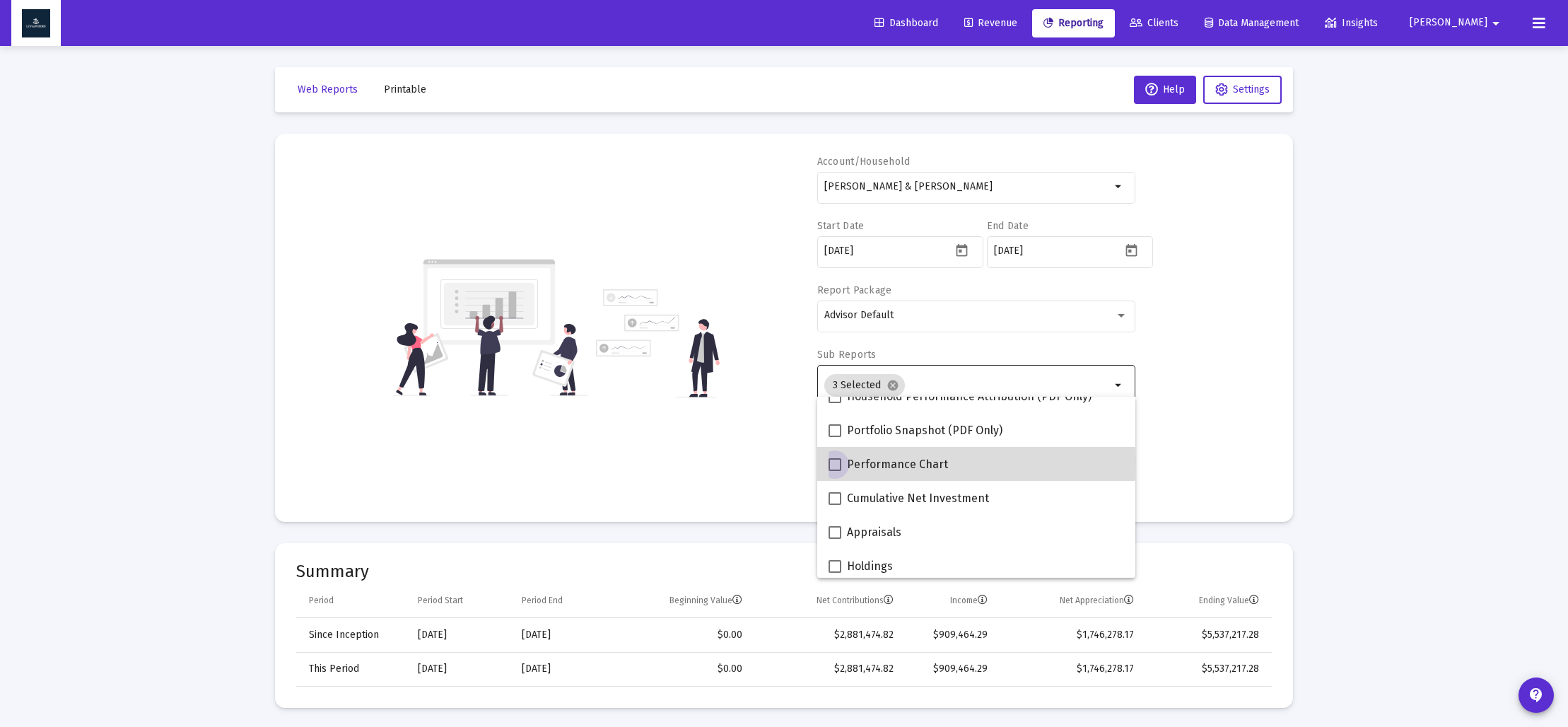
click at [833, 463] on span at bounding box center [834, 464] width 13 height 13
click at [834, 470] on input "Performance Chart" at bounding box center [834, 470] width 1 height 1
checkbox input "true"
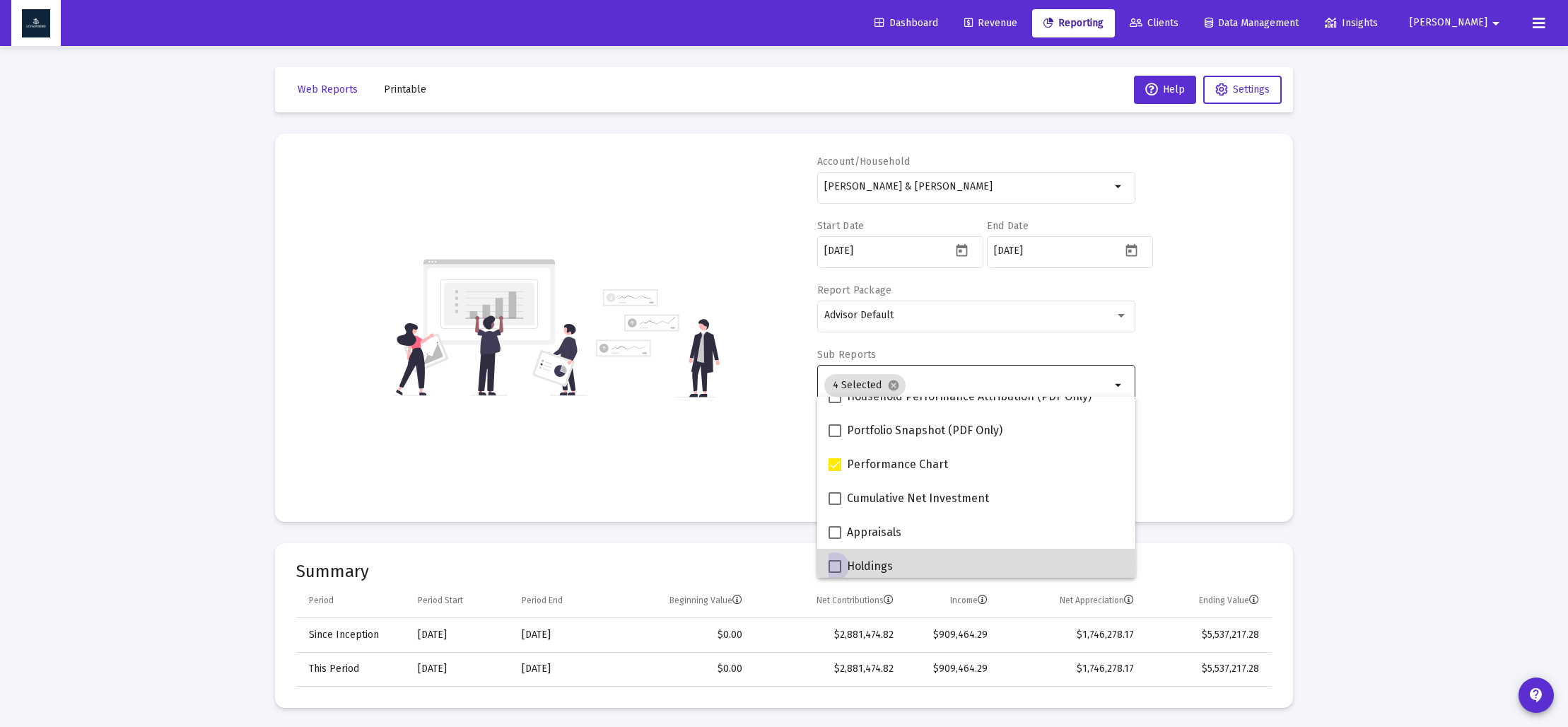
drag, startPoint x: 835, startPoint y: 564, endPoint x: 825, endPoint y: 558, distance: 11.7
click at [834, 563] on span at bounding box center [834, 566] width 13 height 13
click at [834, 573] on input "Holdings" at bounding box center [834, 573] width 1 height 1
checkbox input "true"
click at [735, 475] on div "Account/[PERSON_NAME] & [PERSON_NAME] Household arrow_drop_down Start Date [DAT…" at bounding box center [784, 328] width 976 height 345
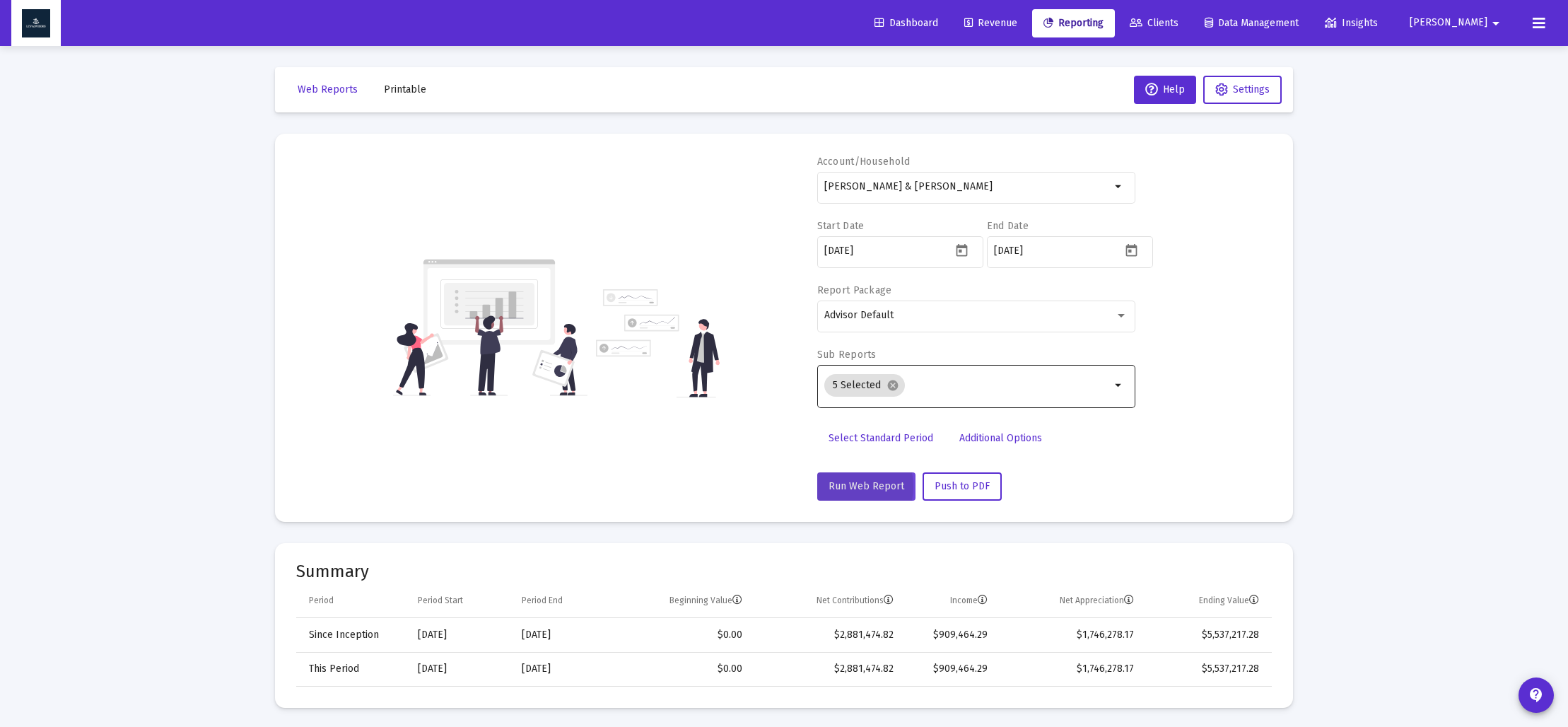
click at [841, 486] on span "Run Web Report" at bounding box center [866, 486] width 76 height 12
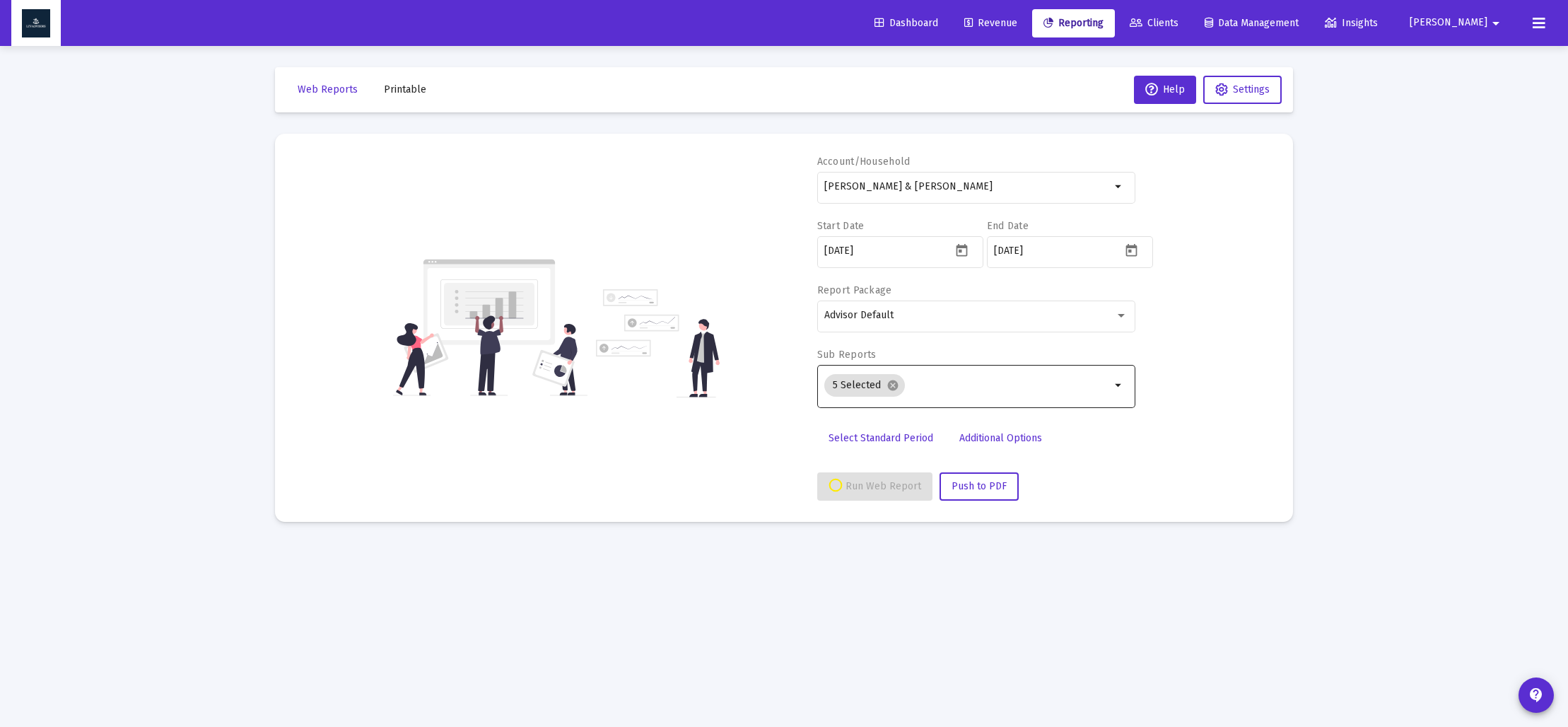
select select "View all"
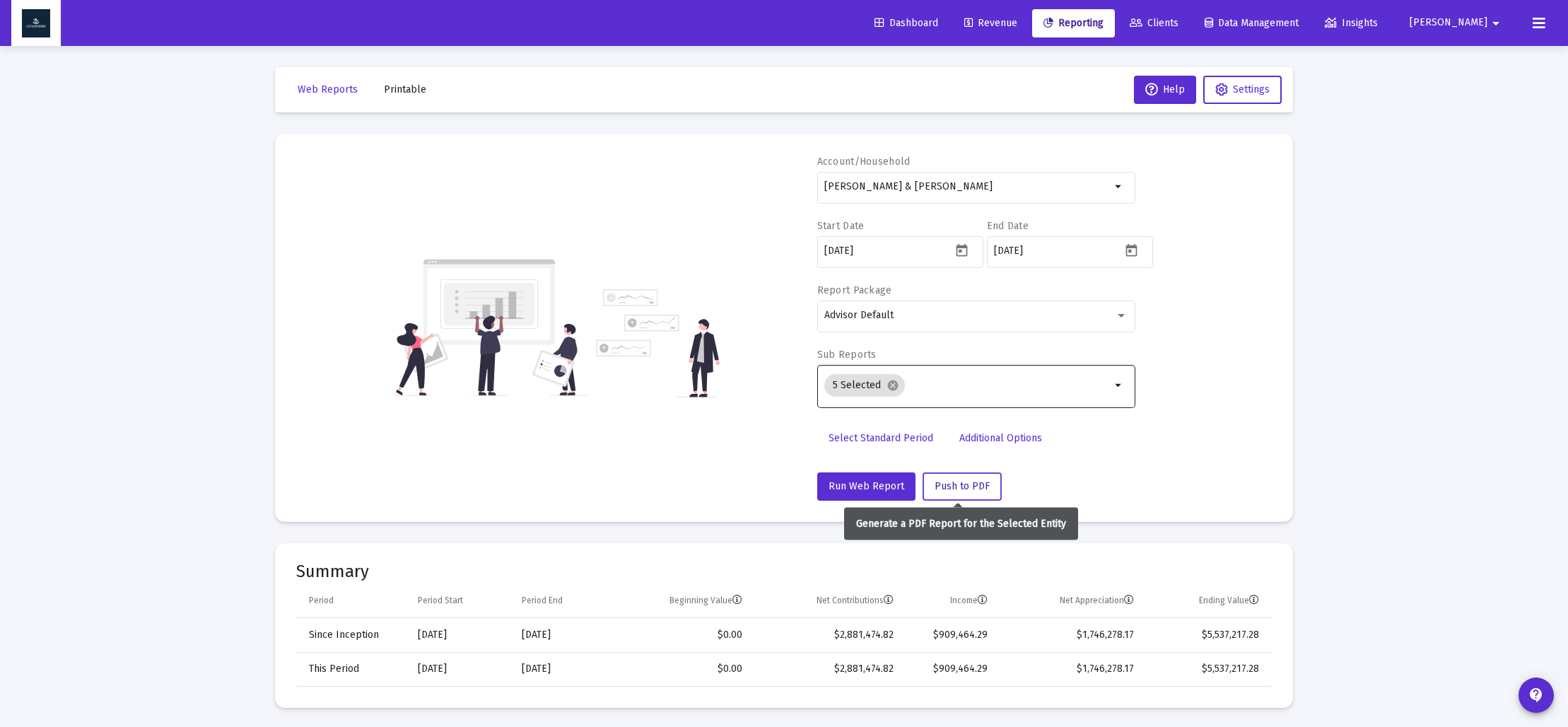
click at [969, 483] on span "Push to PDF" at bounding box center [962, 486] width 56 height 12
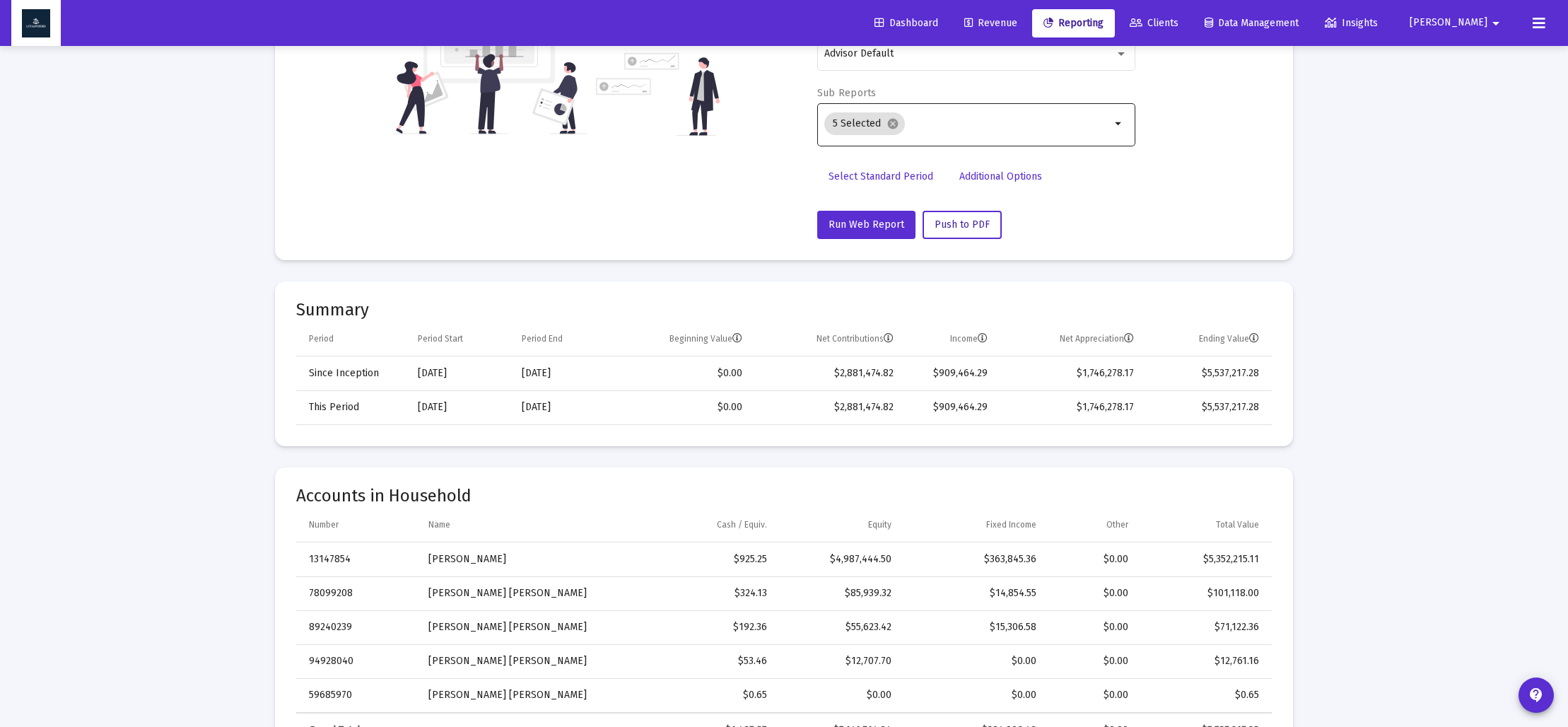
scroll to position [0, 0]
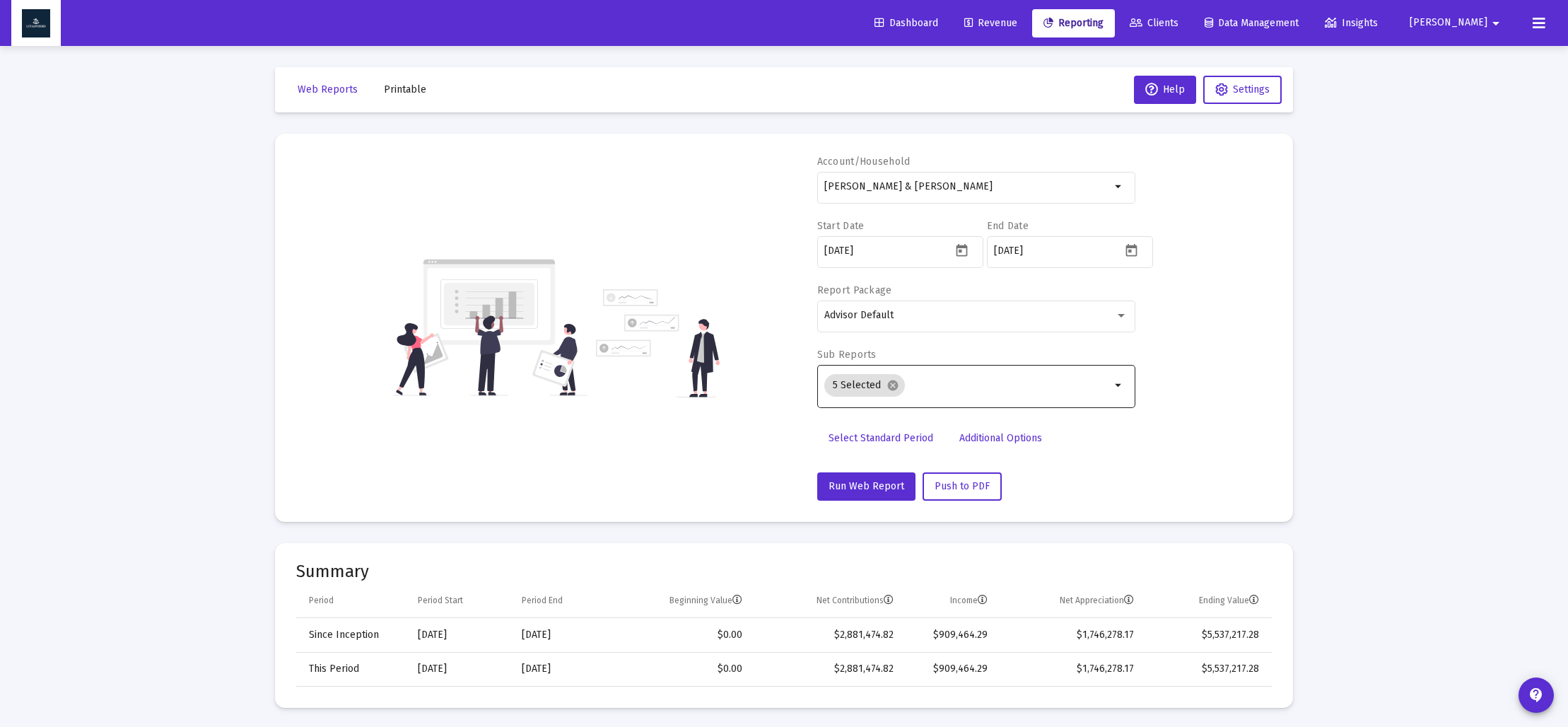
click at [401, 95] on span "Printable" at bounding box center [404, 89] width 42 height 12
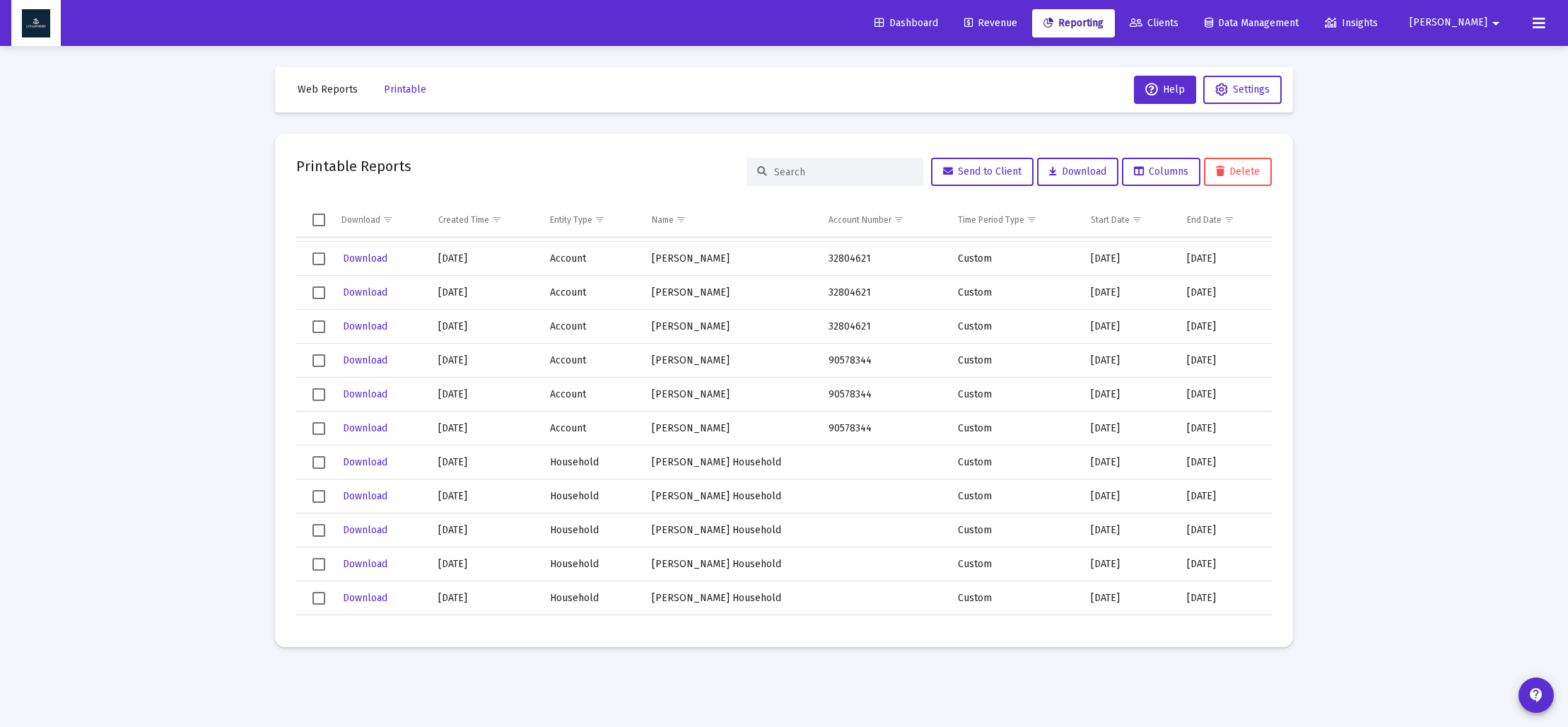
scroll to position [134, 0]
drag, startPoint x: 330, startPoint y: 90, endPoint x: 316, endPoint y: 339, distance: 249.4
click at [330, 91] on span "Web Reports" at bounding box center [328, 89] width 60 height 12
select select "View all"
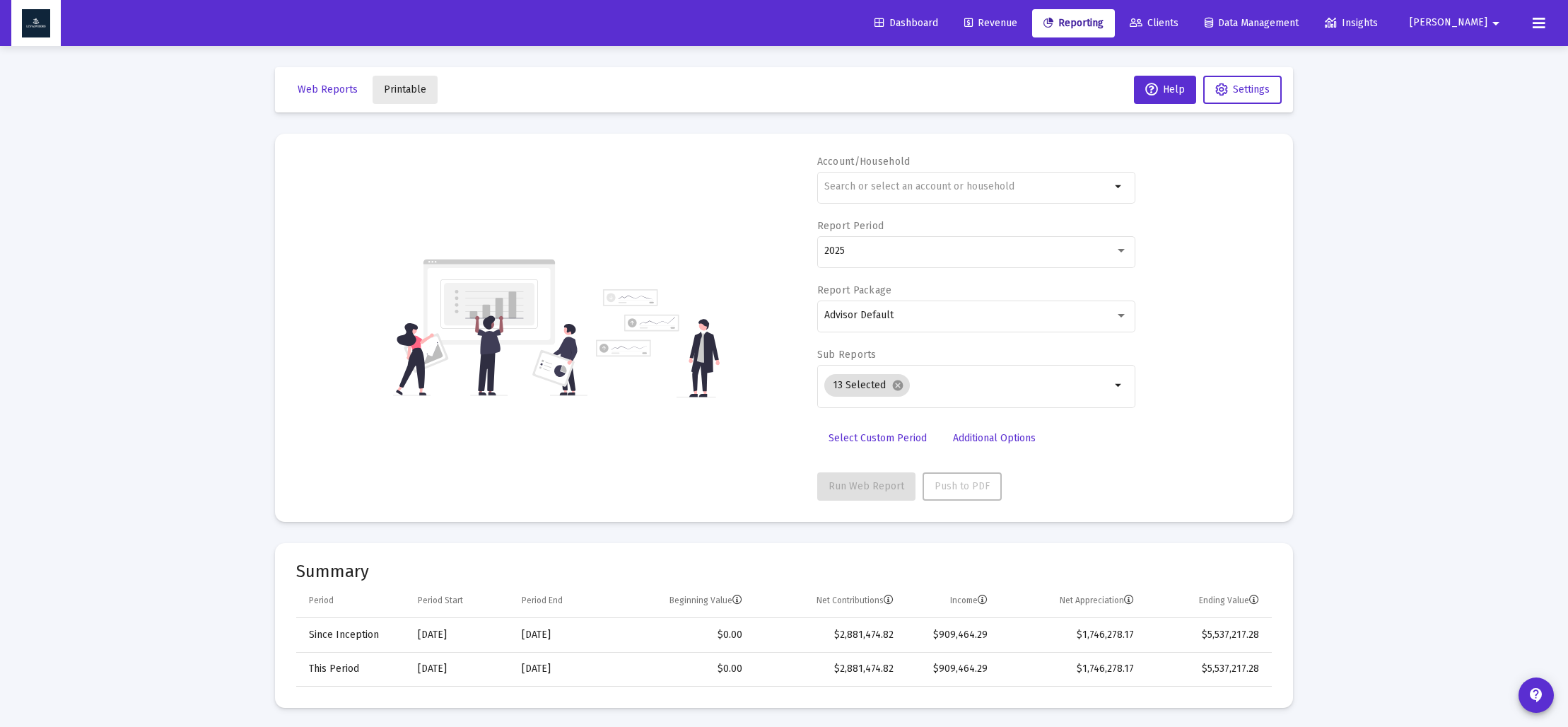
click at [406, 92] on span "Printable" at bounding box center [404, 89] width 42 height 12
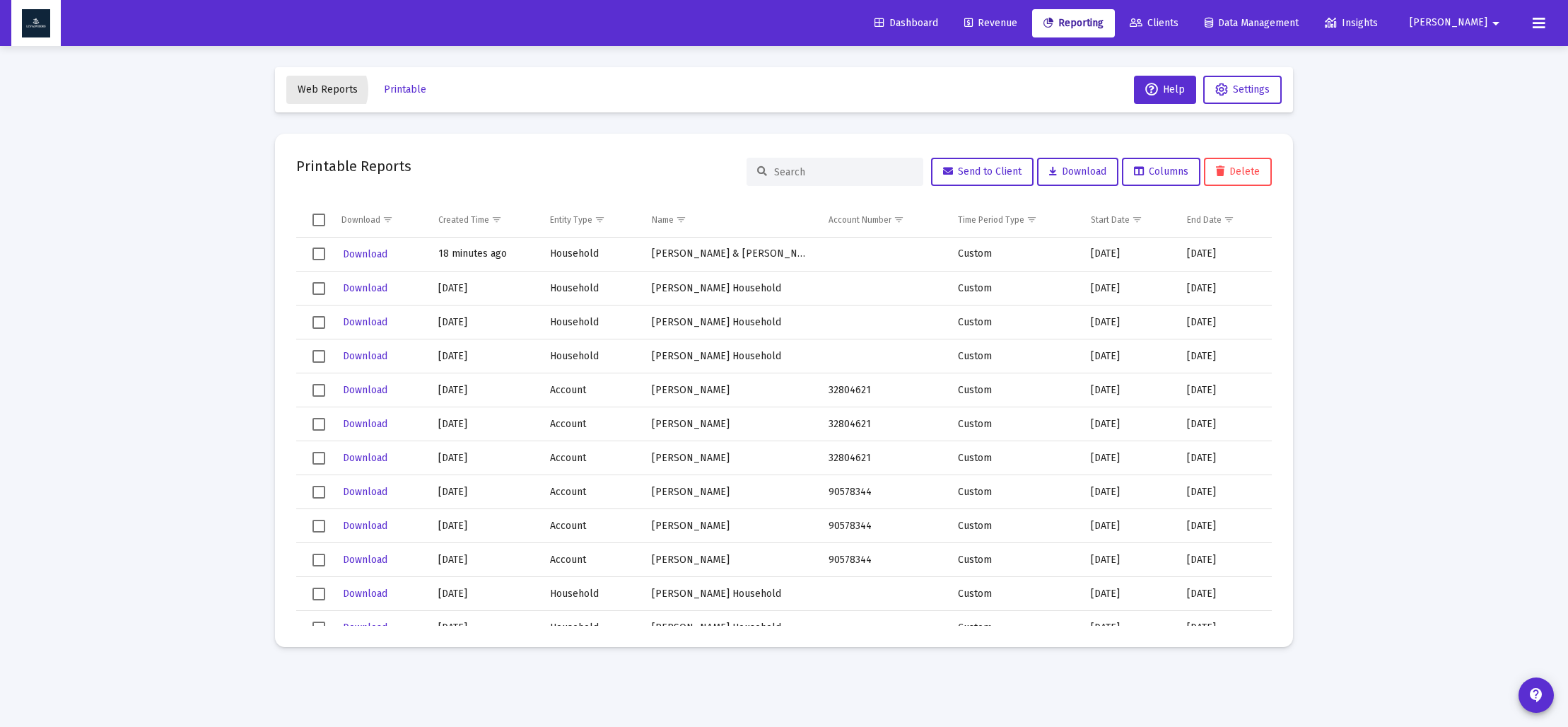
click at [321, 90] on span "Web Reports" at bounding box center [328, 89] width 60 height 12
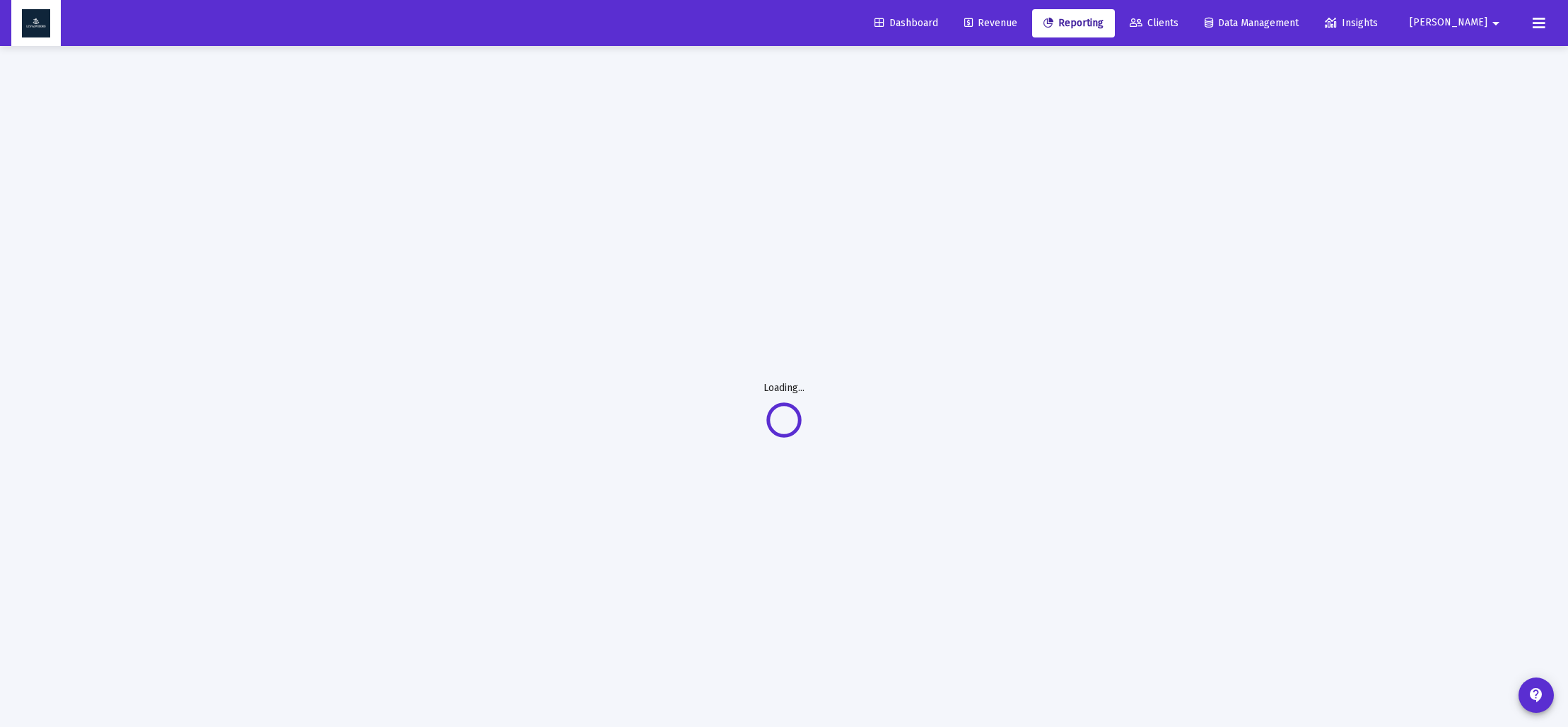
select select "View all"
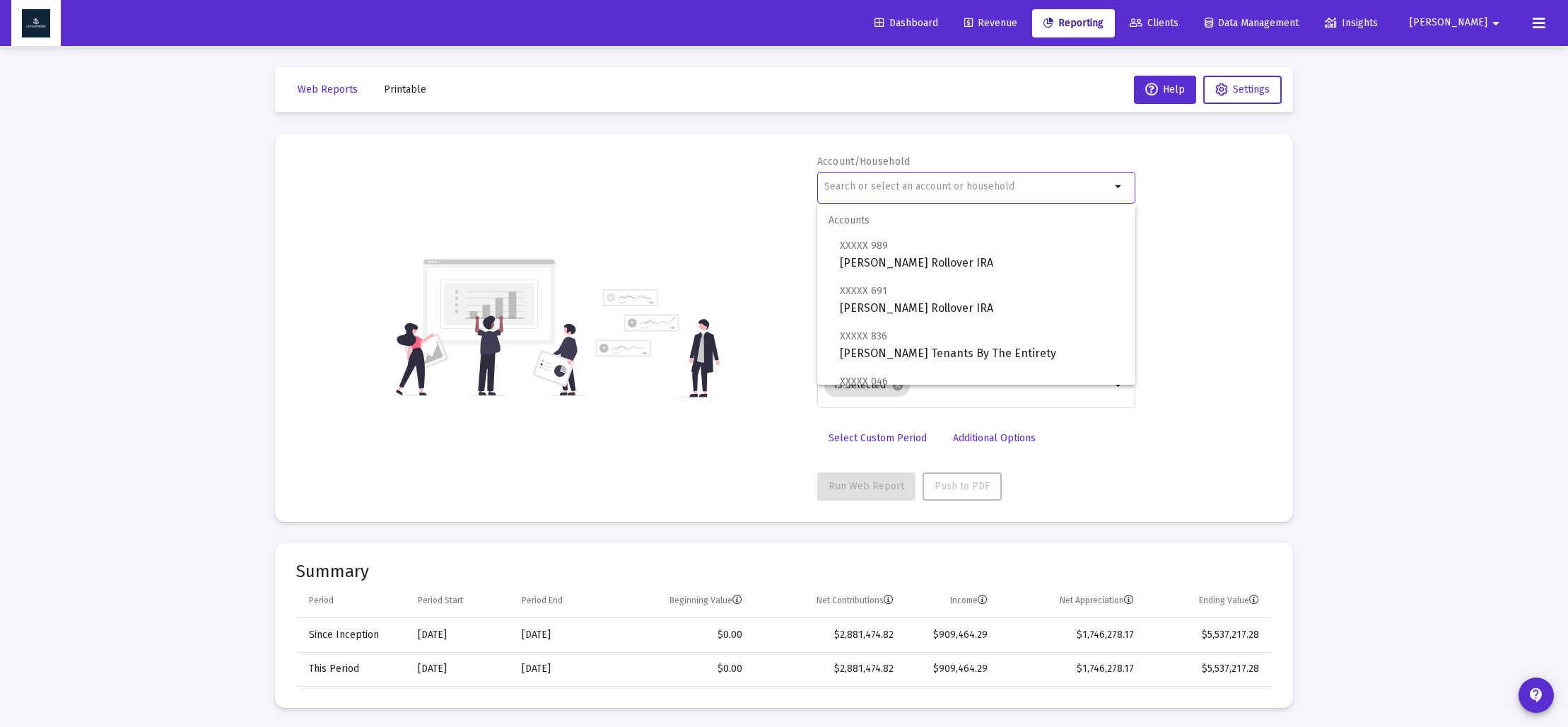
click at [966, 191] on input "text" at bounding box center [967, 186] width 286 height 12
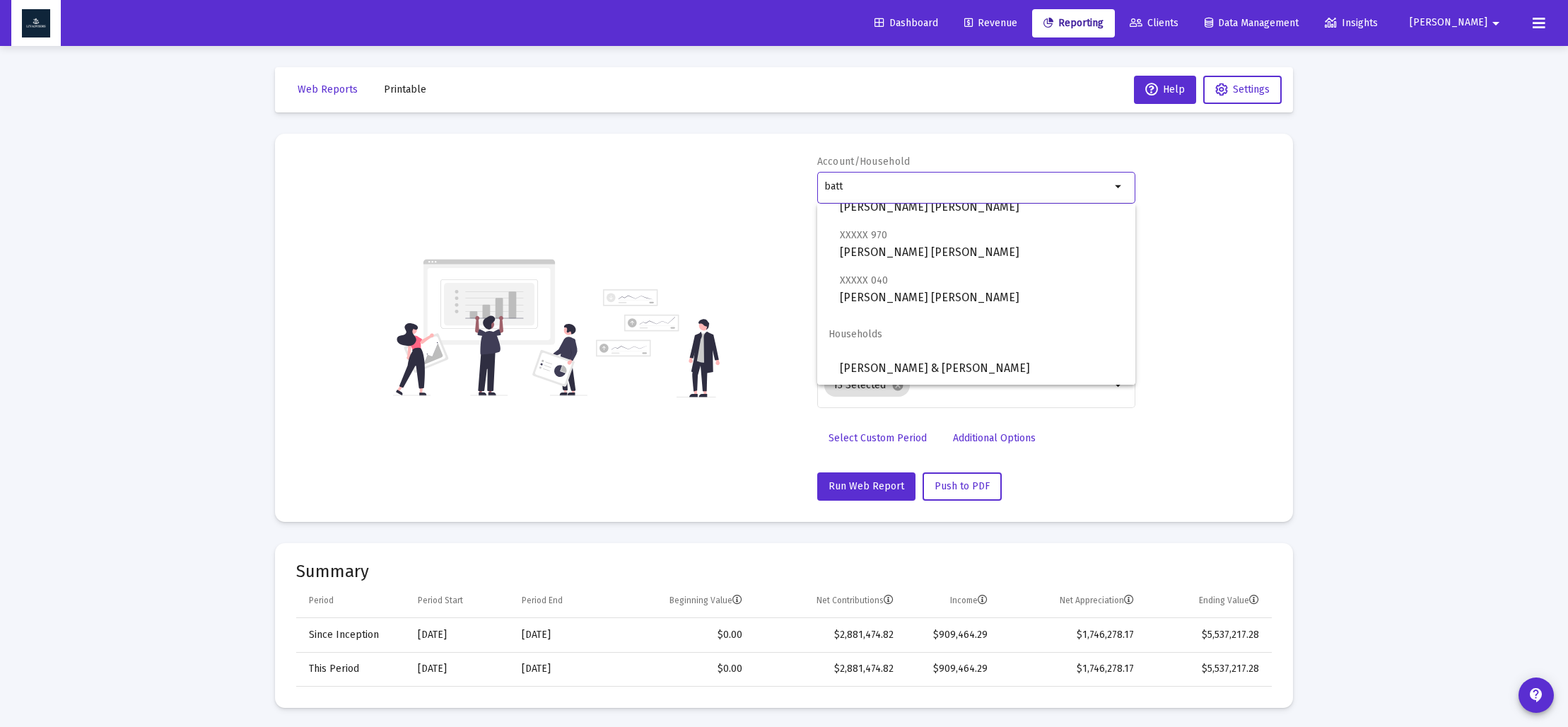
scroll to position [147, 0]
click at [932, 361] on span "[PERSON_NAME] & [PERSON_NAME]" at bounding box center [982, 367] width 284 height 34
type input "[PERSON_NAME] & [PERSON_NAME]"
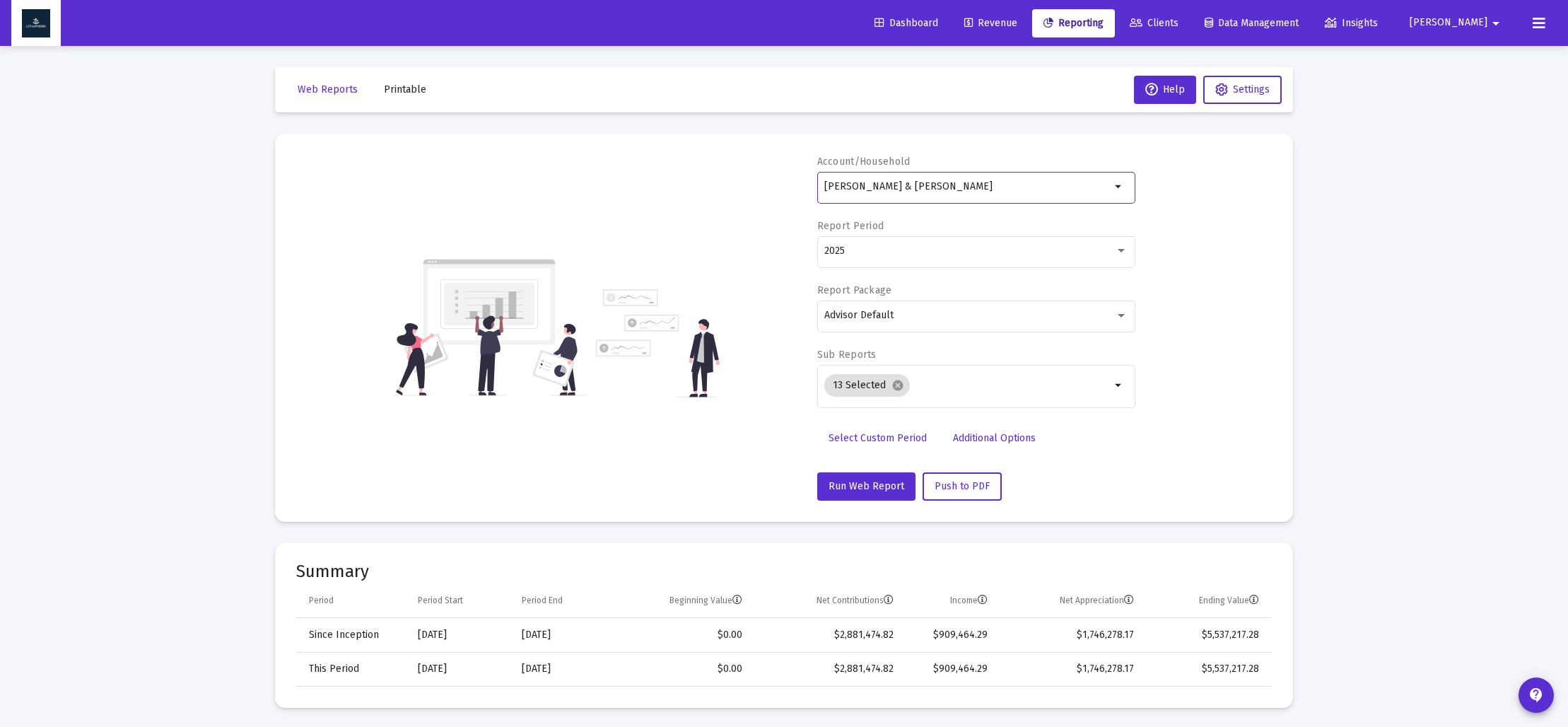
click at [870, 439] on span "Select Custom Period" at bounding box center [877, 438] width 99 height 12
click at [963, 247] on icon "Open calendar" at bounding box center [962, 250] width 12 height 13
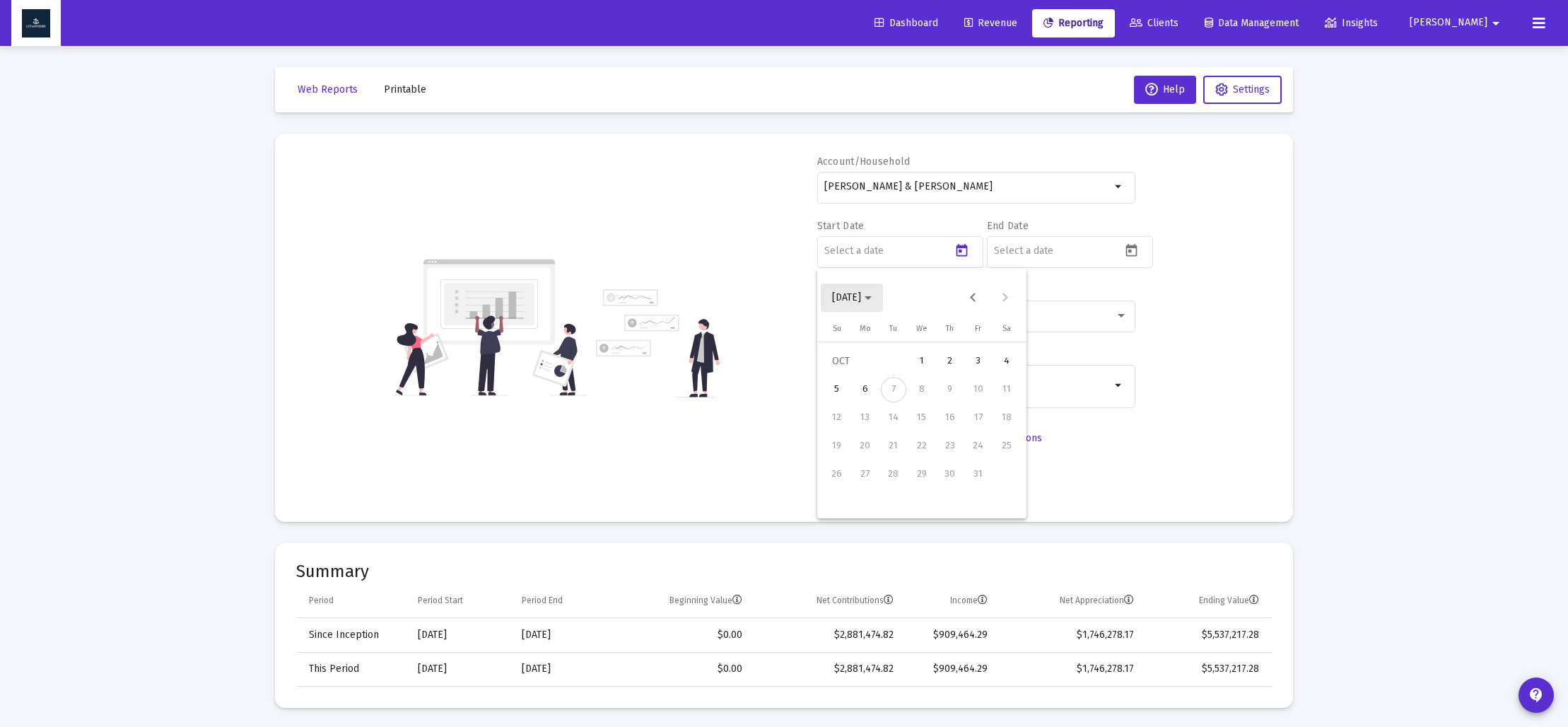
click at [861, 297] on span "[DATE]" at bounding box center [847, 297] width 29 height 12
click at [976, 426] on div "2017" at bounding box center [996, 426] width 45 height 25
click at [935, 429] on div "NOV" at bounding box center [946, 426] width 45 height 25
drag, startPoint x: 945, startPoint y: 476, endPoint x: 961, endPoint y: 451, distance: 29.7
click at [945, 473] on div "30" at bounding box center [950, 474] width 25 height 25
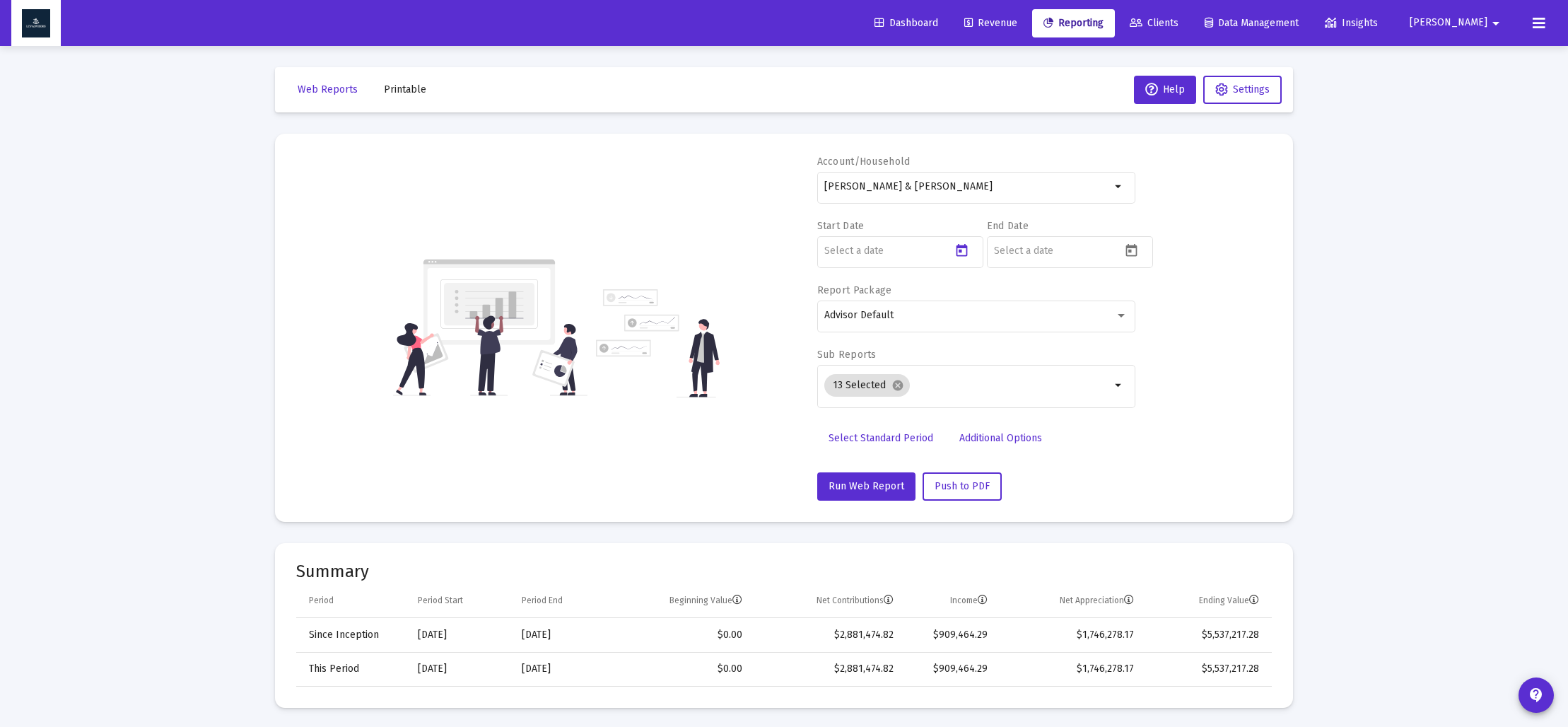
type input "[DATE]"
click at [1127, 255] on icon "Open calendar" at bounding box center [1131, 250] width 15 height 15
click at [1041, 299] on polygon "Choose month and year" at bounding box center [1037, 299] width 7 height 4
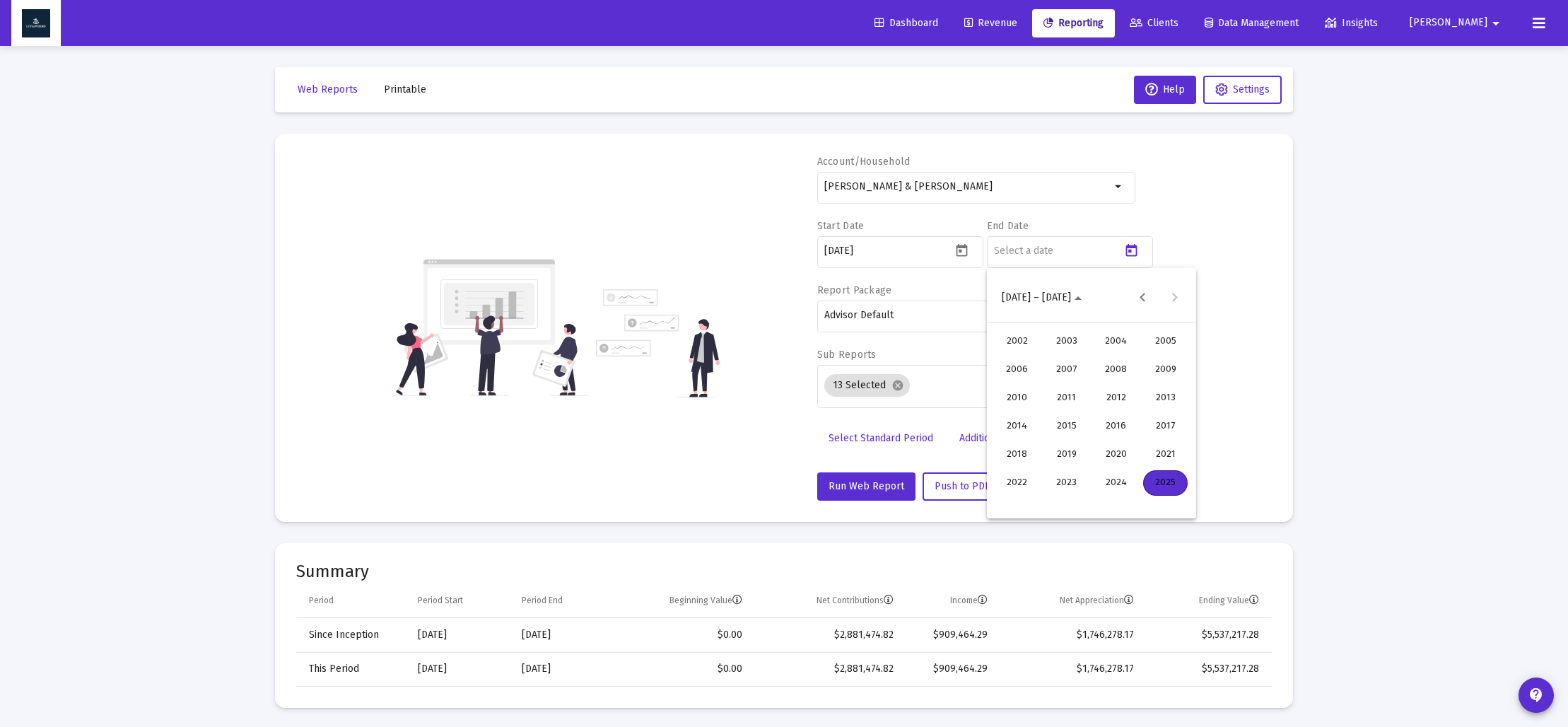
click at [1163, 478] on div "2025" at bounding box center [1165, 483] width 45 height 25
click at [1017, 424] on div "SEP" at bounding box center [1017, 426] width 45 height 25
drag, startPoint x: 1065, startPoint y: 501, endPoint x: 1056, endPoint y: 493, distance: 12.0
click at [1064, 499] on div "30" at bounding box center [1063, 502] width 25 height 25
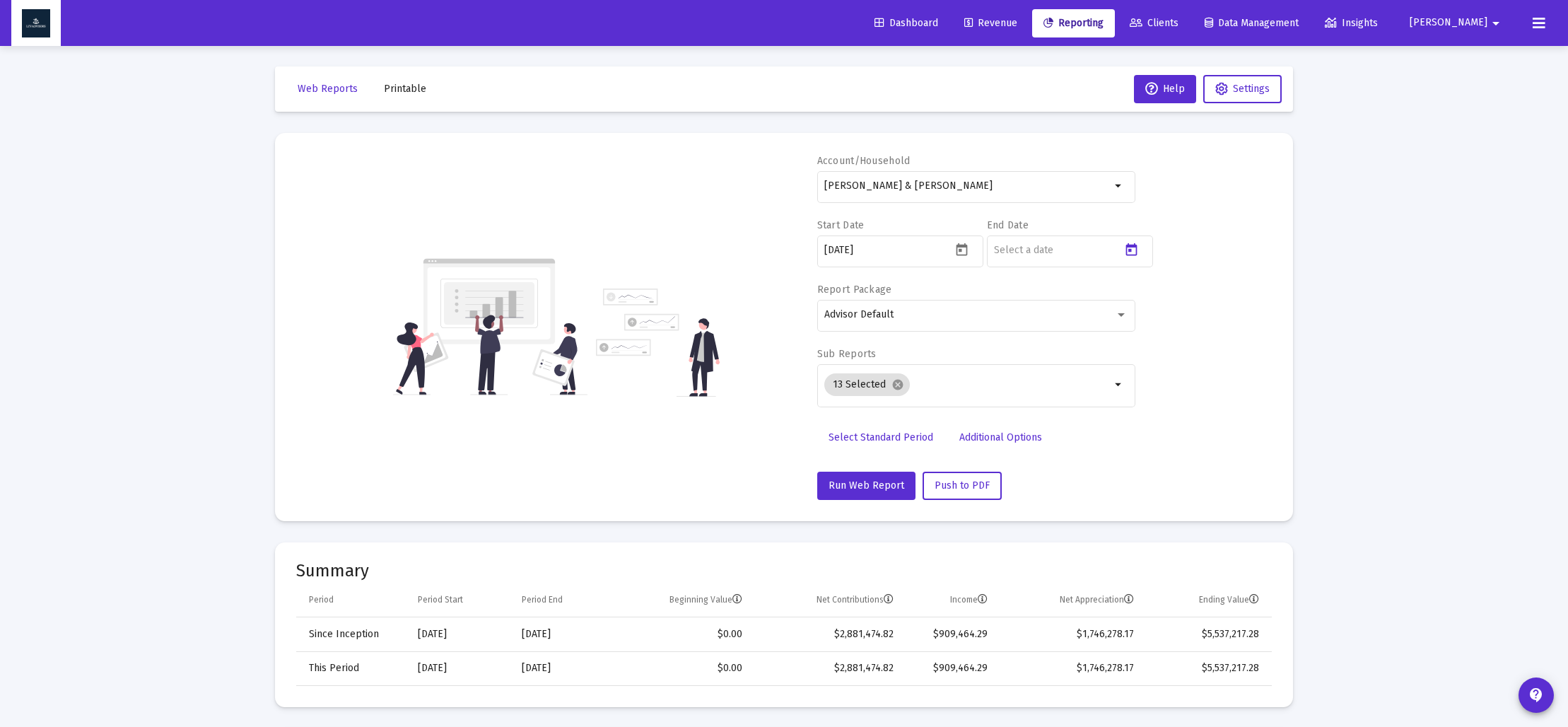
type input "[DATE]"
click at [895, 380] on mat-icon "cancel" at bounding box center [898, 384] width 13 height 13
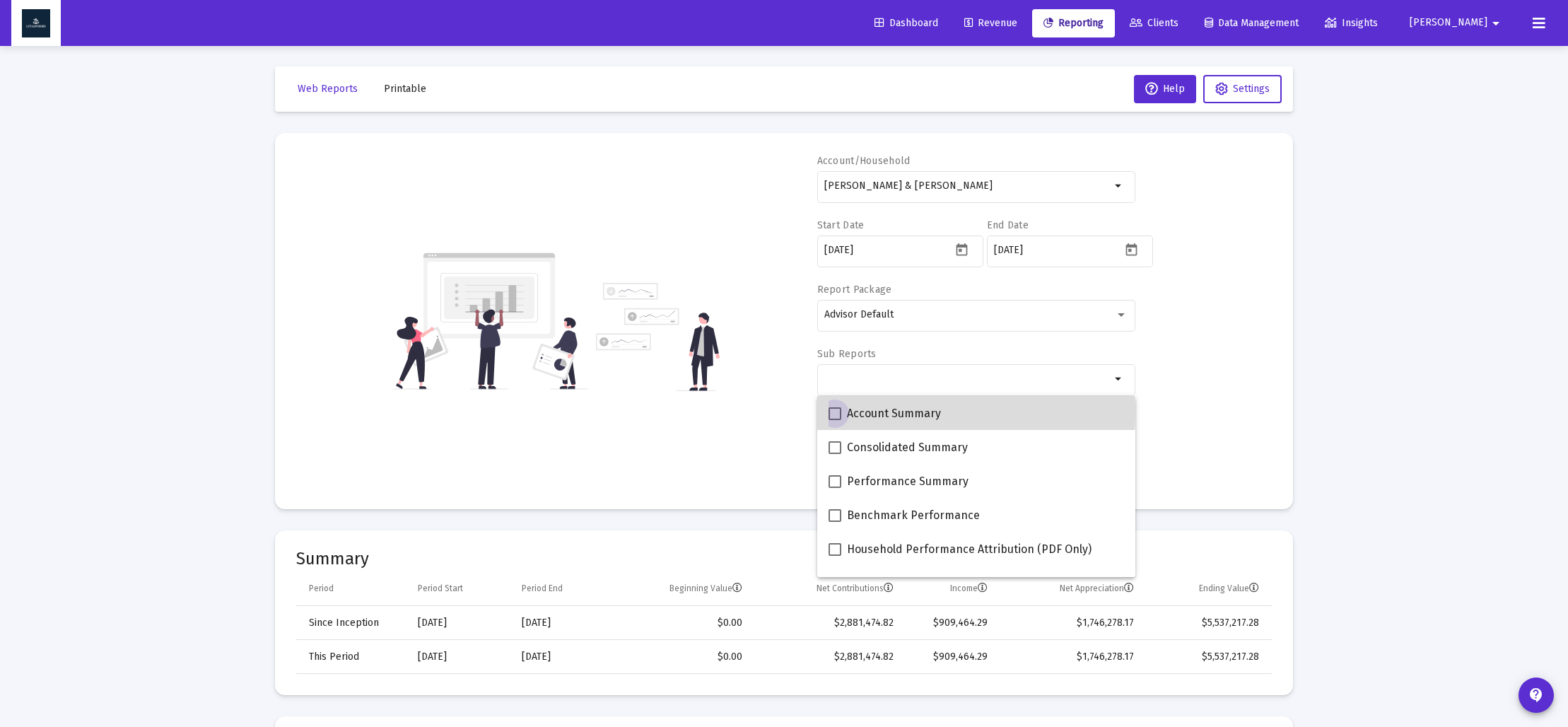
drag, startPoint x: 835, startPoint y: 412, endPoint x: 835, endPoint y: 420, distance: 8.0
click at [835, 412] on span at bounding box center [834, 413] width 13 height 13
click at [835, 420] on input "Account Summary" at bounding box center [834, 420] width 1 height 1
checkbox input "true"
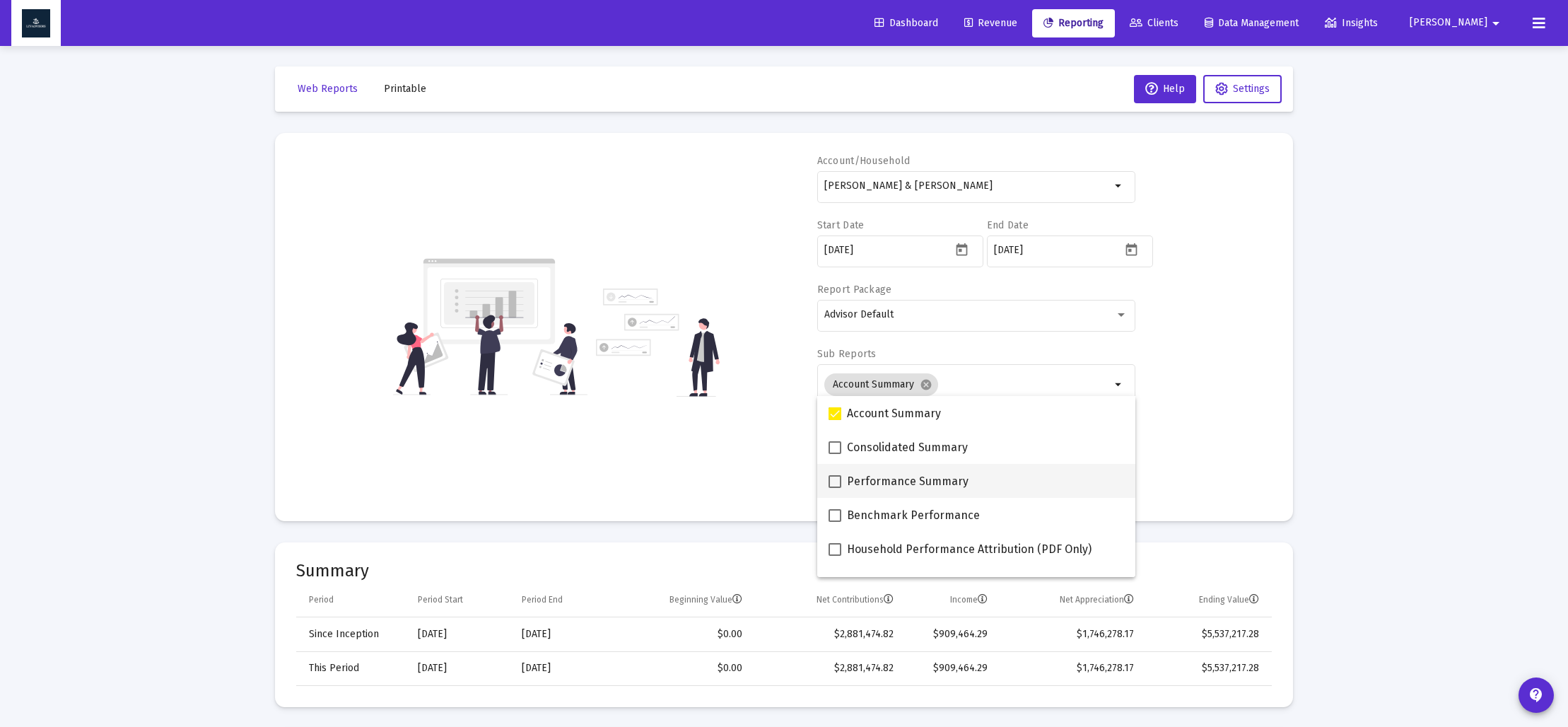
click at [833, 471] on mat-checkbox "Performance Summary" at bounding box center [898, 480] width 140 height 34
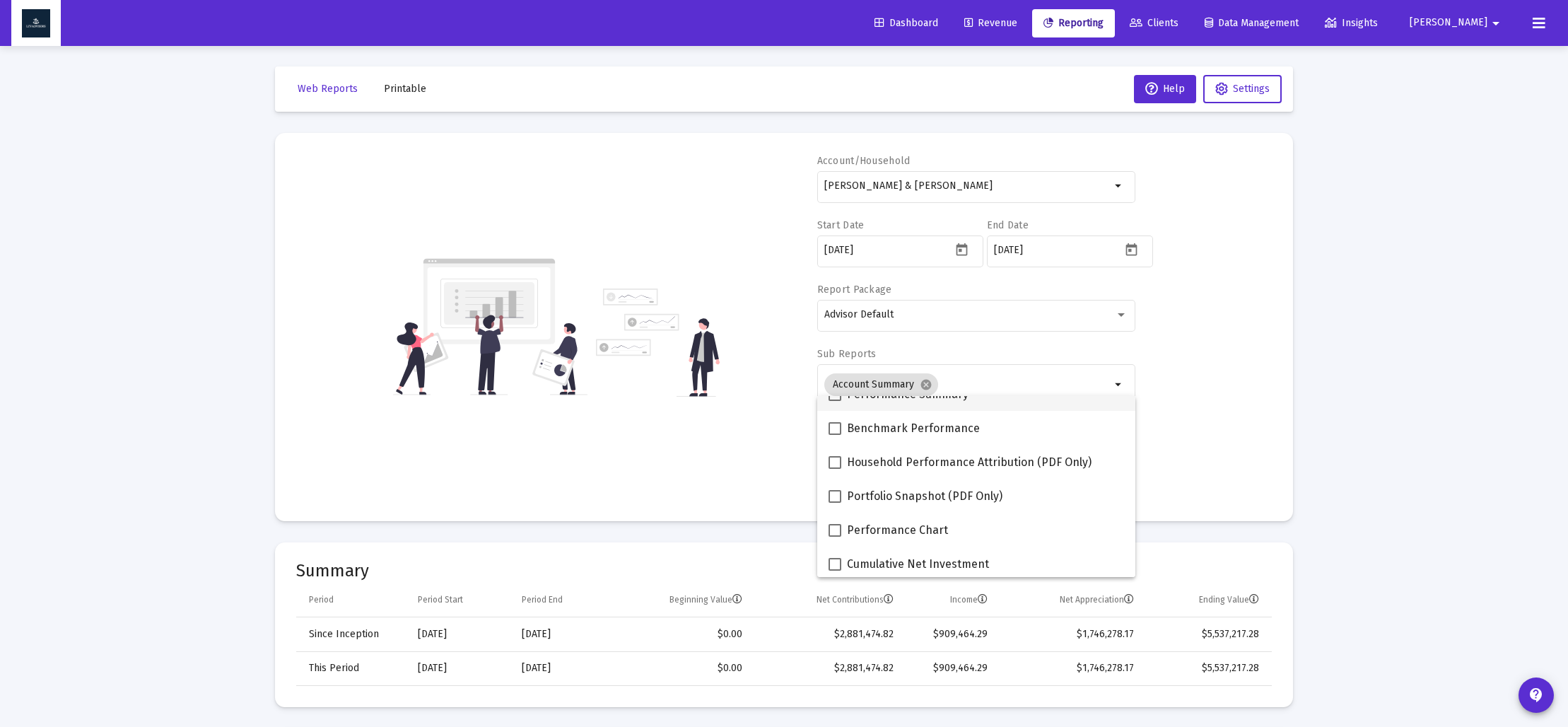
scroll to position [91, 0]
click at [834, 525] on span at bounding box center [834, 526] width 13 height 13
click at [834, 533] on input "Performance Chart" at bounding box center [834, 533] width 1 height 1
checkbox input "true"
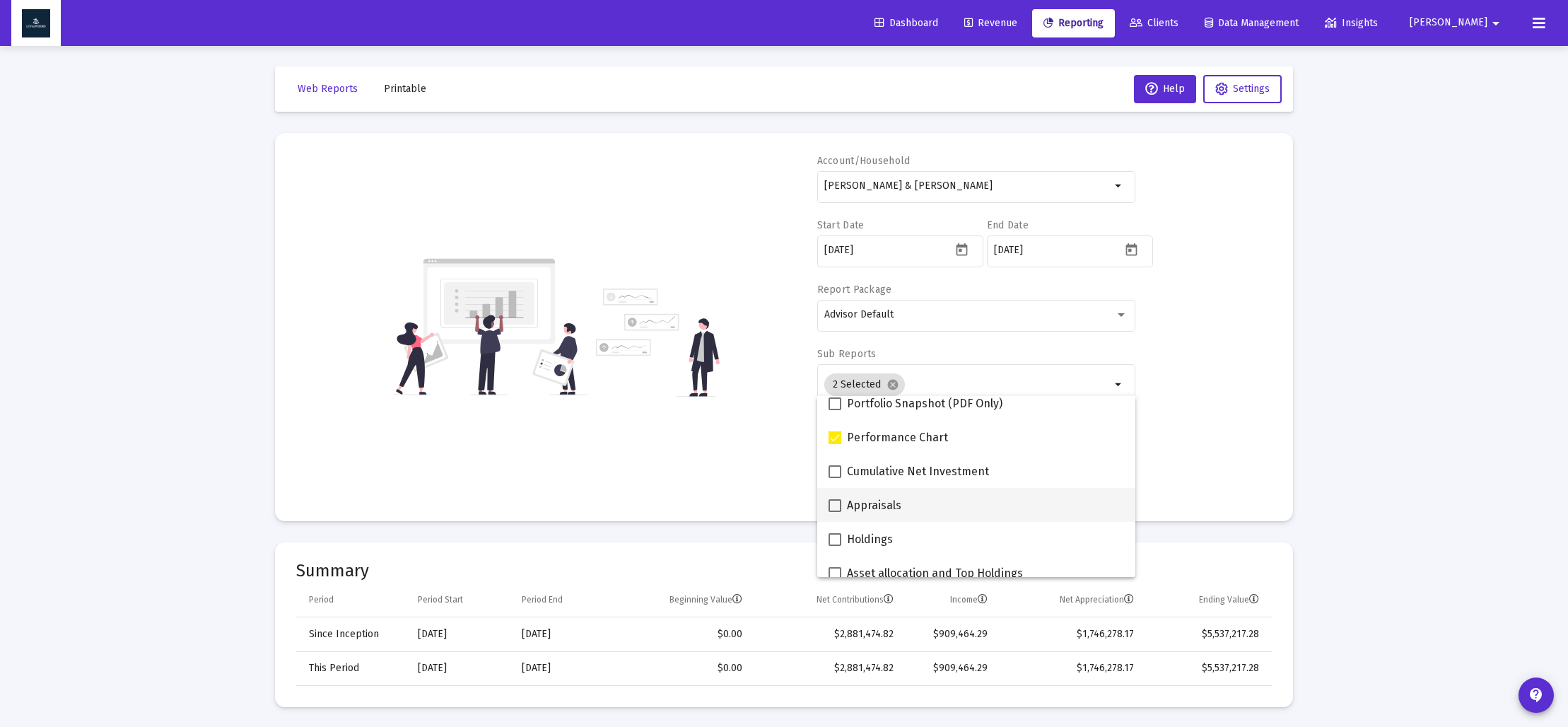
scroll to position [0, 0]
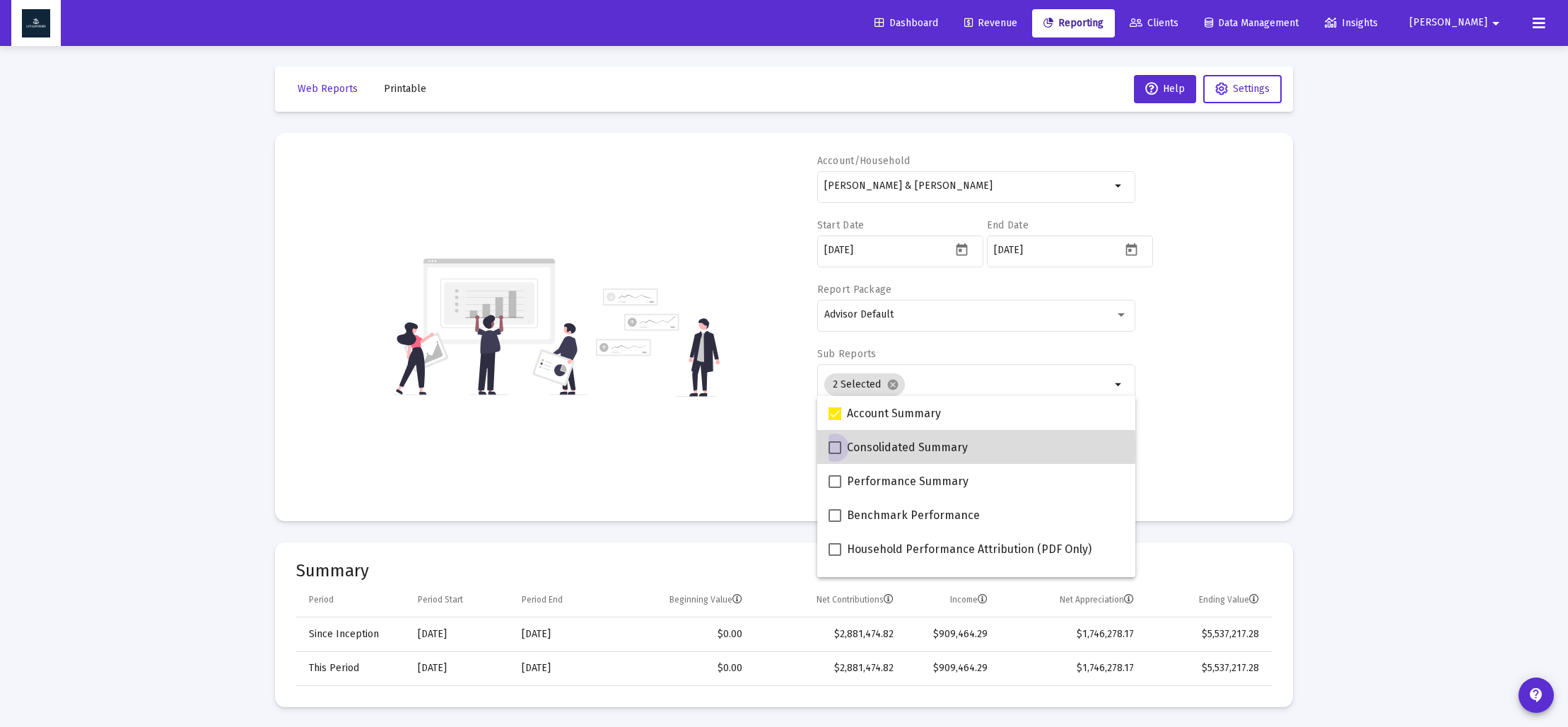
click at [837, 447] on span at bounding box center [834, 447] width 13 height 13
click at [835, 454] on input "Consolidated Summary" at bounding box center [834, 454] width 1 height 1
drag, startPoint x: 836, startPoint y: 447, endPoint x: 835, endPoint y: 476, distance: 29.0
click at [836, 447] on span at bounding box center [834, 447] width 13 height 13
click at [835, 454] on input "Consolidated Summary" at bounding box center [834, 454] width 1 height 1
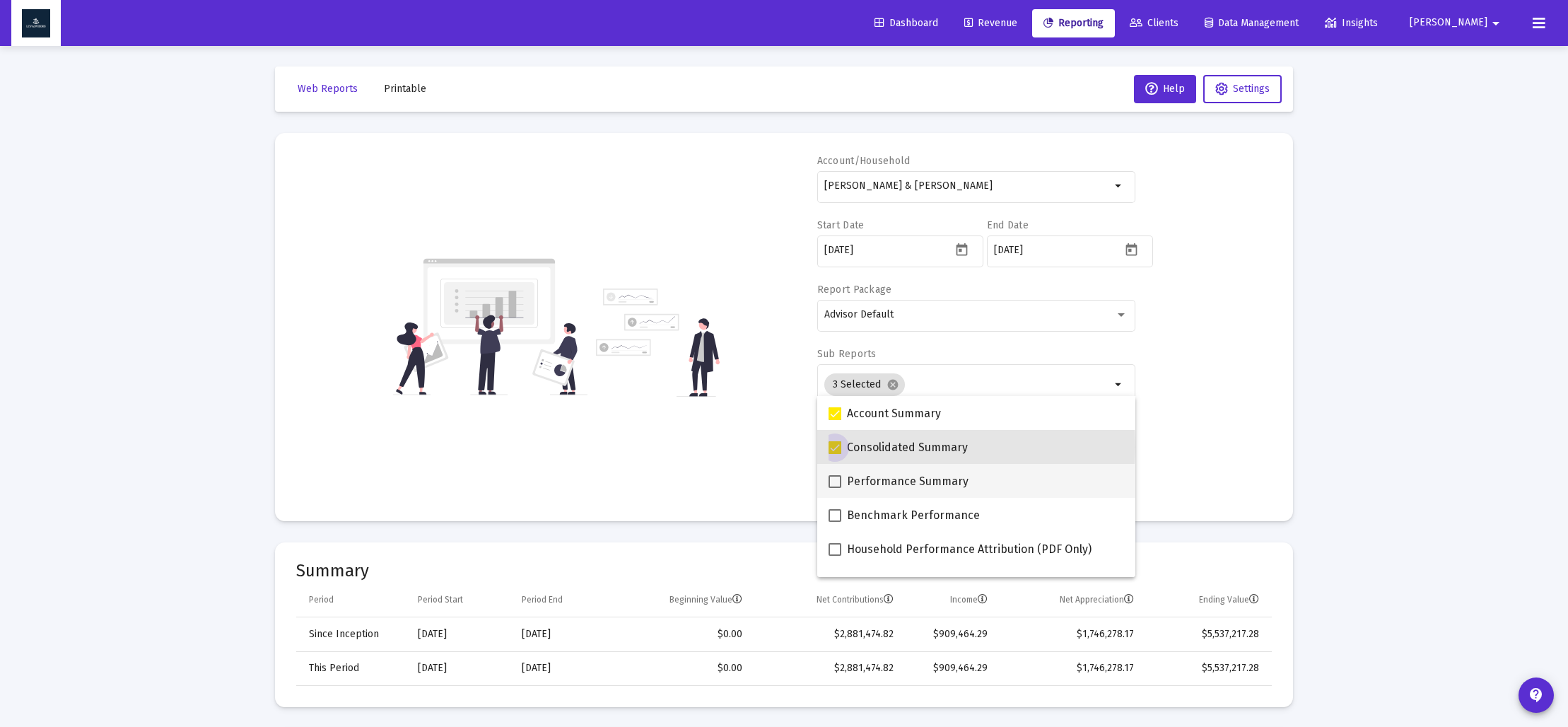
checkbox input "false"
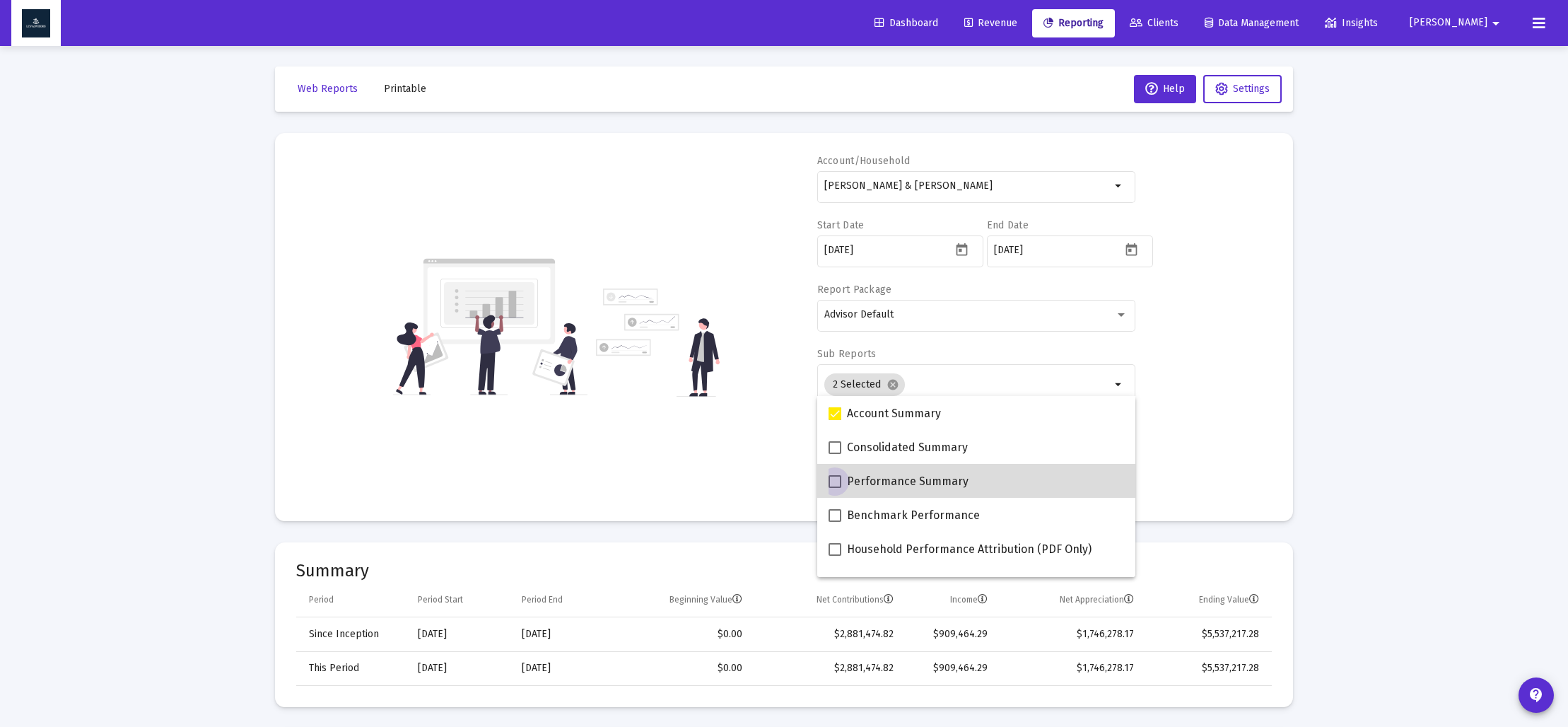
click at [835, 482] on span at bounding box center [834, 481] width 13 height 13
click at [835, 488] on input "Performance Summary" at bounding box center [834, 488] width 1 height 1
checkbox input "true"
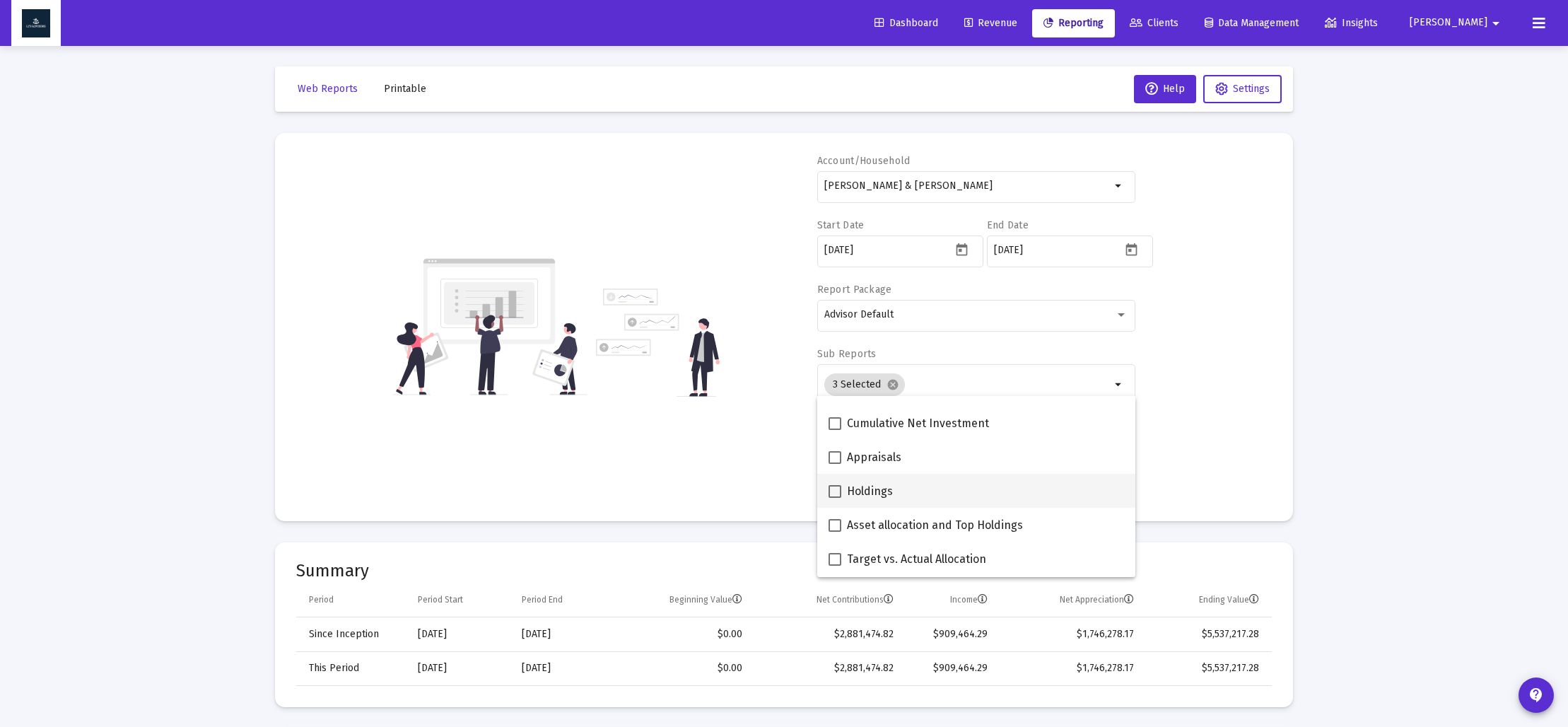
scroll to position [229, 0]
click at [833, 486] on span at bounding box center [834, 489] width 13 height 13
click at [834, 496] on input "Holdings" at bounding box center [834, 496] width 1 height 1
checkbox input "true"
click at [768, 465] on div "Account/[PERSON_NAME] & [PERSON_NAME] Household arrow_drop_down Start Date [DAT…" at bounding box center [784, 327] width 976 height 345
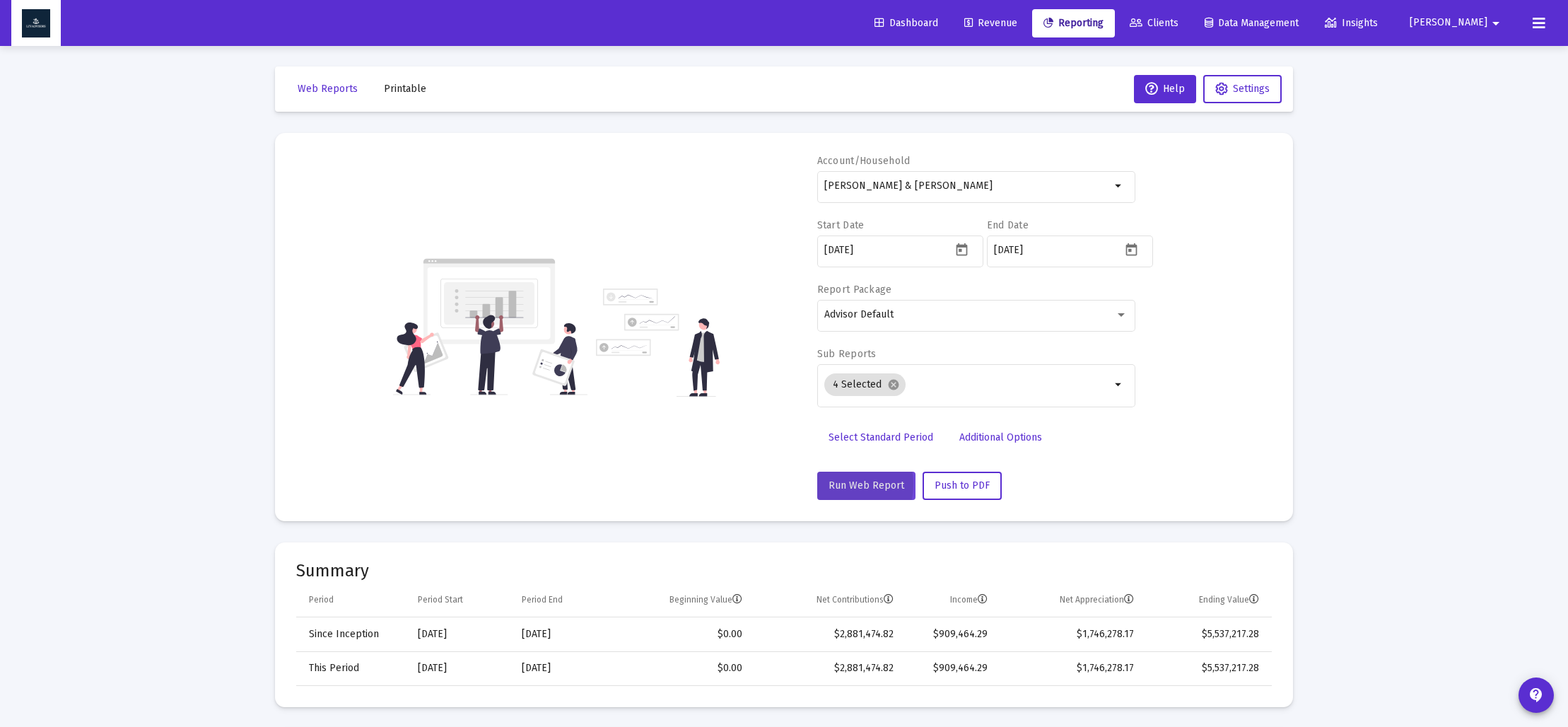
click at [835, 484] on span "Run Web Report" at bounding box center [866, 485] width 76 height 12
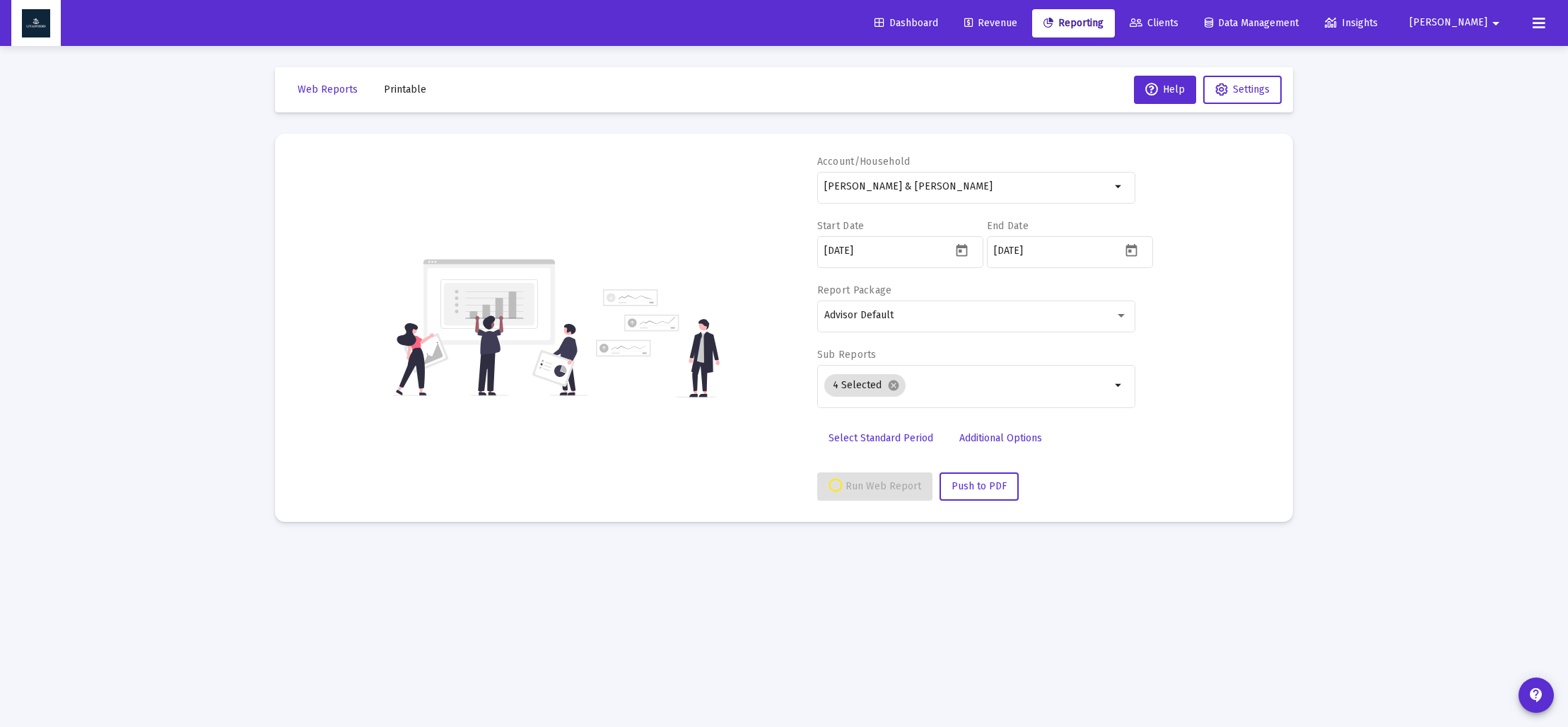
select select "View all"
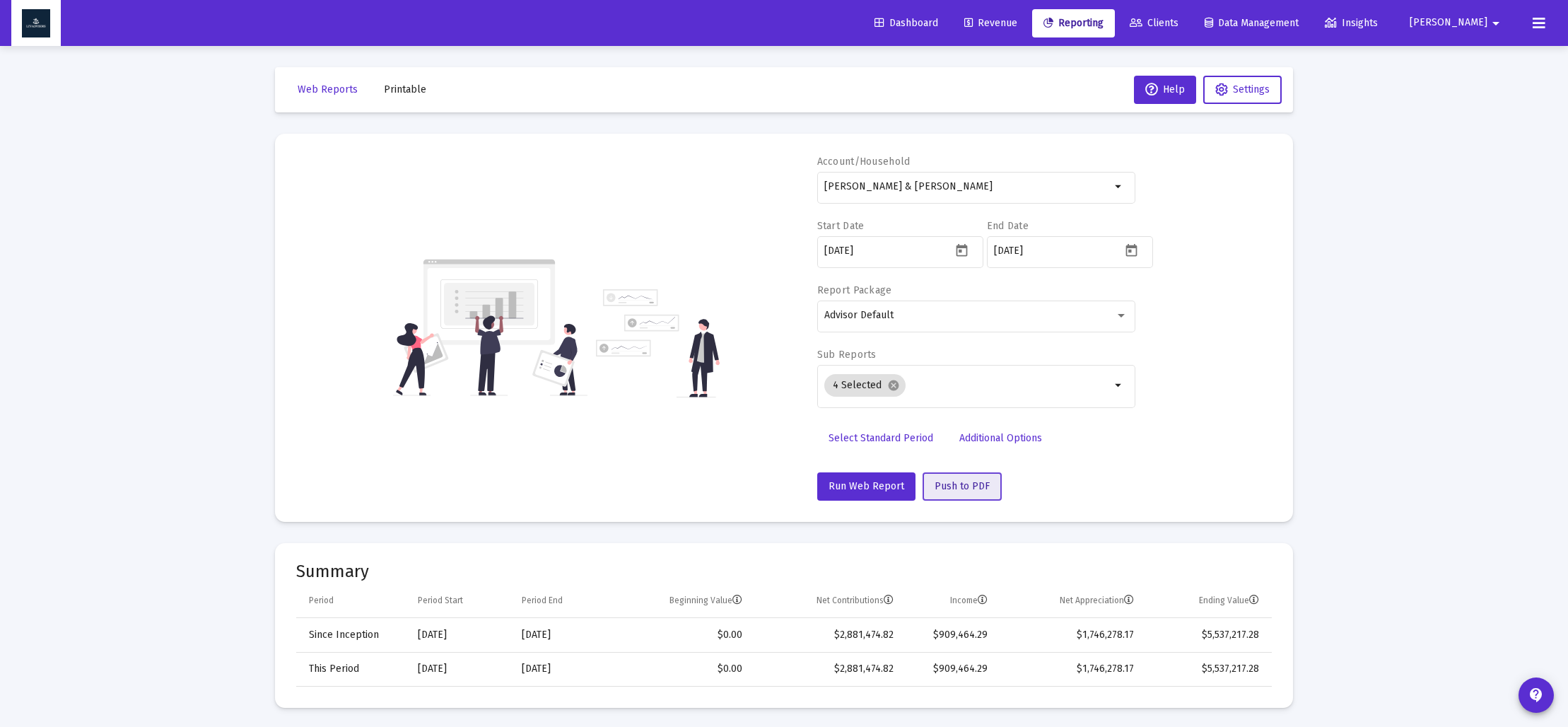
click at [960, 491] on span "Push to PDF" at bounding box center [962, 486] width 56 height 12
click at [945, 484] on span "Push to PDF" at bounding box center [962, 486] width 56 height 12
click at [945, 482] on span "Push to PDF" at bounding box center [962, 486] width 56 height 12
click at [870, 486] on span "Run Web Report" at bounding box center [866, 486] width 76 height 12
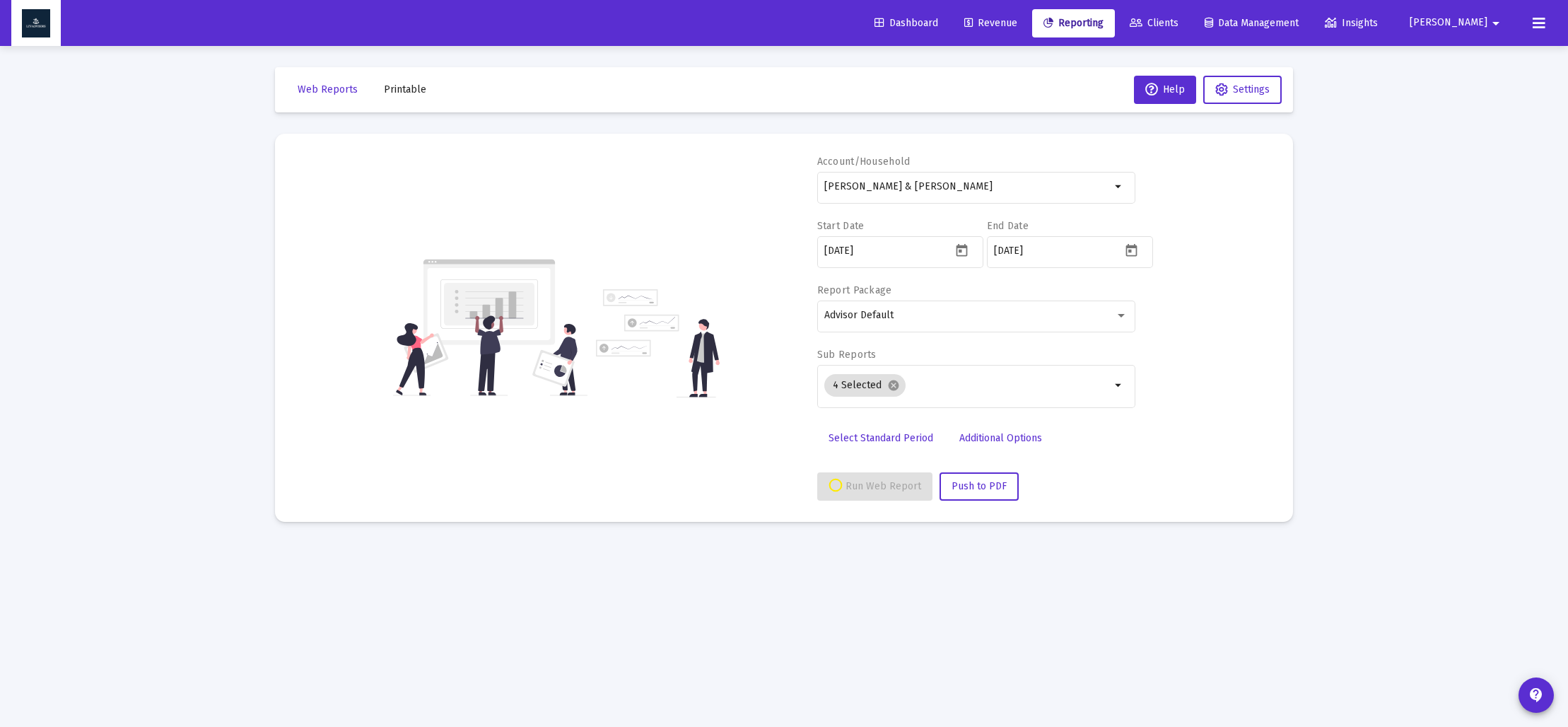
select select "View all"
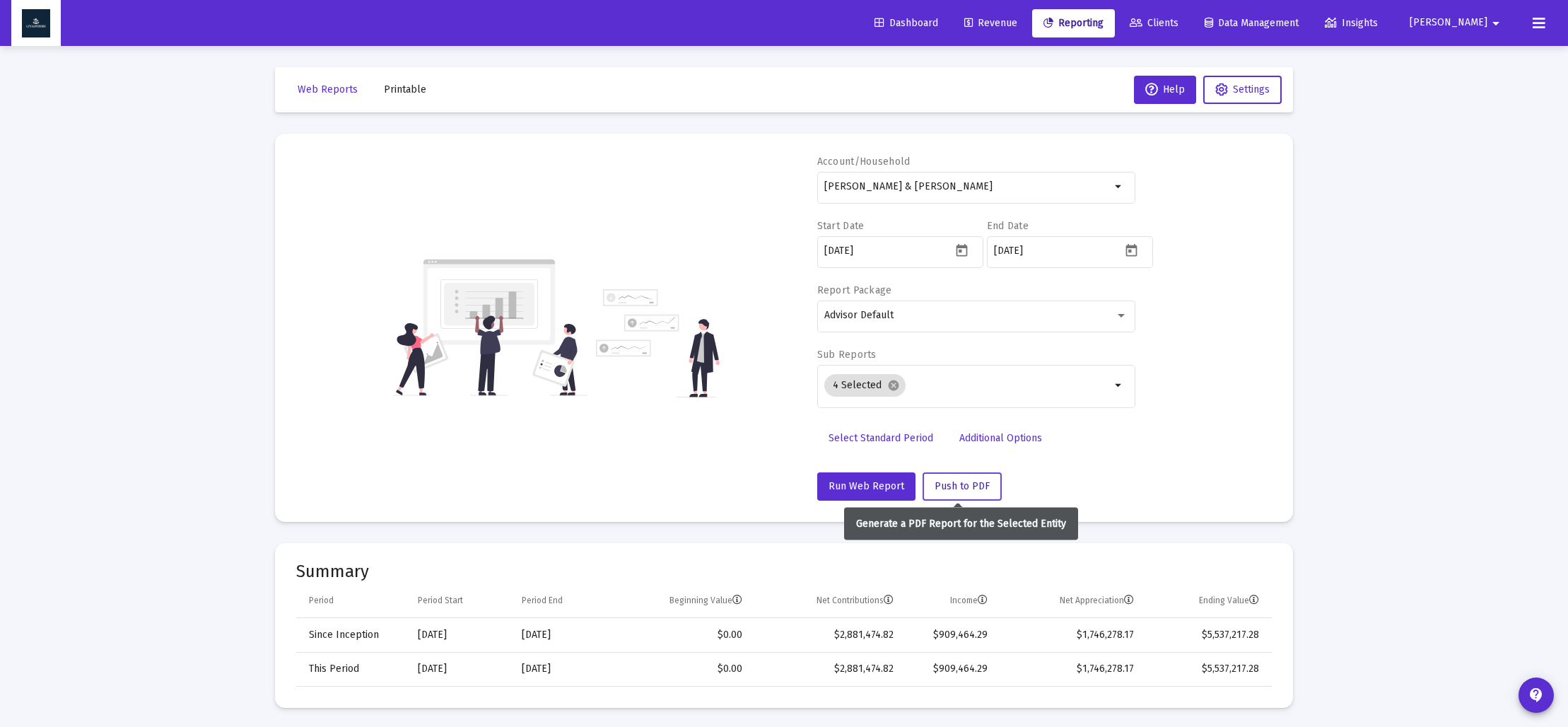
click at [963, 484] on span "Push to PDF" at bounding box center [962, 486] width 56 height 12
click at [963, 488] on span "Push to PDF" at bounding box center [962, 486] width 56 height 12
click at [951, 489] on span "Push to PDF" at bounding box center [962, 486] width 56 height 12
click at [396, 90] on span "Printable" at bounding box center [404, 89] width 42 height 12
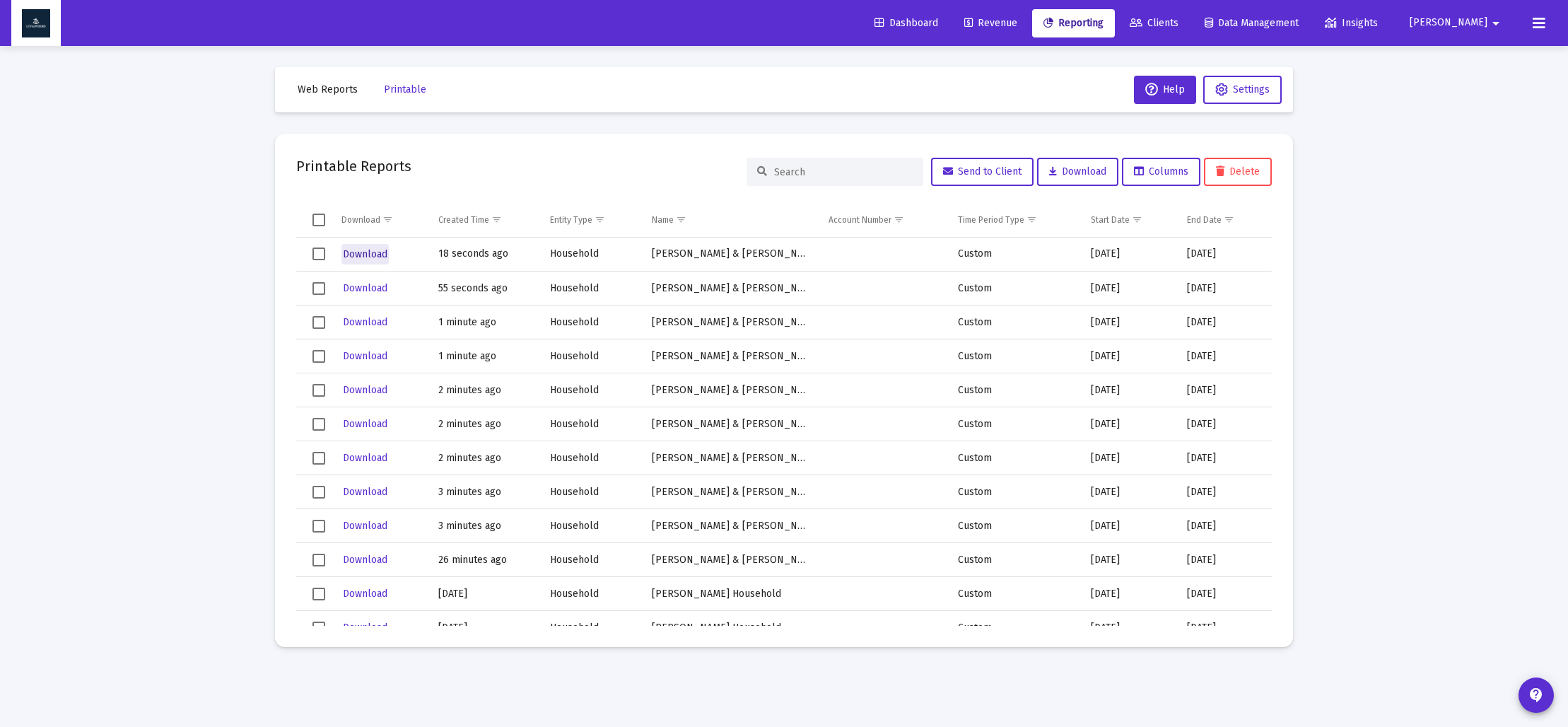
click at [382, 251] on span "Download" at bounding box center [365, 254] width 45 height 12
